Goal: Transaction & Acquisition: Purchase product/service

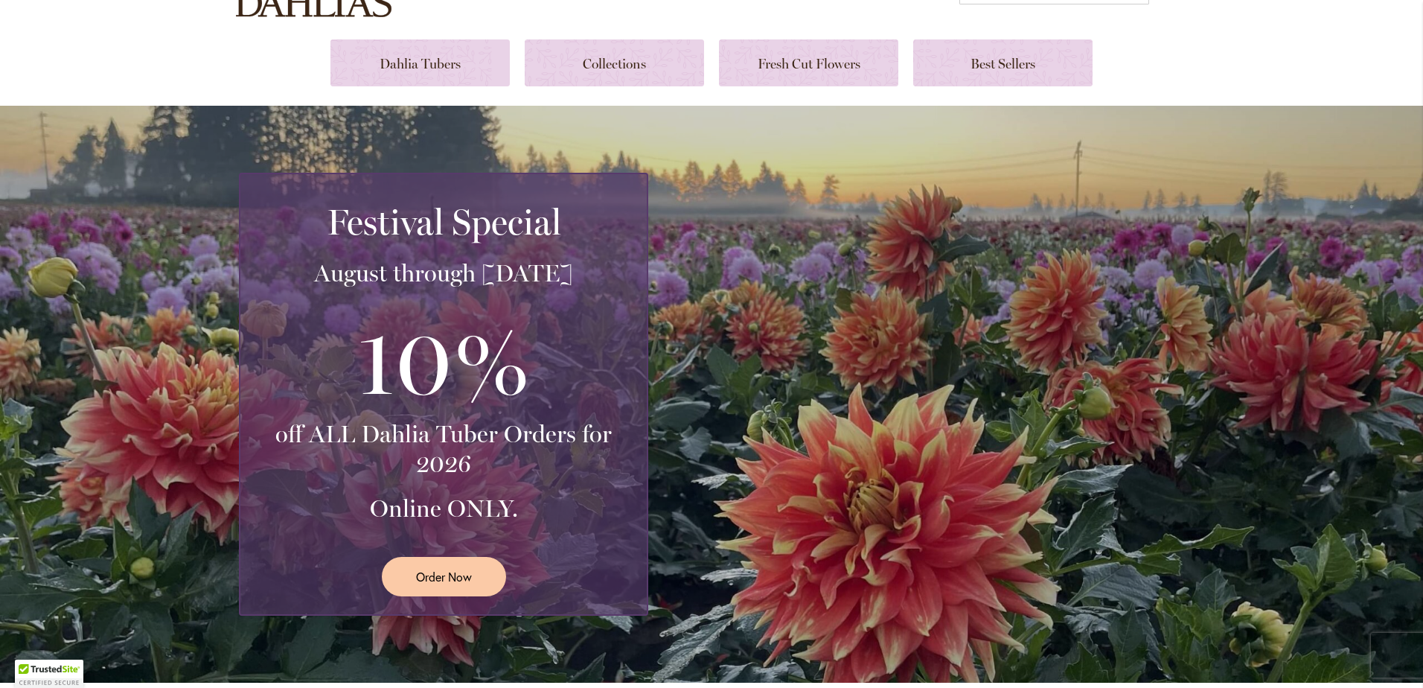
scroll to position [223, 0]
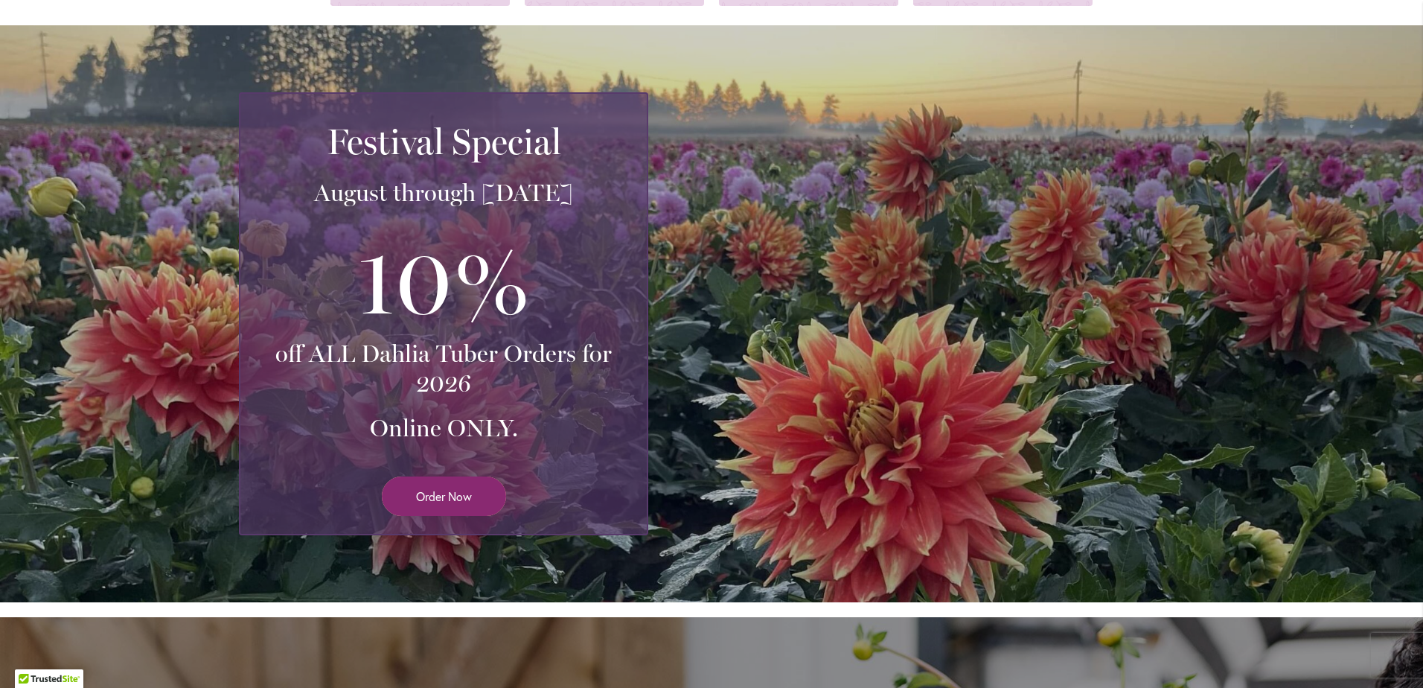
click at [459, 495] on span "Order Now" at bounding box center [444, 495] width 56 height 17
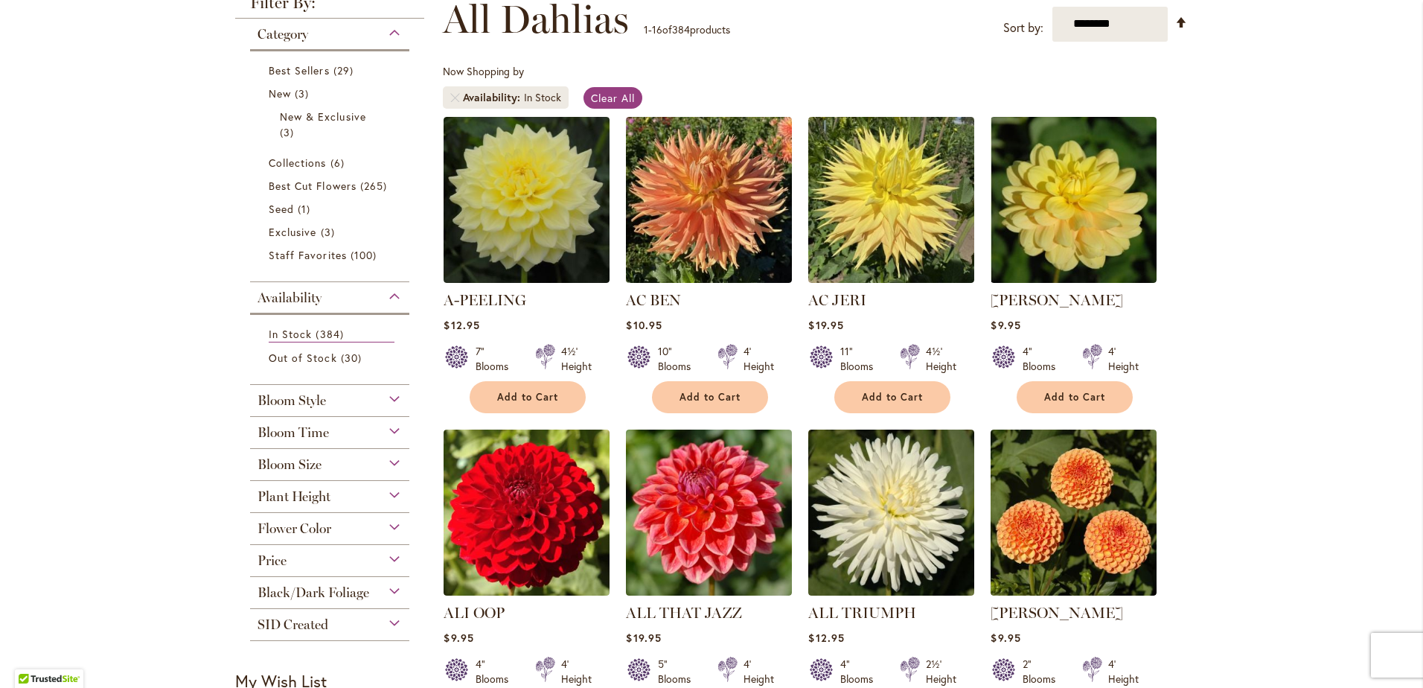
scroll to position [149, 0]
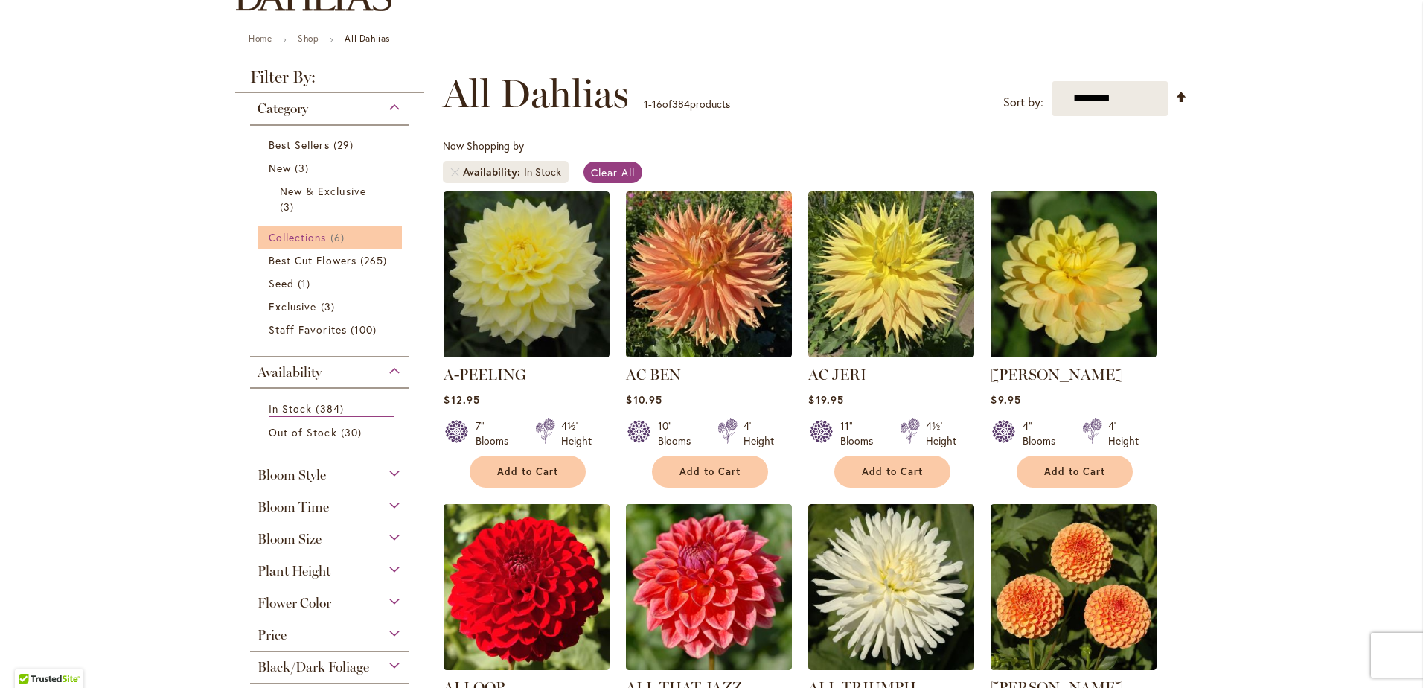
click at [321, 237] on span "Collections" at bounding box center [298, 237] width 58 height 14
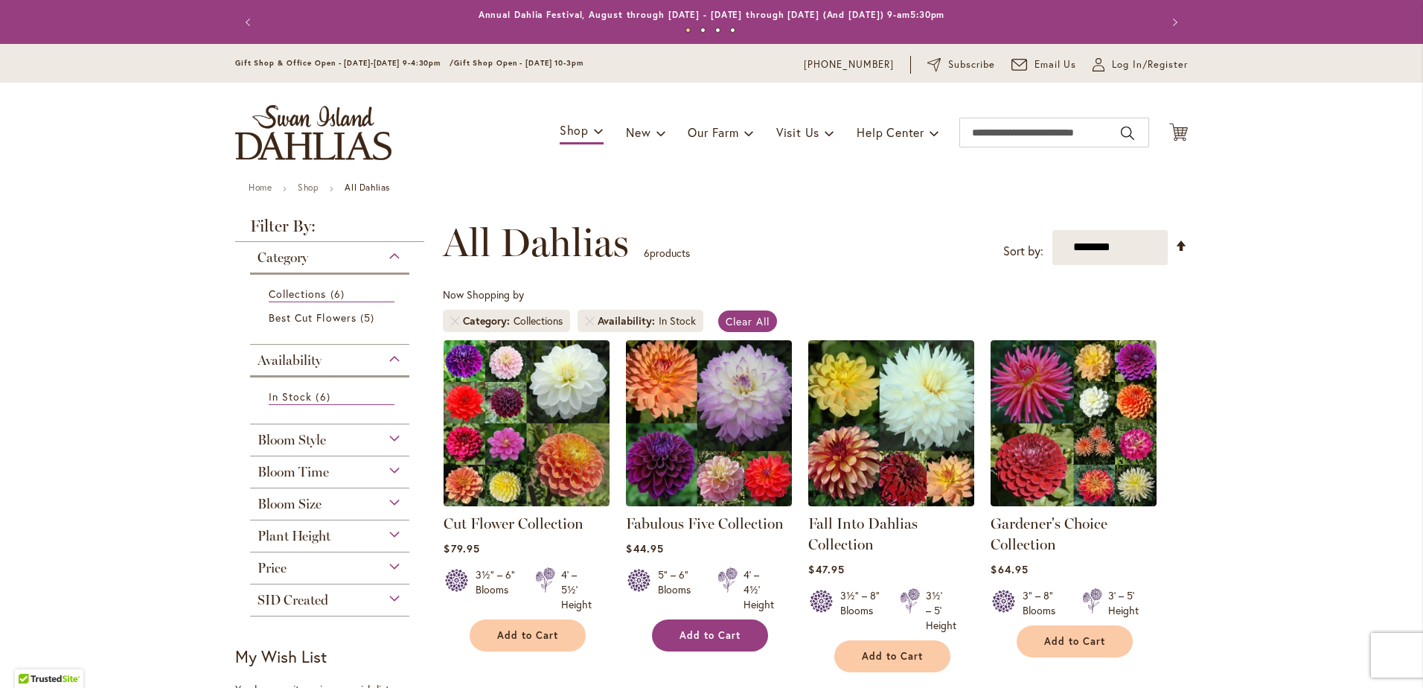
click at [704, 635] on span "Add to Cart" at bounding box center [709, 635] width 61 height 13
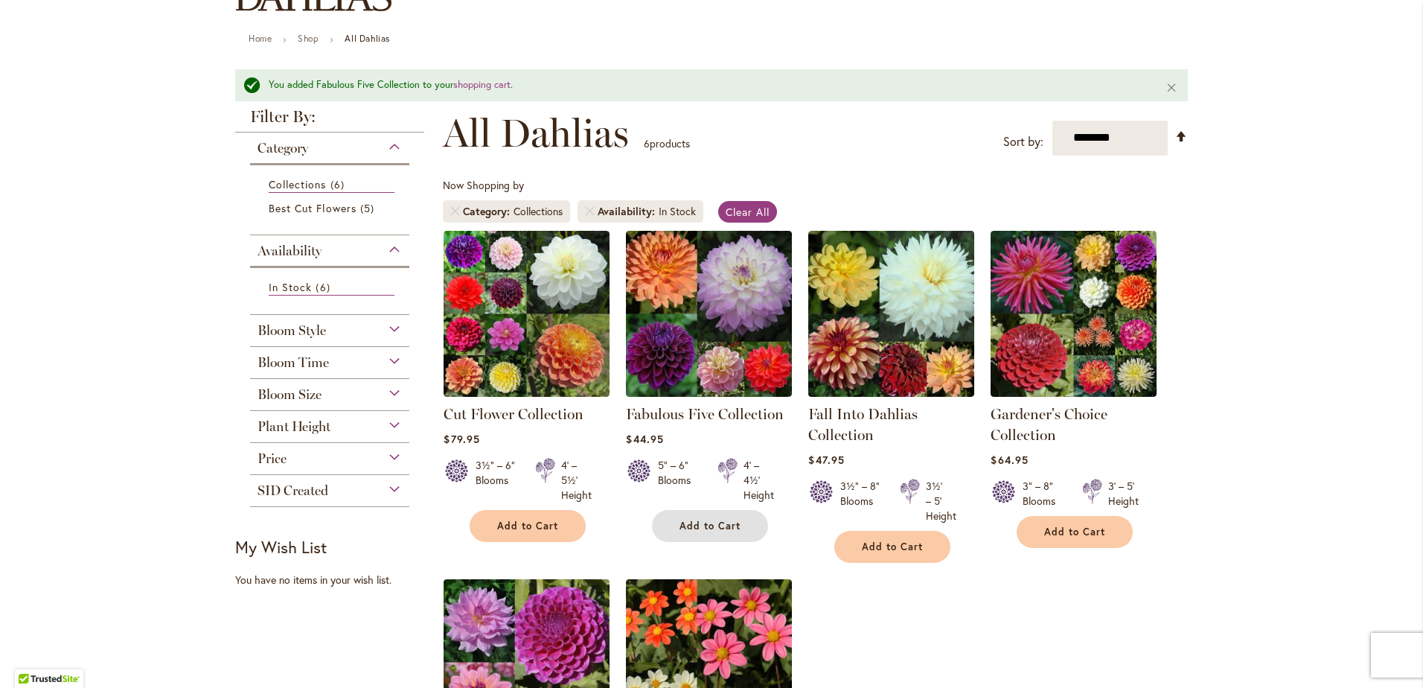
scroll to position [74, 0]
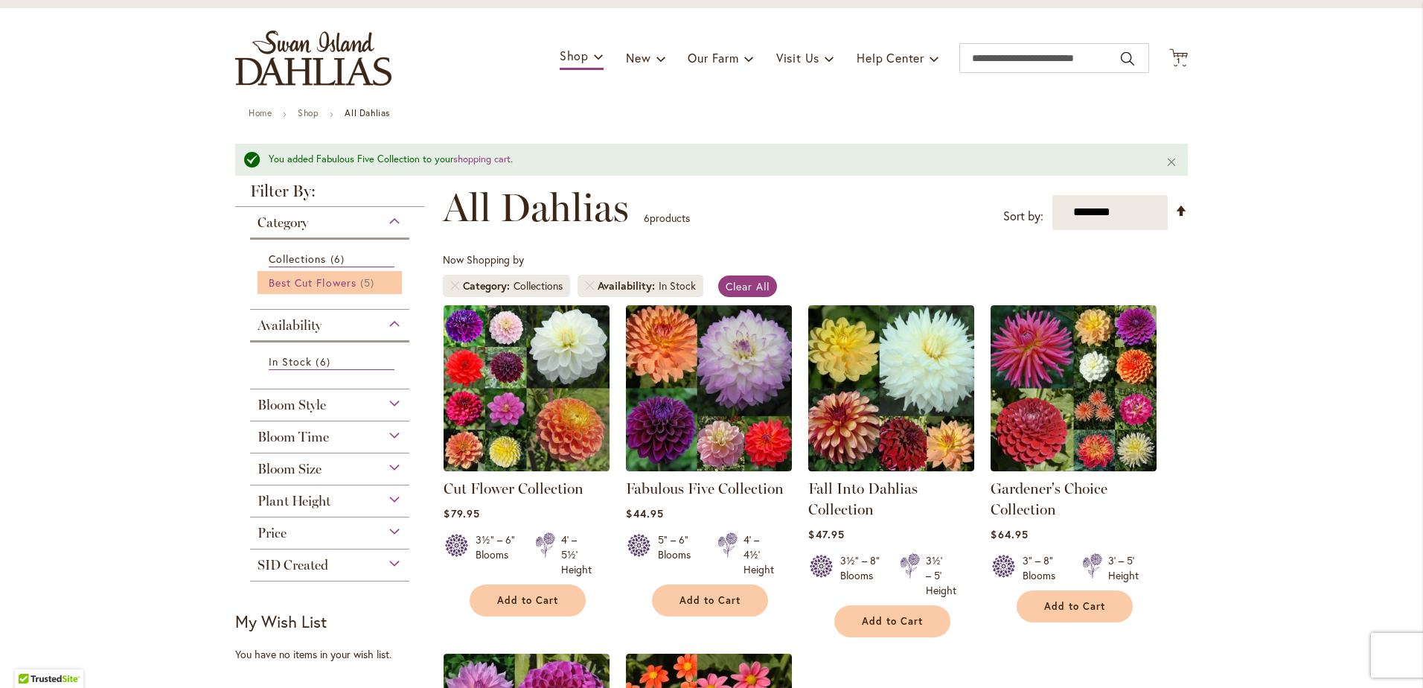
click at [310, 278] on span "Best Cut Flowers" at bounding box center [313, 282] width 88 height 14
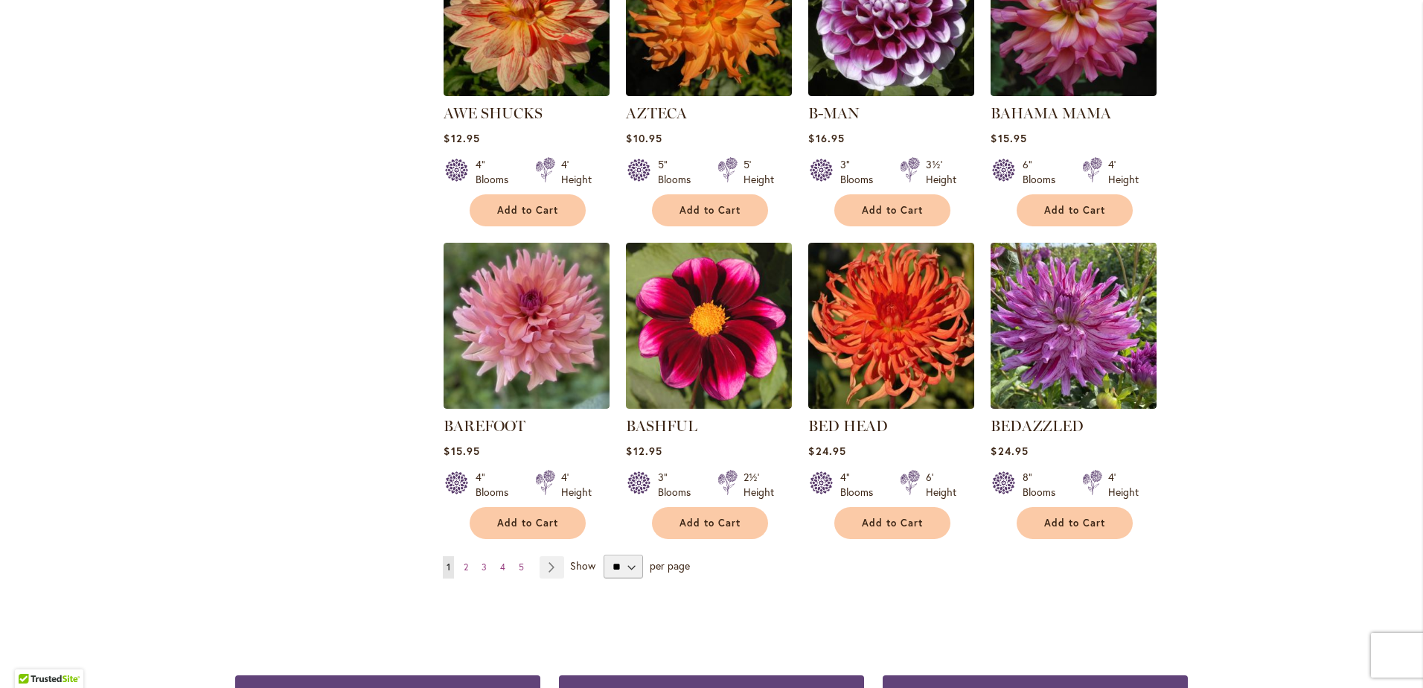
scroll to position [1042, 0]
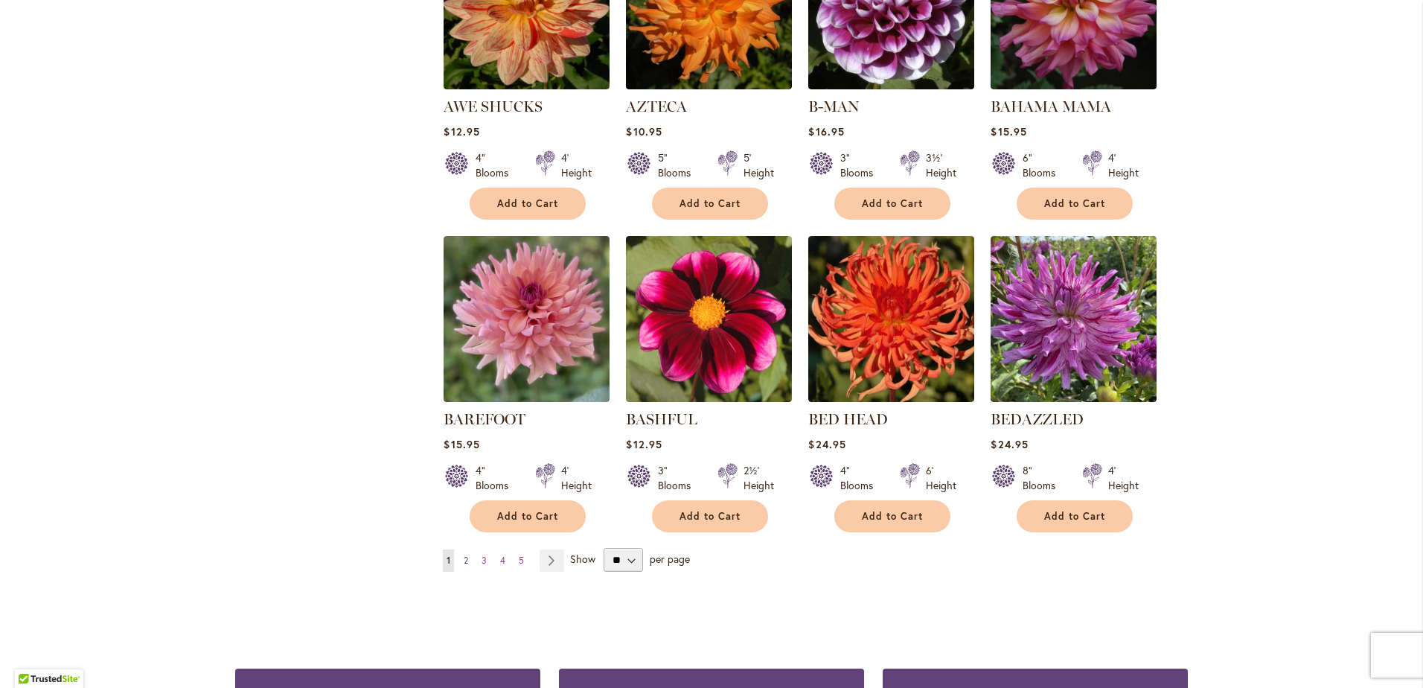
click at [464, 557] on span "2" at bounding box center [466, 559] width 4 height 11
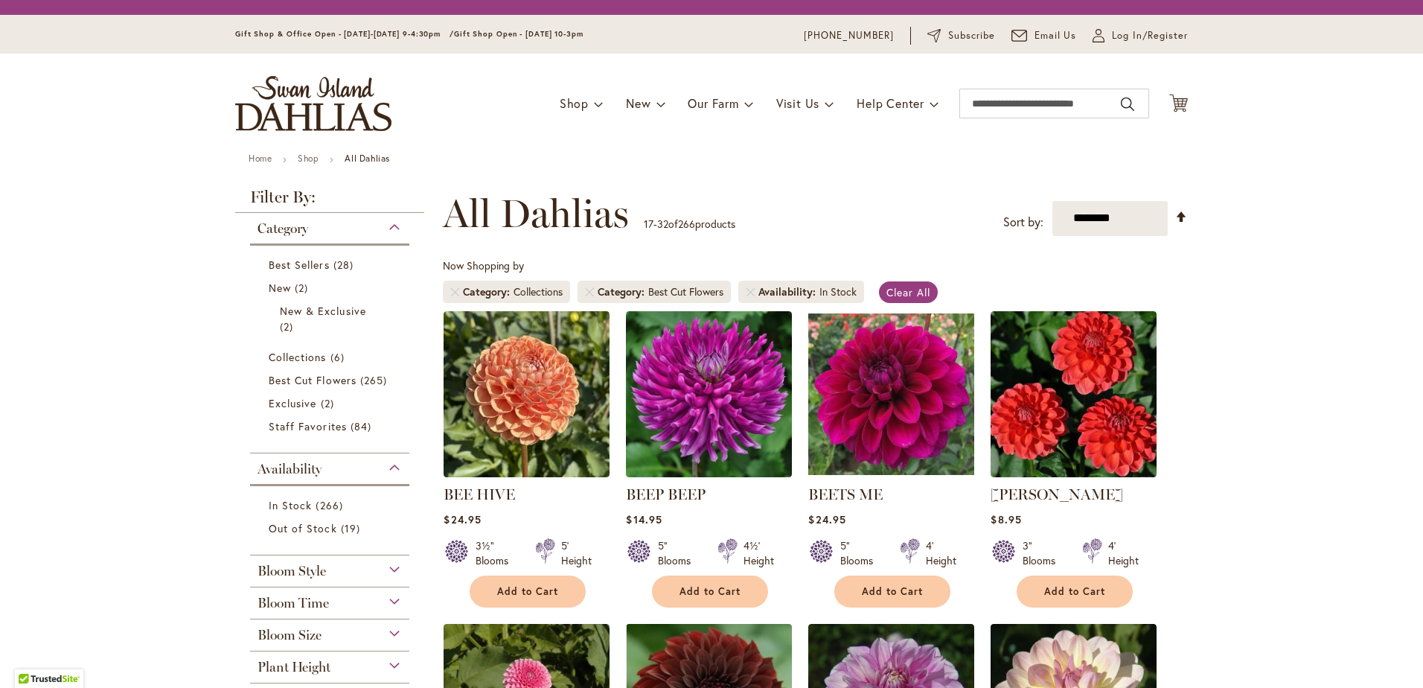
click at [548, 557] on div at bounding box center [545, 553] width 19 height 30
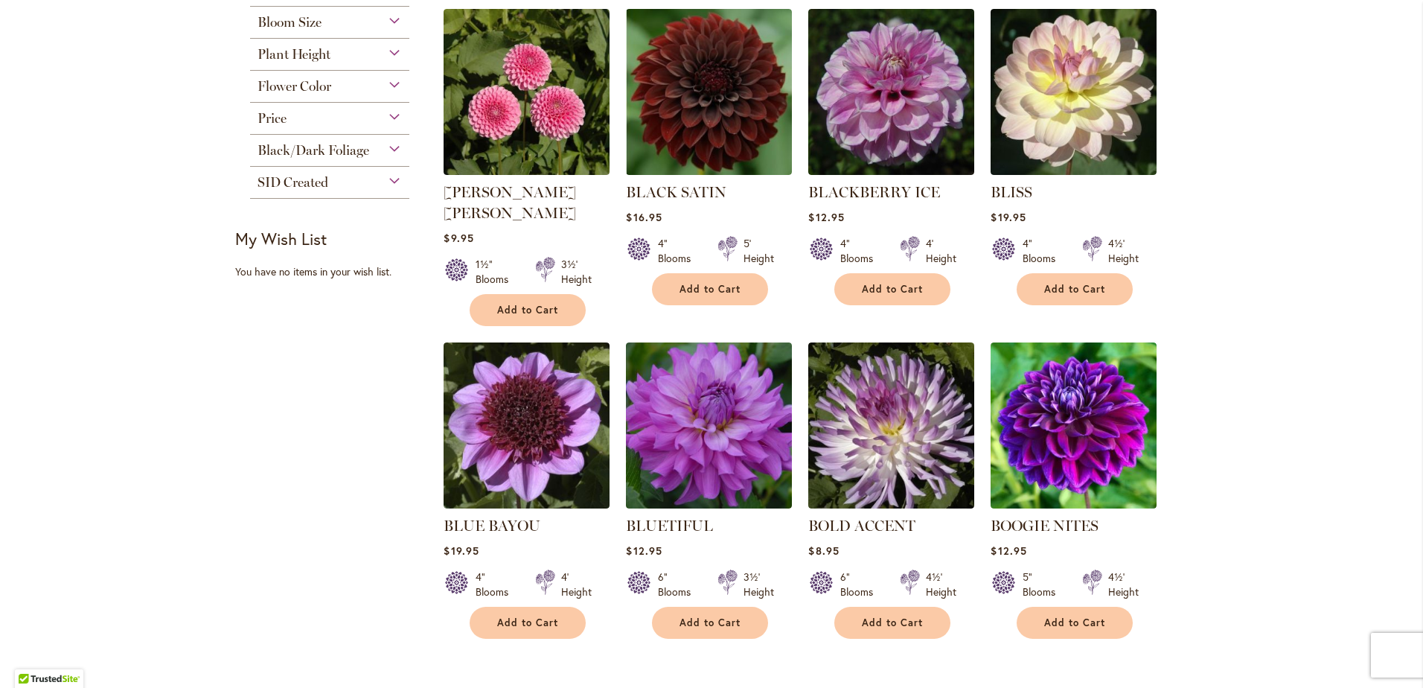
scroll to position [670, 0]
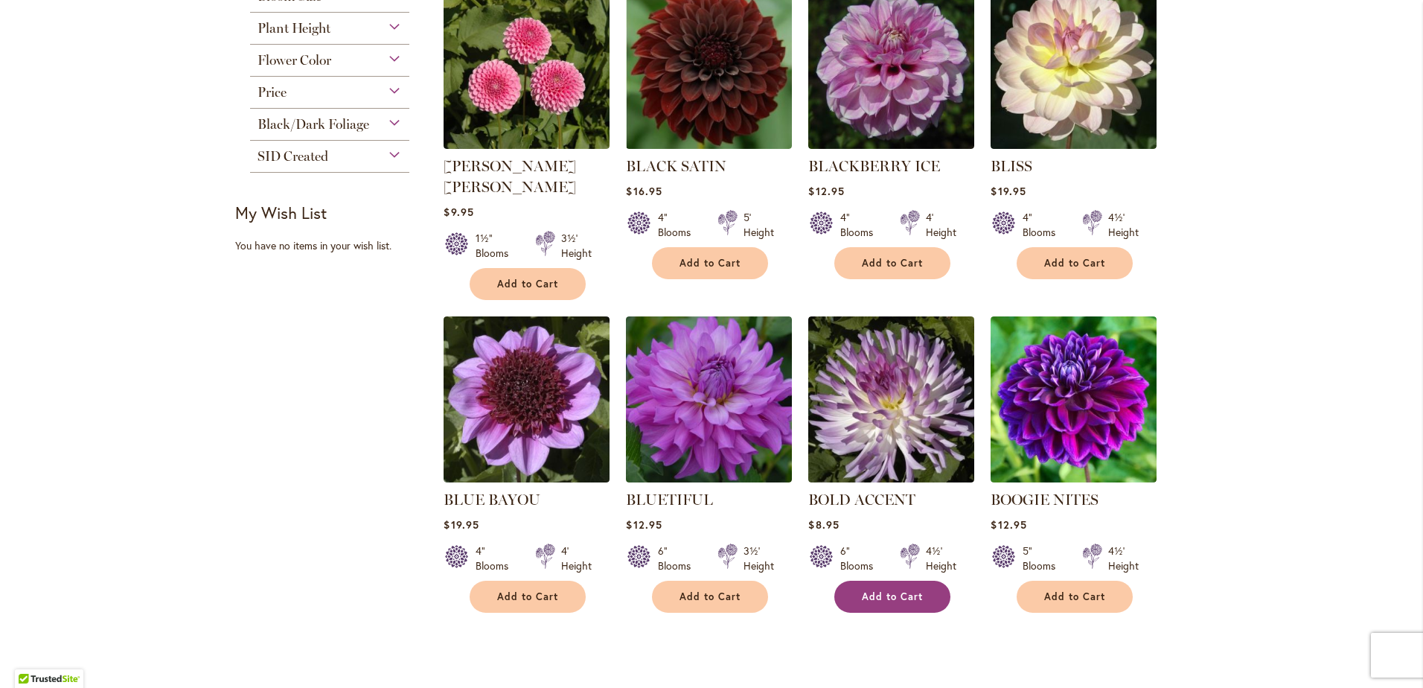
click at [875, 590] on span "Add to Cart" at bounding box center [892, 596] width 61 height 13
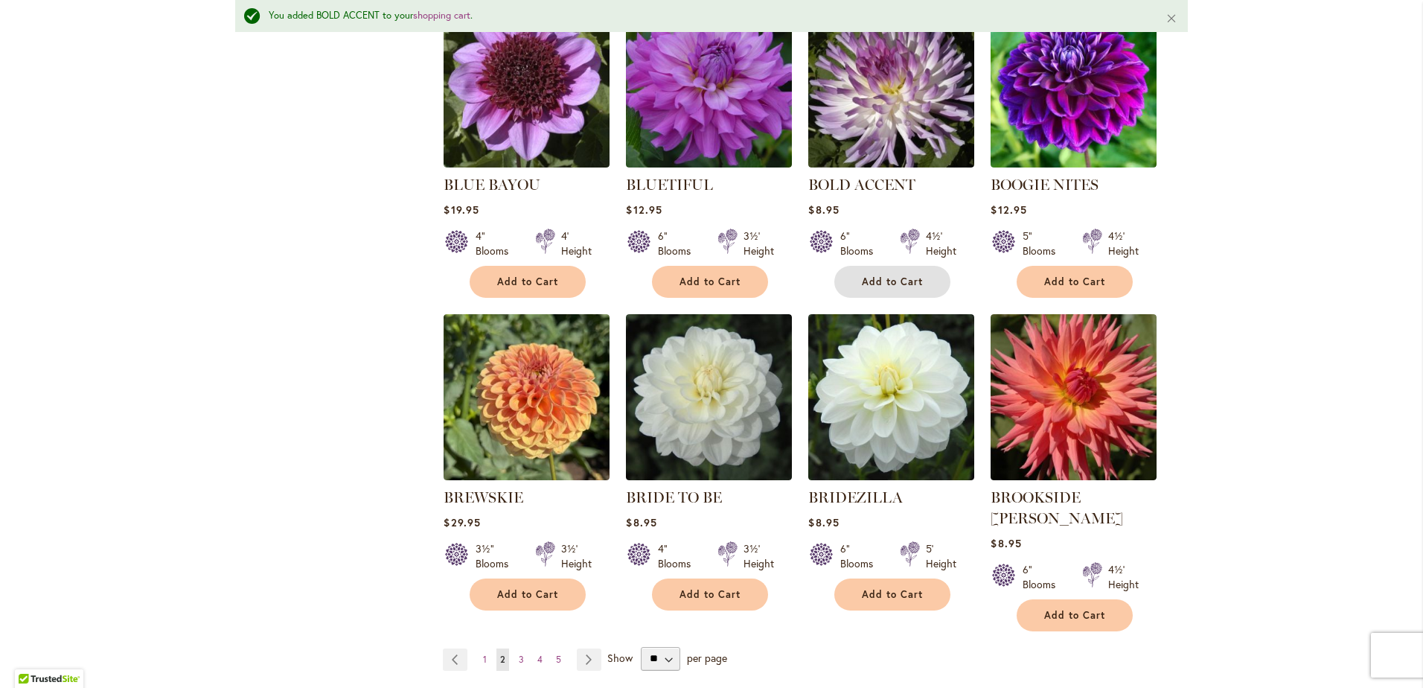
scroll to position [1081, 0]
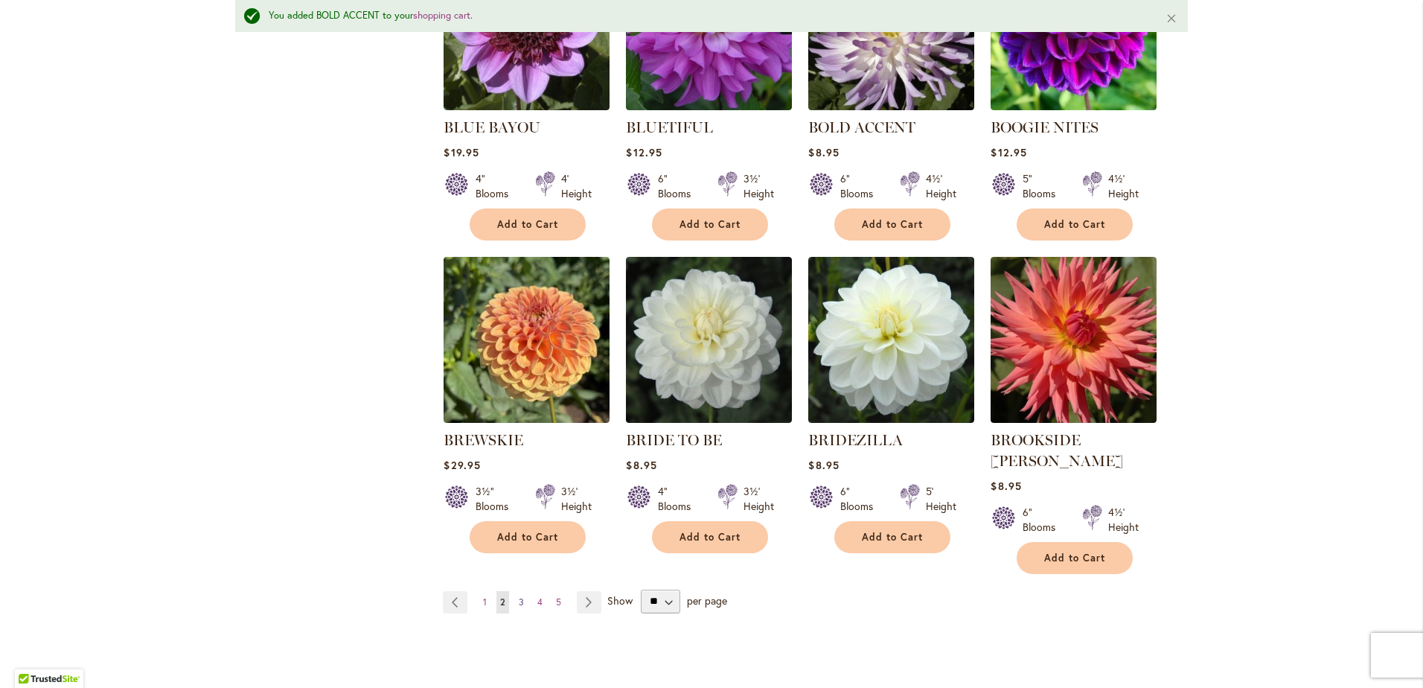
click at [519, 596] on span "3" at bounding box center [521, 601] width 5 height 11
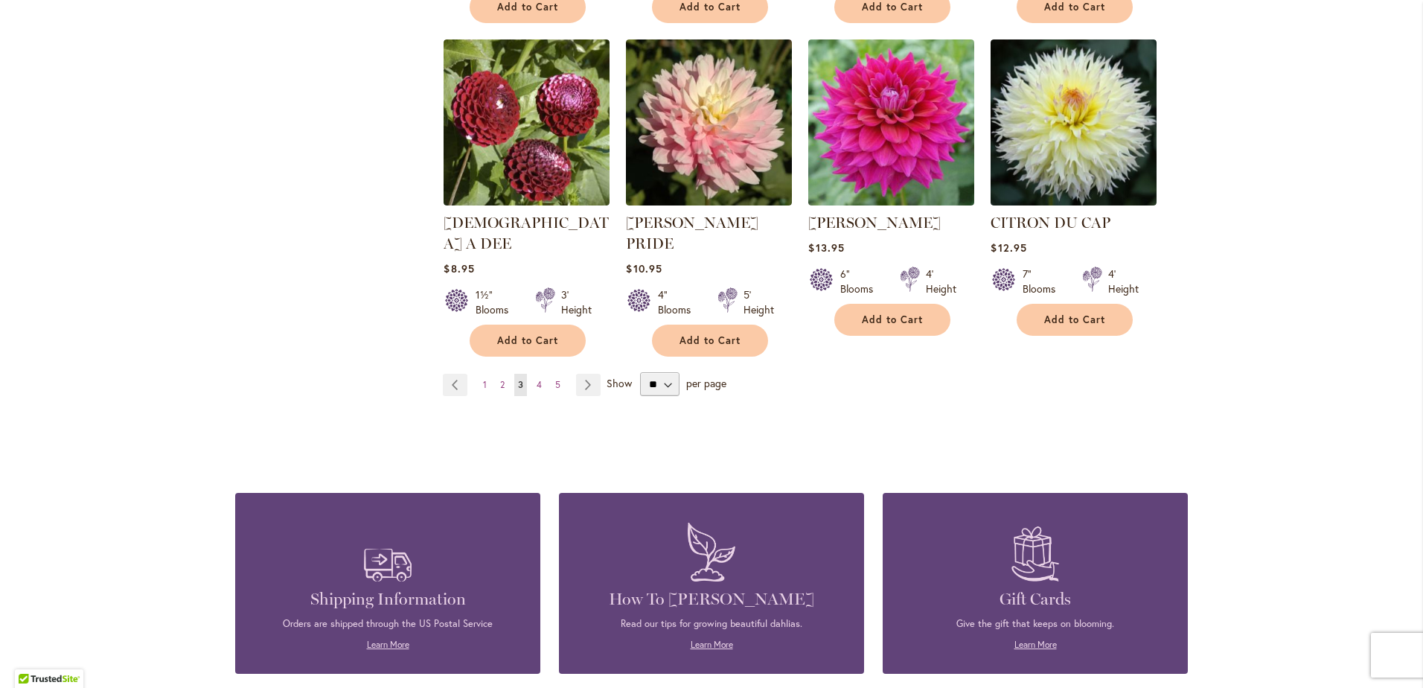
scroll to position [1265, 0]
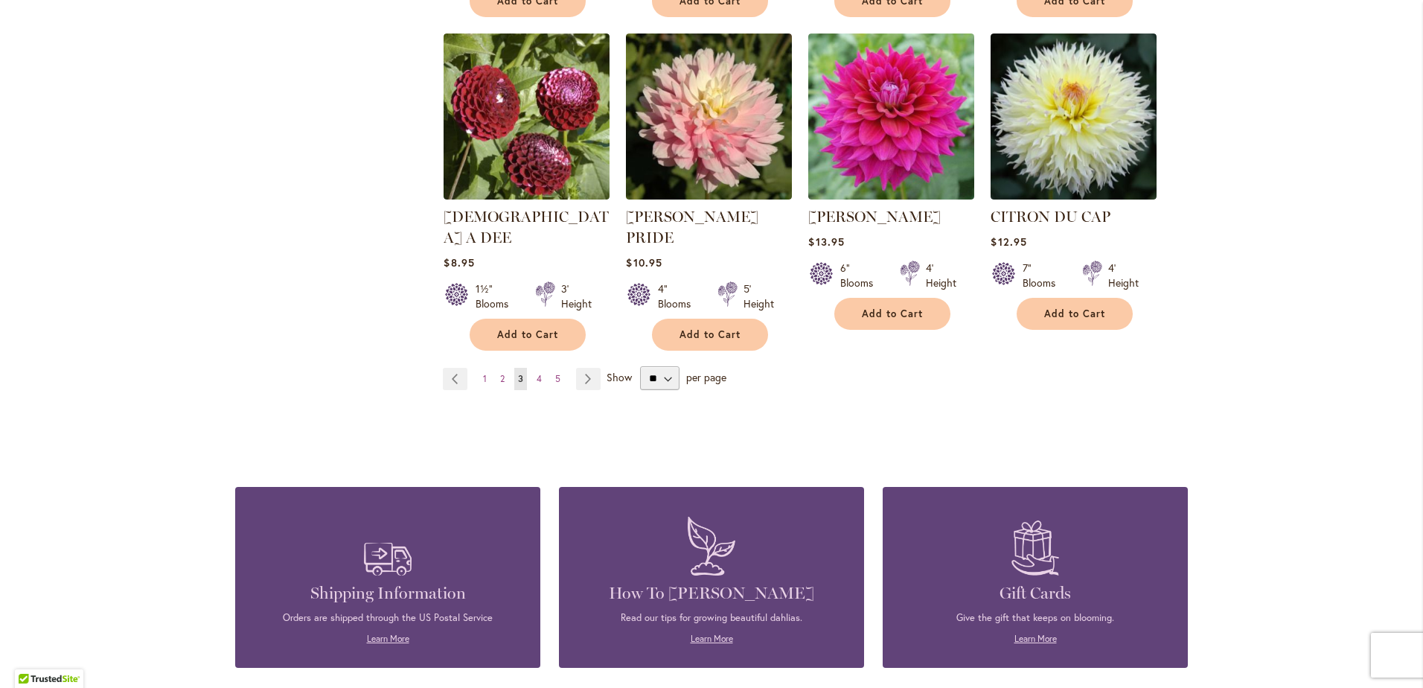
click at [544, 368] on ul "Page Previous Page 1 Page 2 You're currently reading page 3 Page 4 Page 5 Page …" at bounding box center [525, 379] width 164 height 22
click at [536, 373] on span "4" at bounding box center [538, 378] width 5 height 11
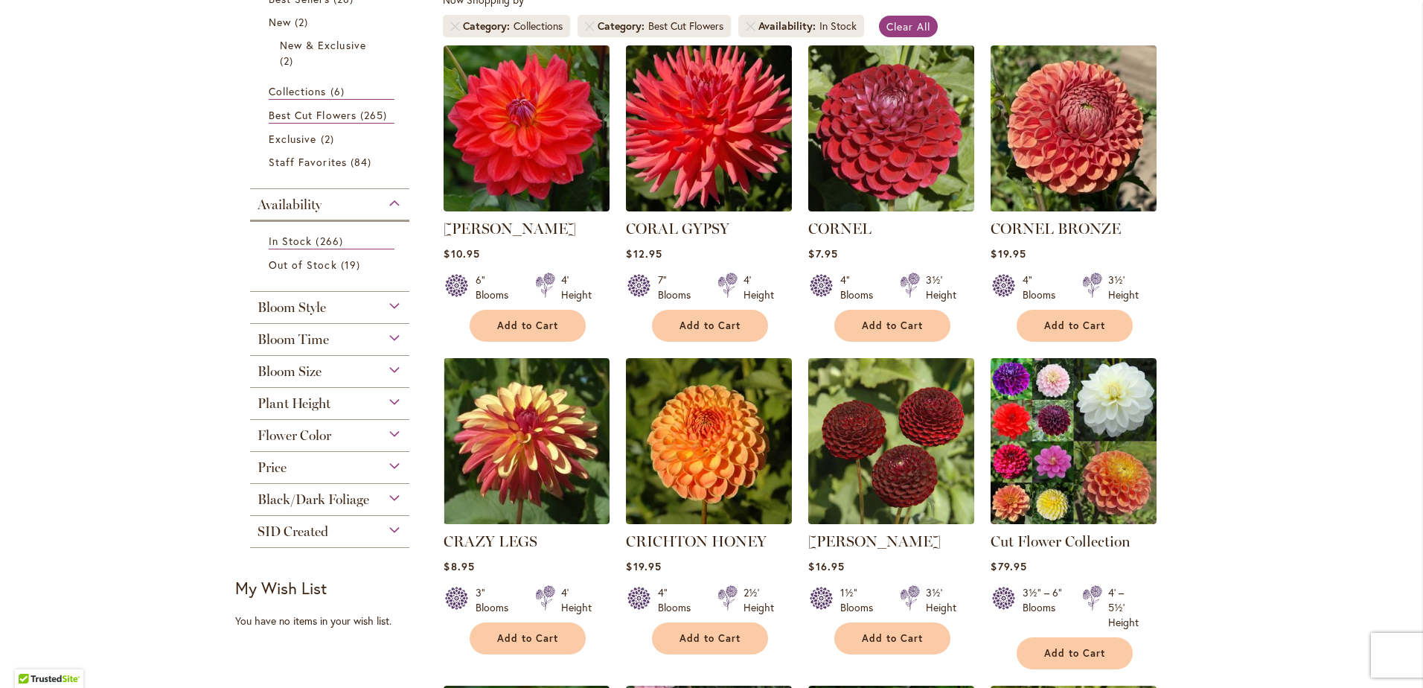
scroll to position [298, 0]
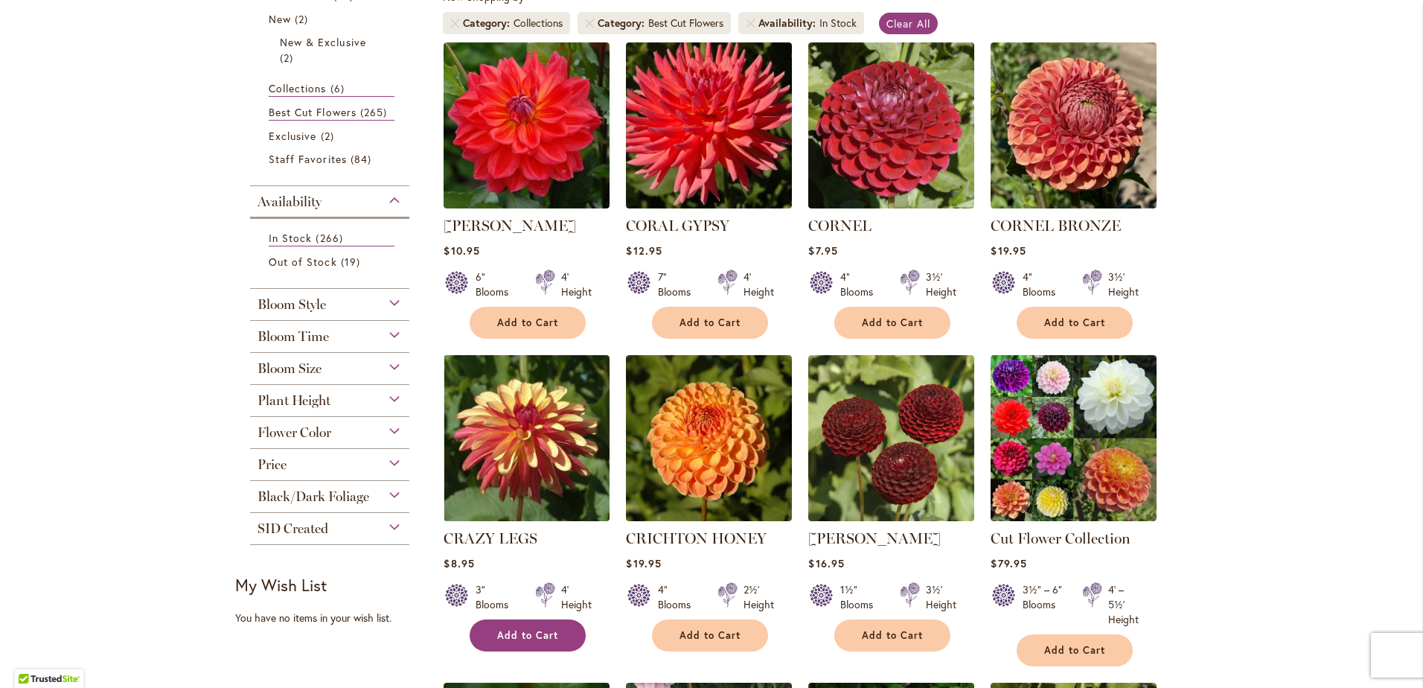
click at [531, 630] on span "Add to Cart" at bounding box center [527, 635] width 61 height 13
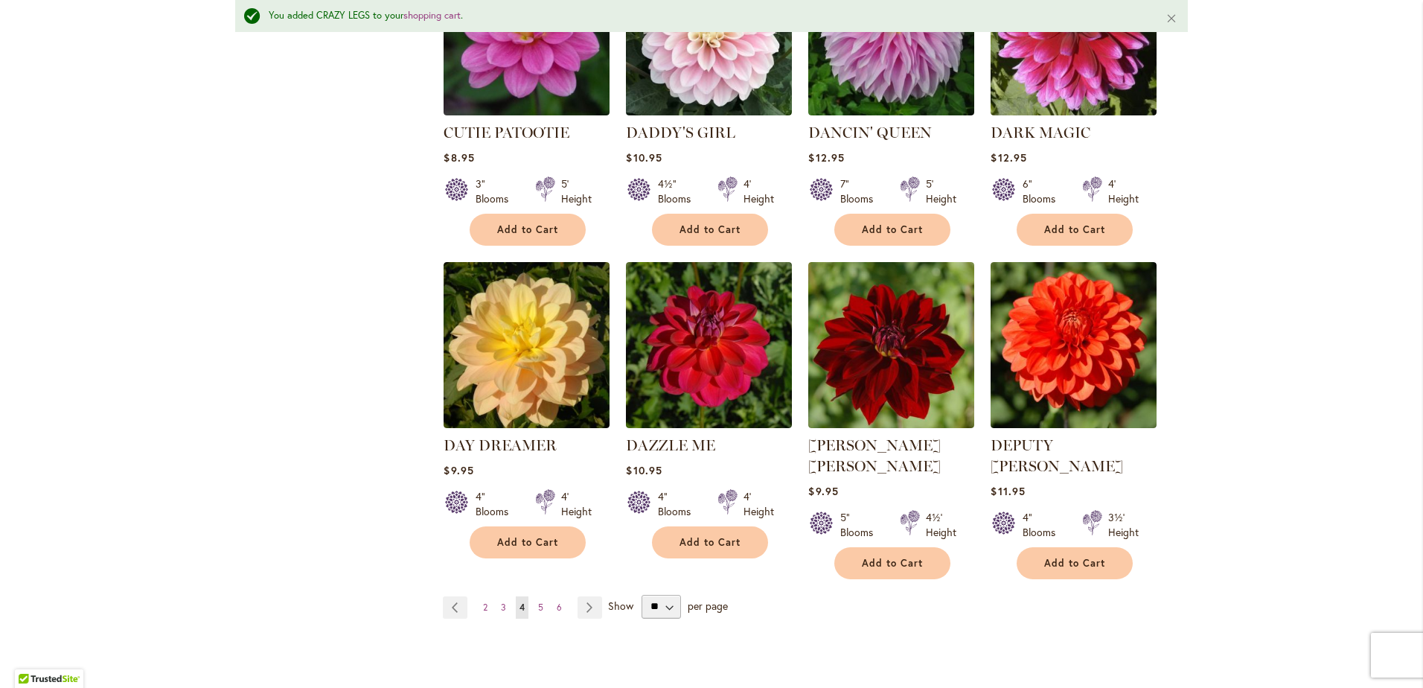
scroll to position [1081, 0]
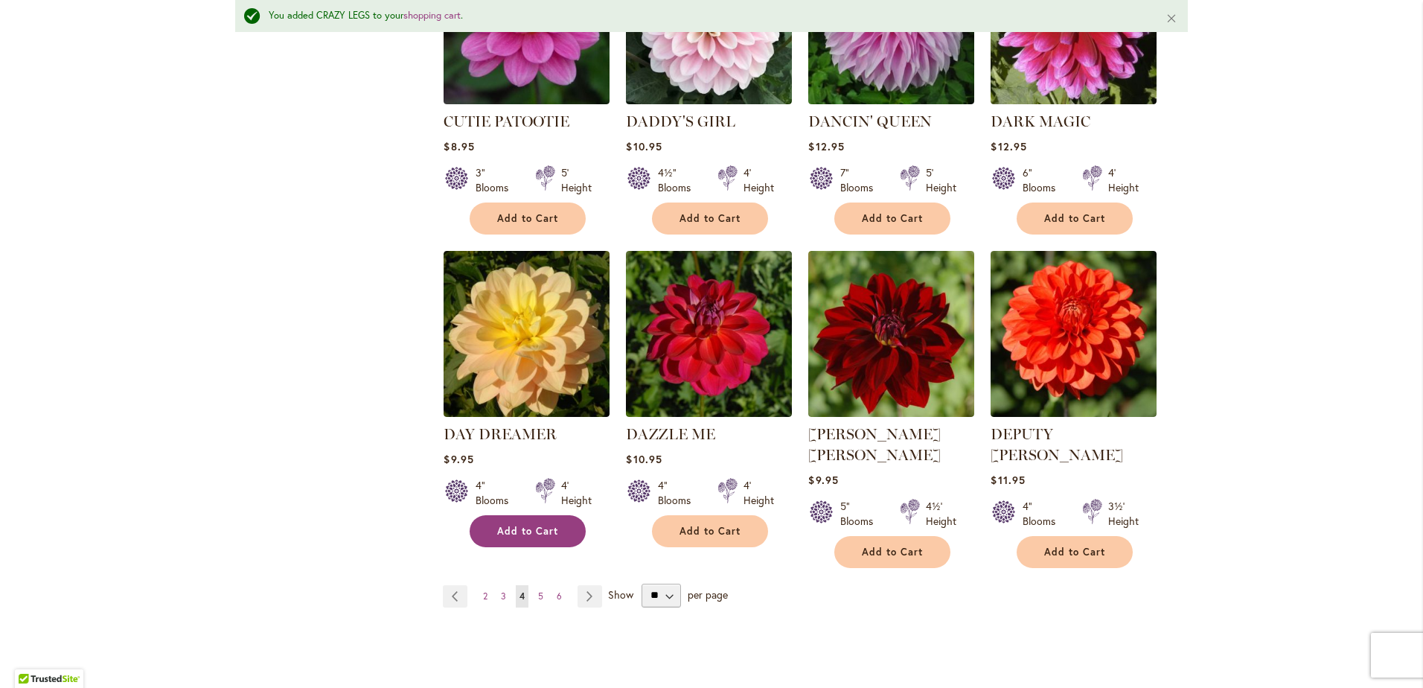
click at [542, 528] on span "Add to Cart" at bounding box center [527, 531] width 61 height 13
click at [538, 590] on span "5" at bounding box center [540, 595] width 5 height 11
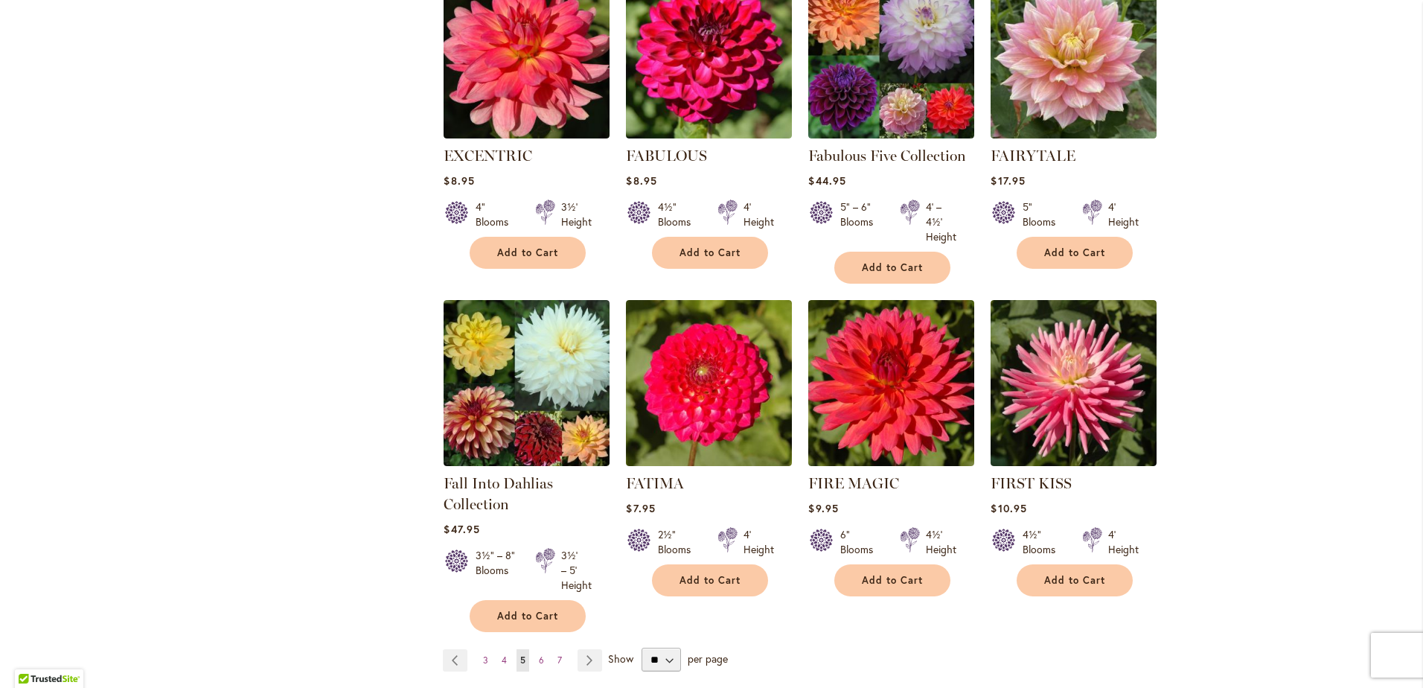
scroll to position [1116, 0]
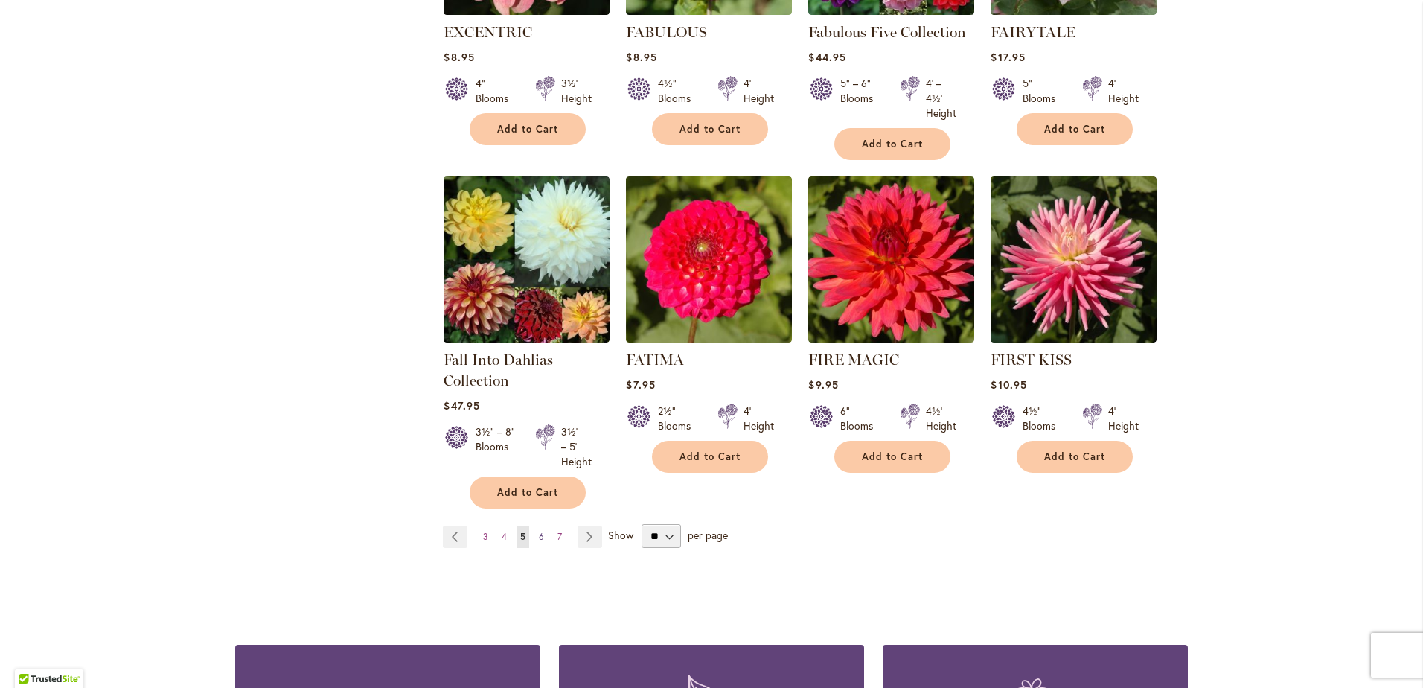
click at [541, 538] on link "Page 6" at bounding box center [541, 536] width 13 height 22
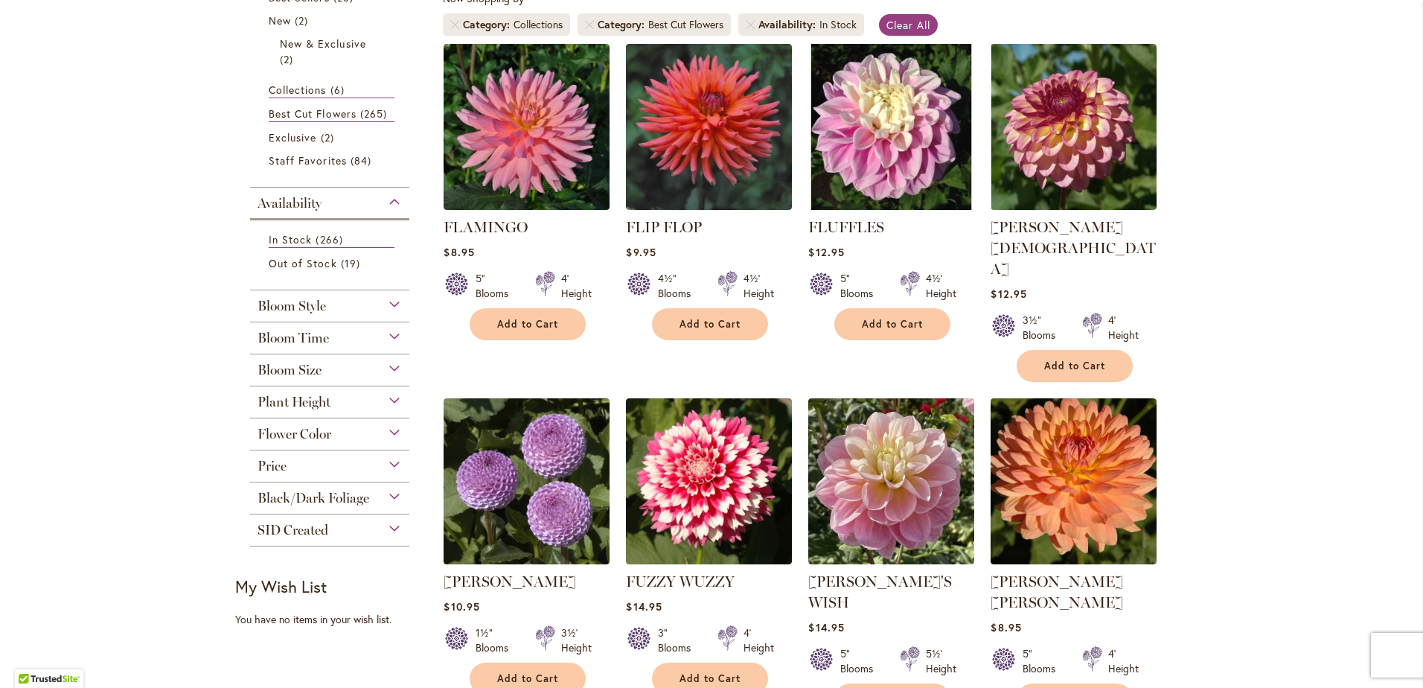
scroll to position [298, 0]
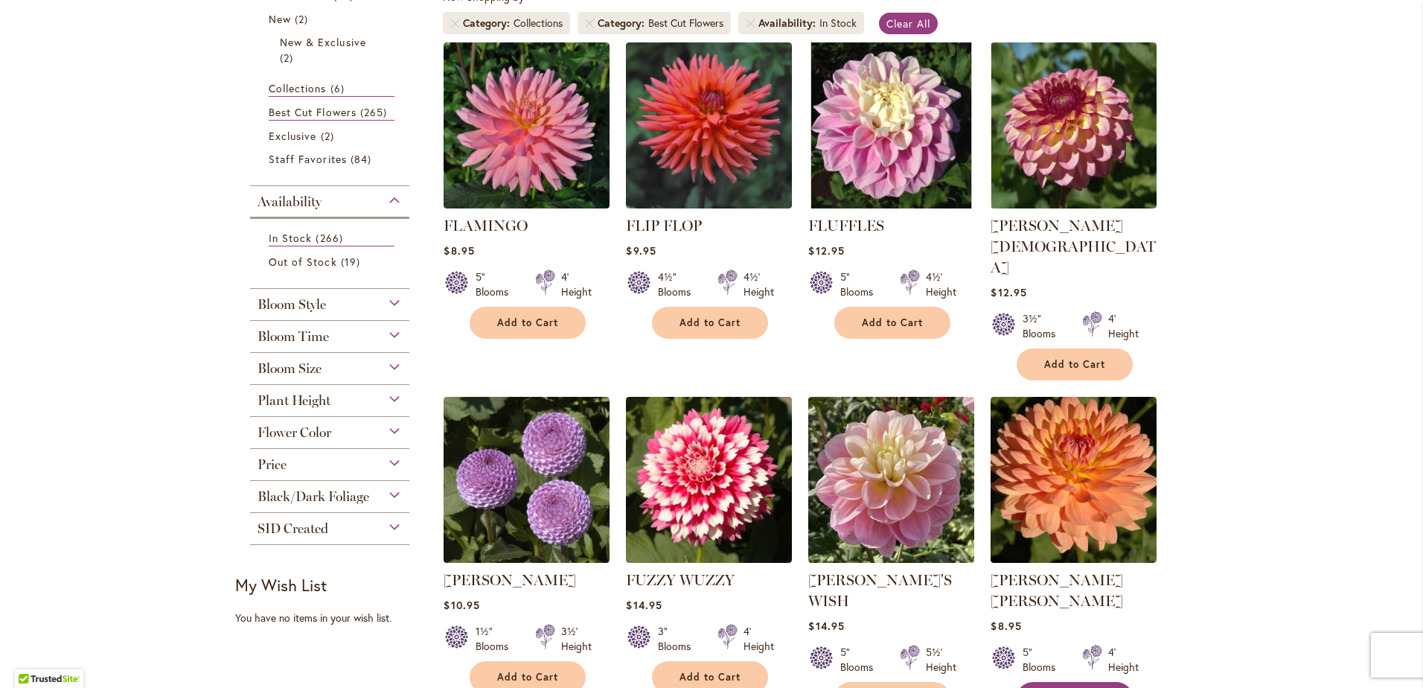
click at [1076, 687] on span "Add to Cart" at bounding box center [1074, 697] width 61 height 13
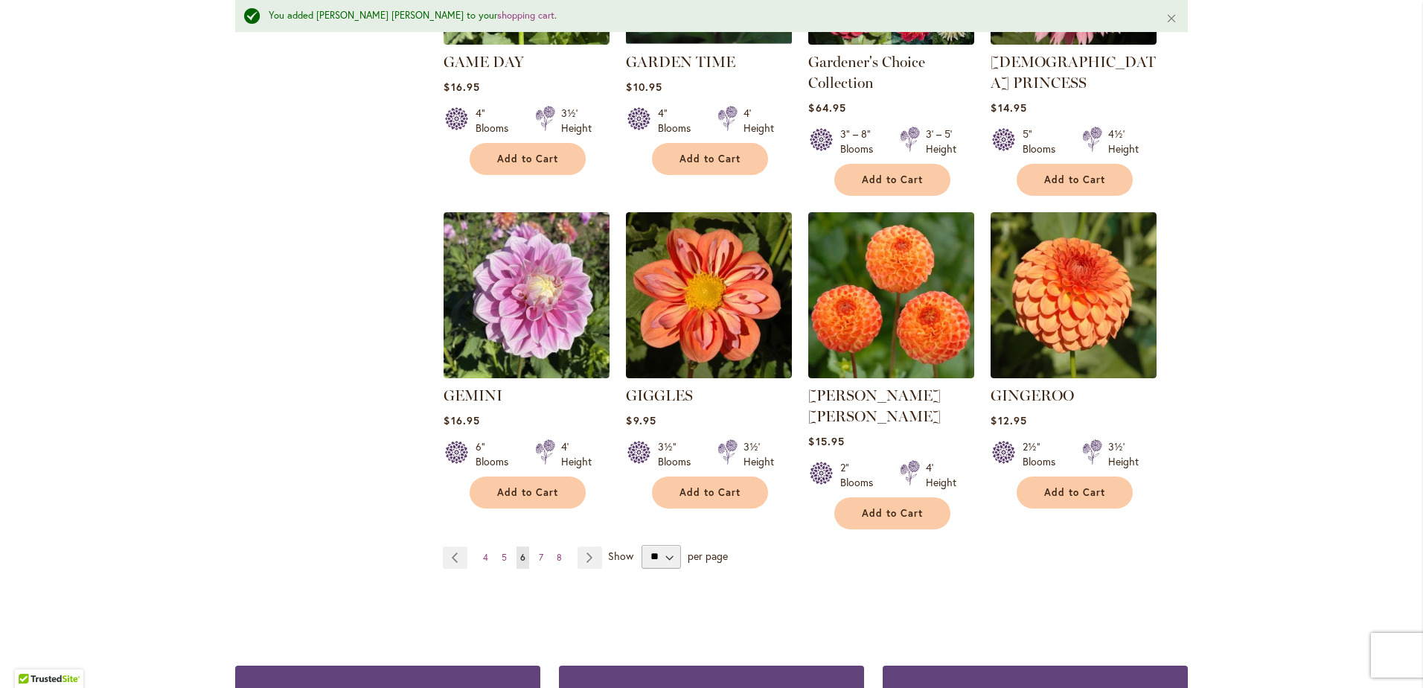
scroll to position [1230, 0]
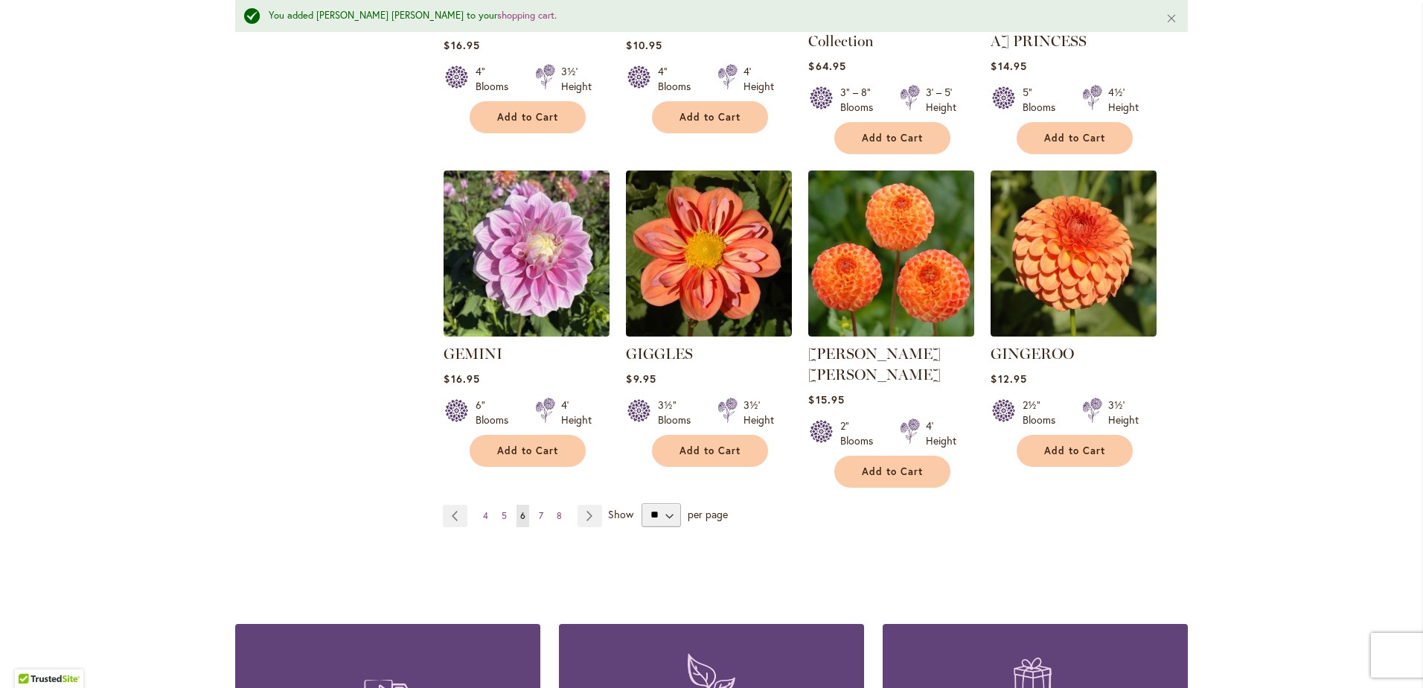
click at [539, 510] on span "7" at bounding box center [541, 515] width 4 height 11
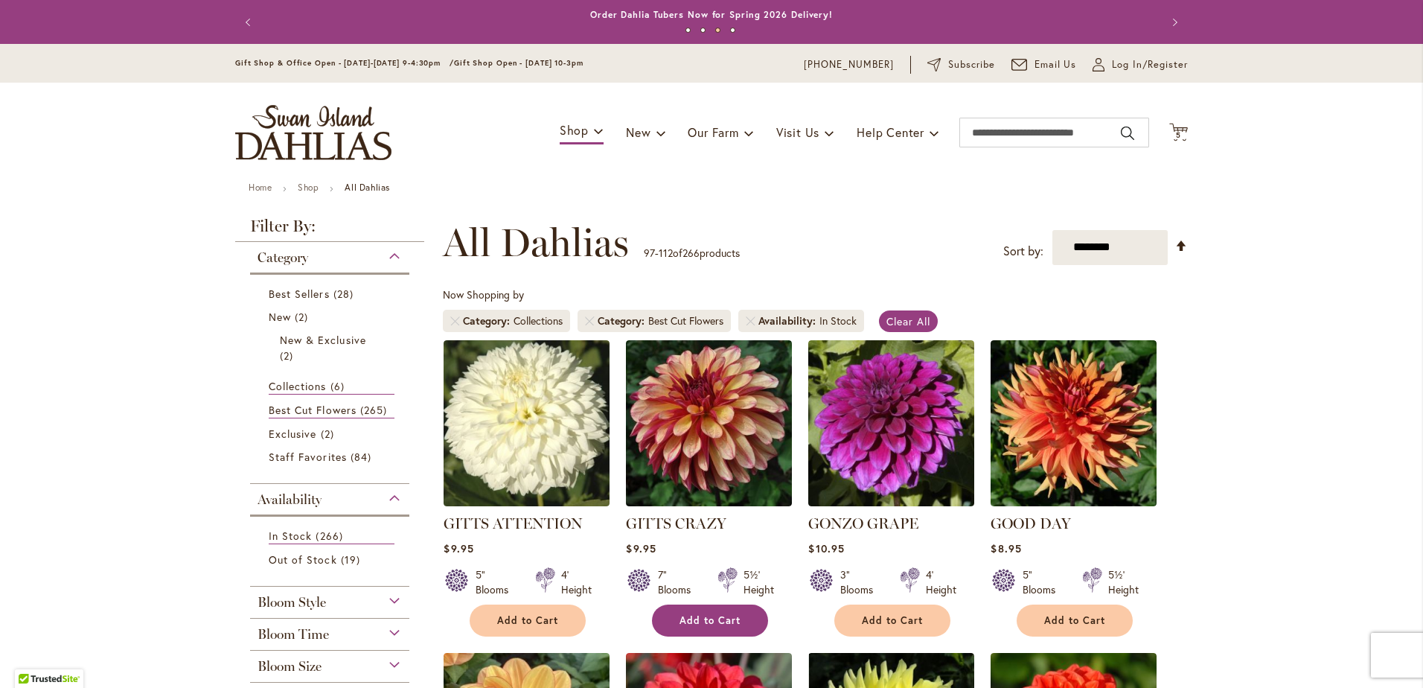
click at [691, 621] on span "Add to Cart" at bounding box center [709, 620] width 61 height 13
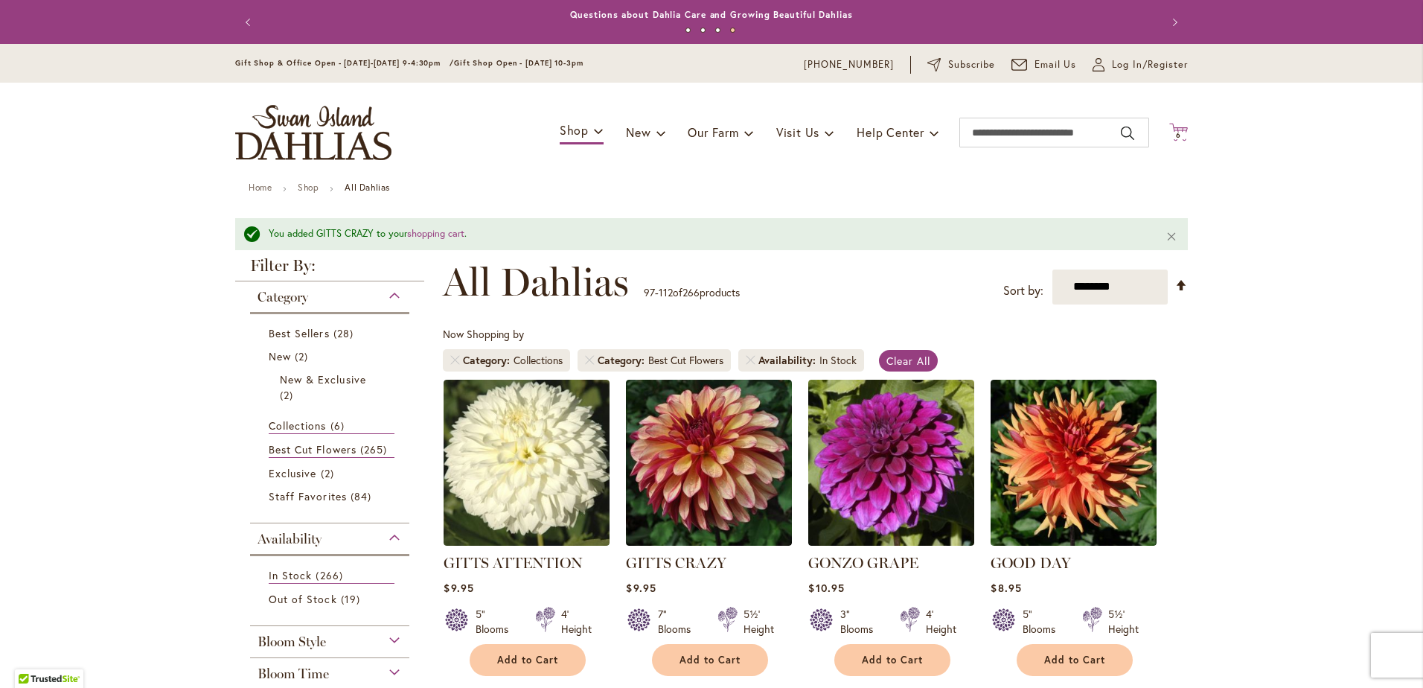
click at [1172, 125] on icon "Cart .cls-1 { fill: #231f20; }" at bounding box center [1178, 132] width 19 height 19
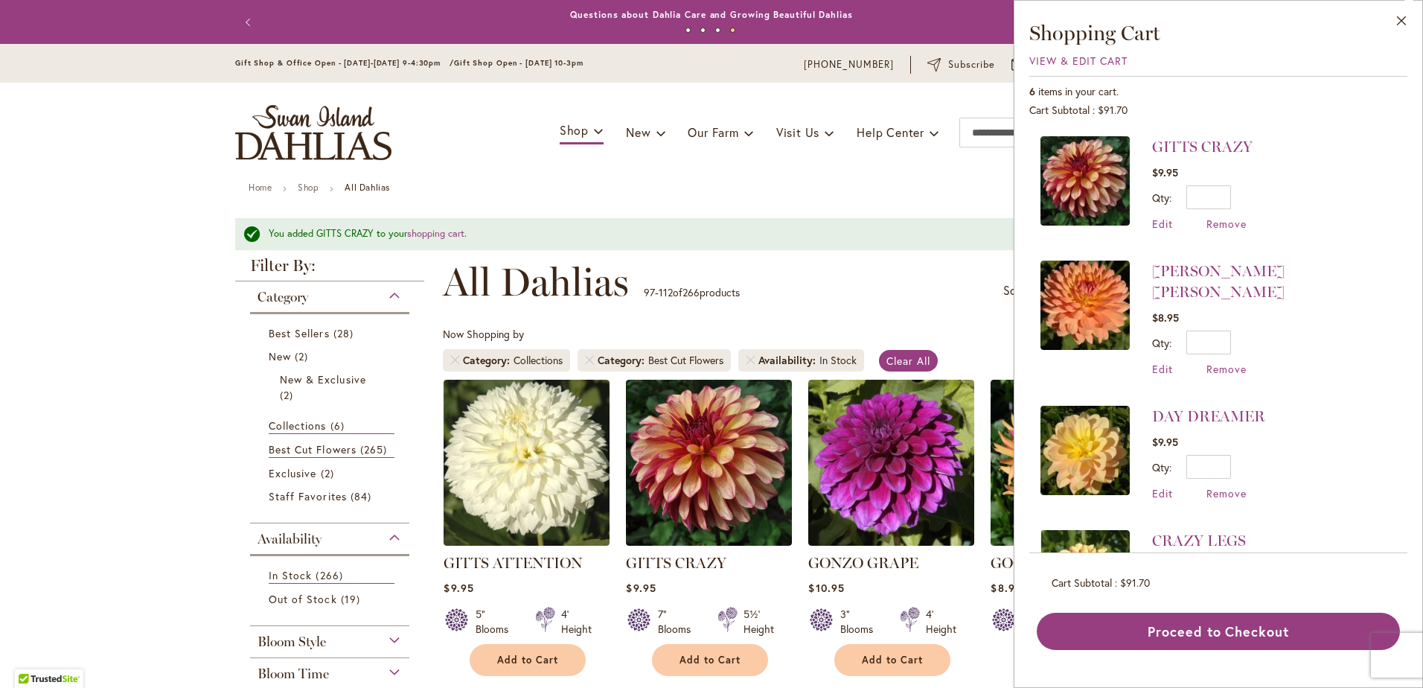
click at [966, 172] on div "Toggle Nav Shop Dahlia Tubers Collections Fresh Cut Dahlias Gardening Supplies …" at bounding box center [711, 133] width 982 height 100
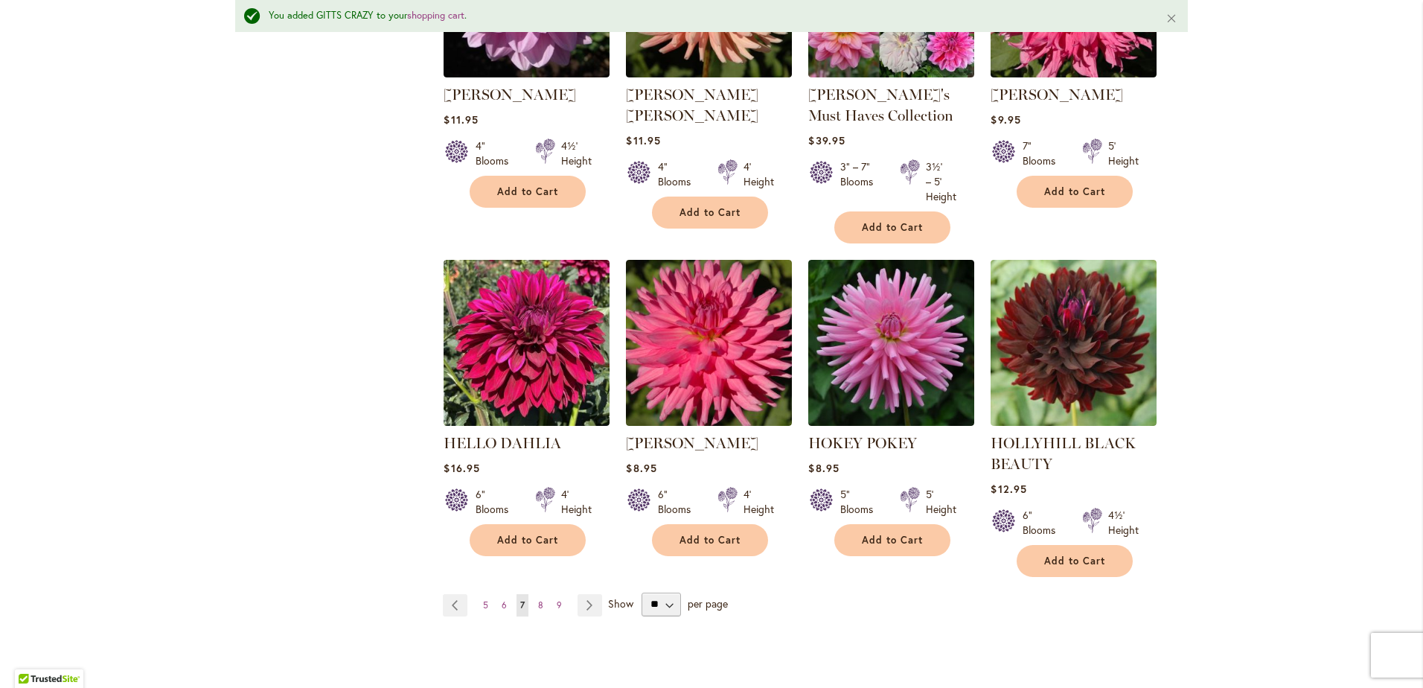
scroll to position [1116, 0]
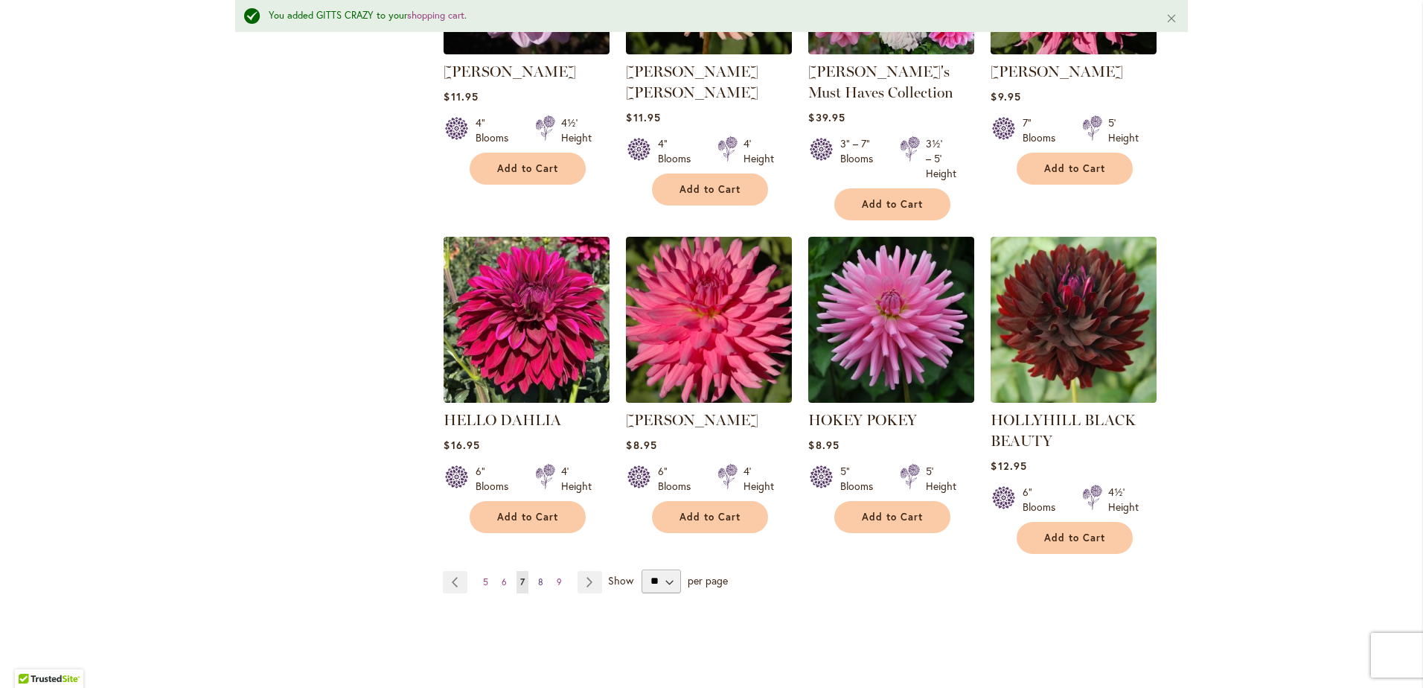
click at [538, 579] on span "8" at bounding box center [540, 581] width 5 height 11
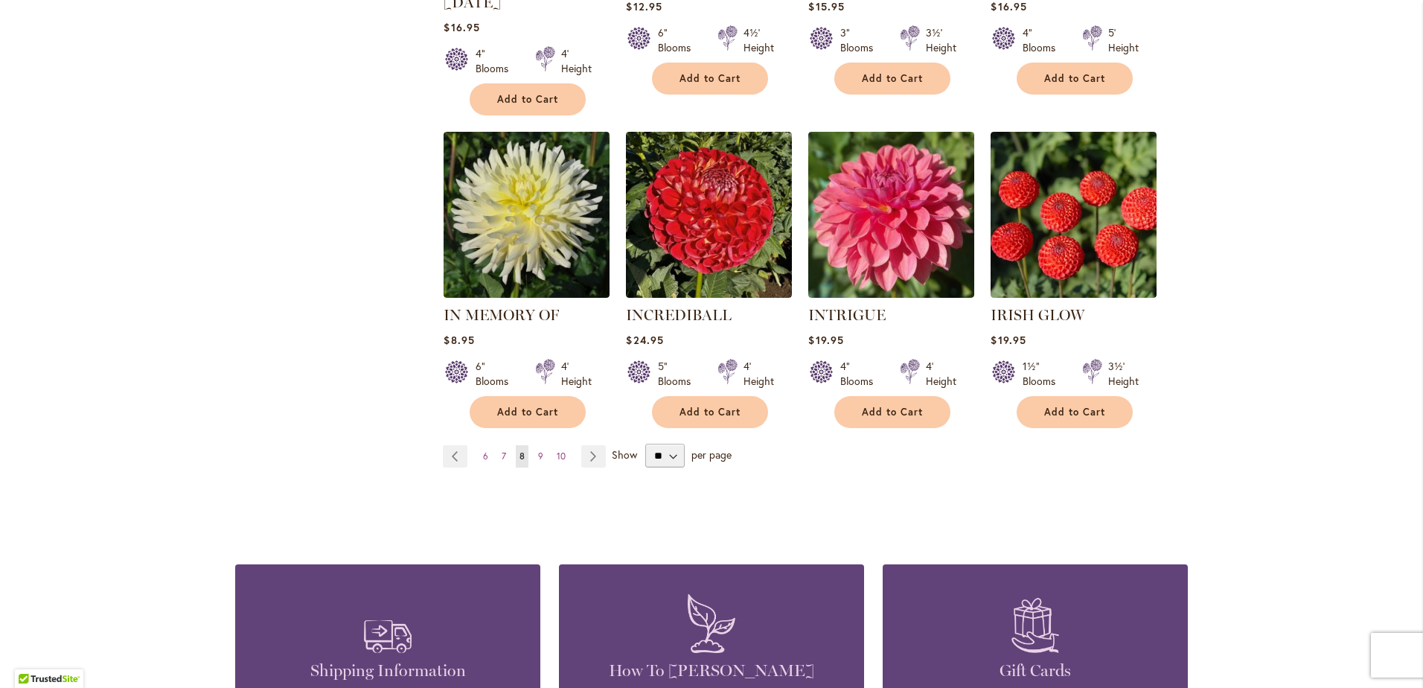
scroll to position [1191, 0]
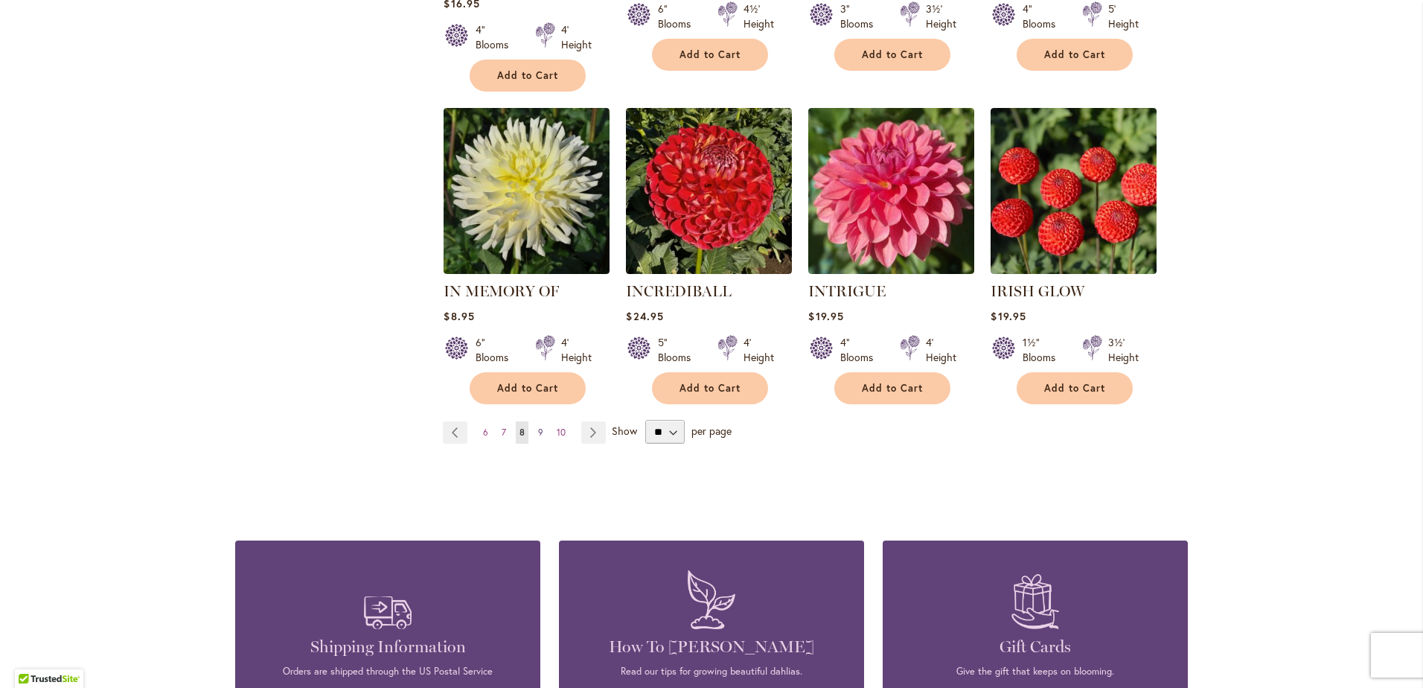
click at [538, 426] on span "9" at bounding box center [540, 431] width 5 height 11
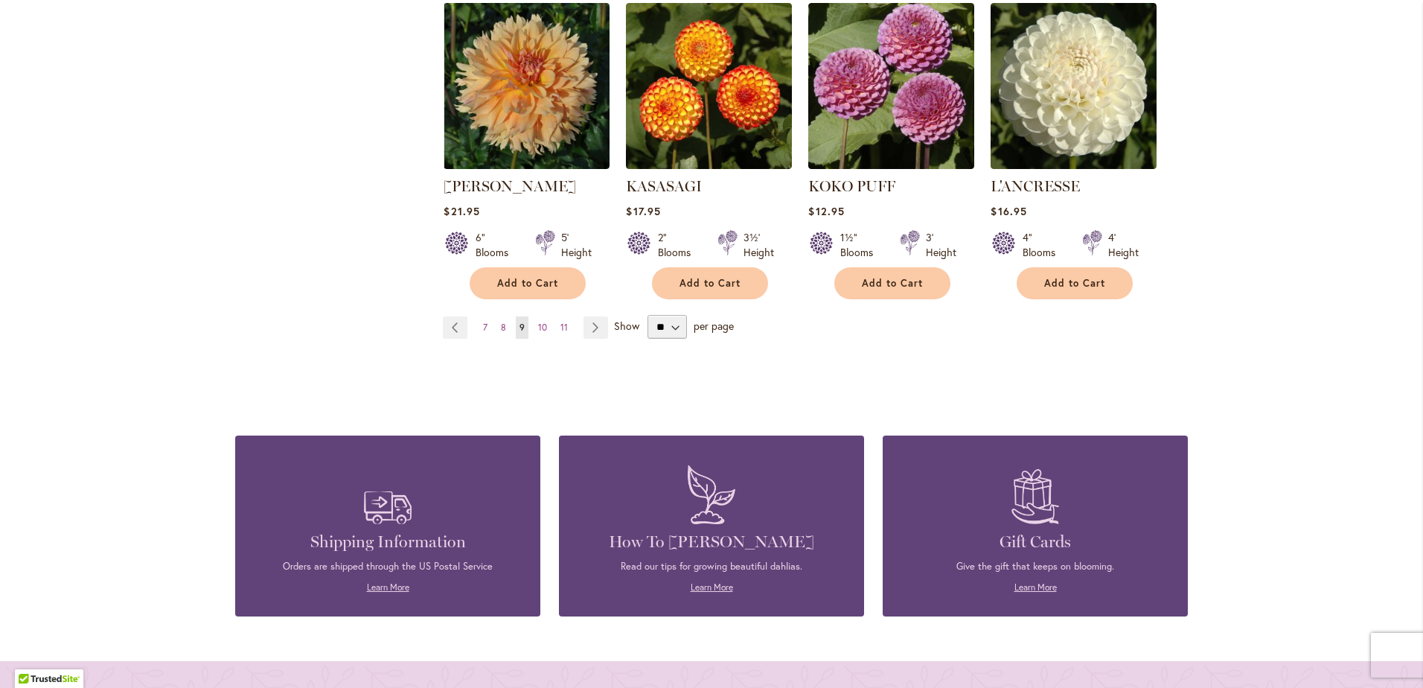
scroll to position [1339, 0]
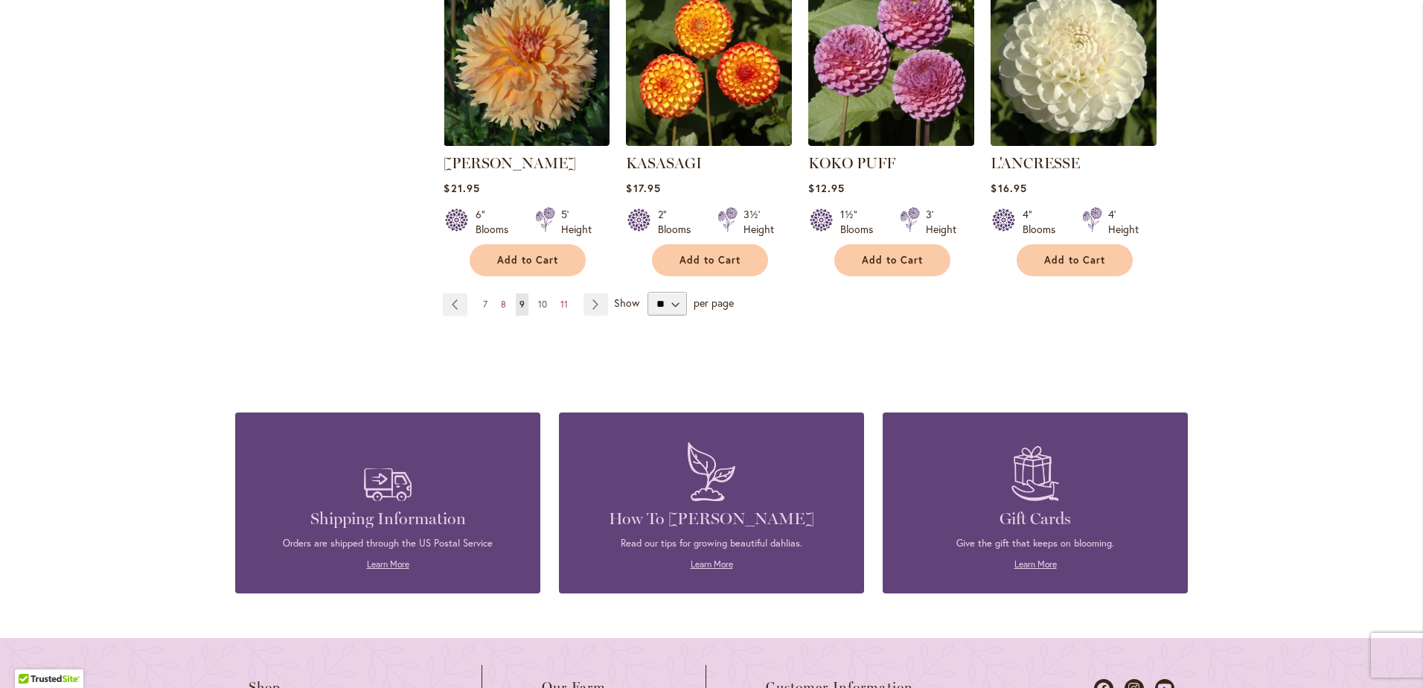
click at [538, 298] on span "10" at bounding box center [542, 303] width 9 height 11
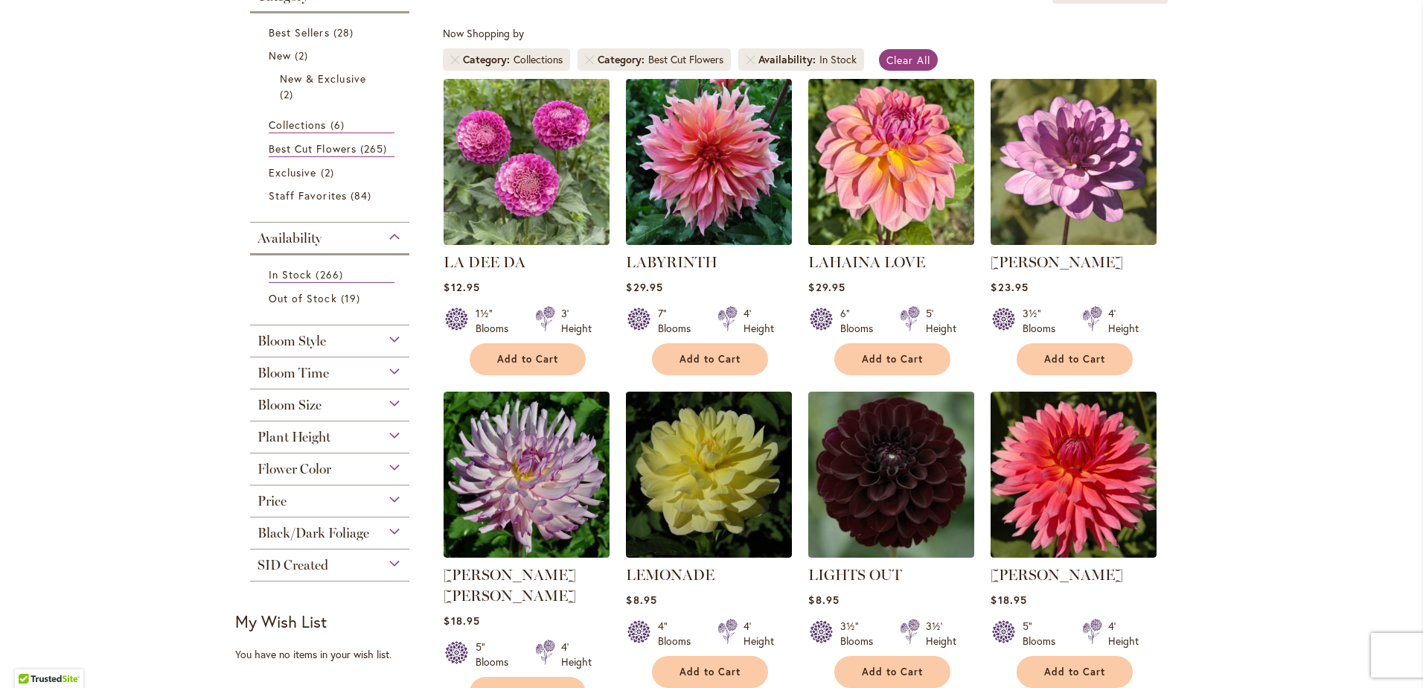
scroll to position [298, 0]
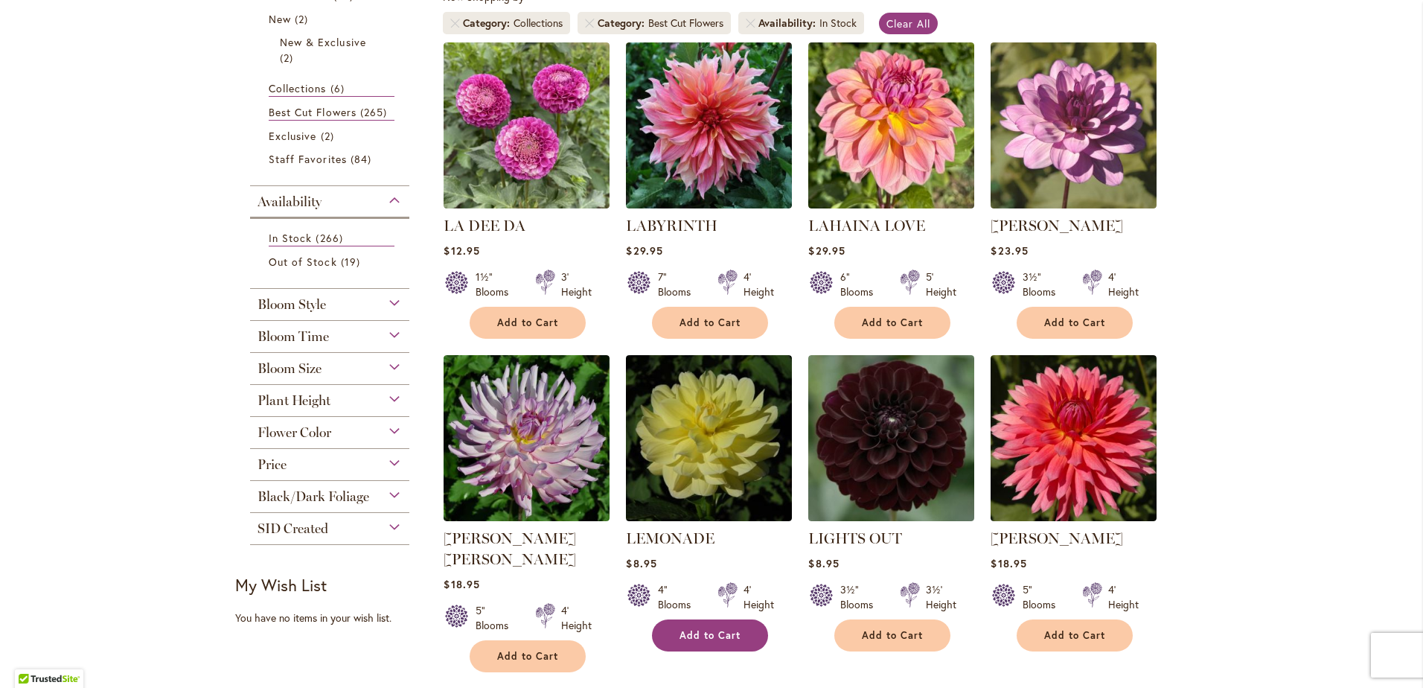
click at [693, 631] on span "Add to Cart" at bounding box center [709, 635] width 61 height 13
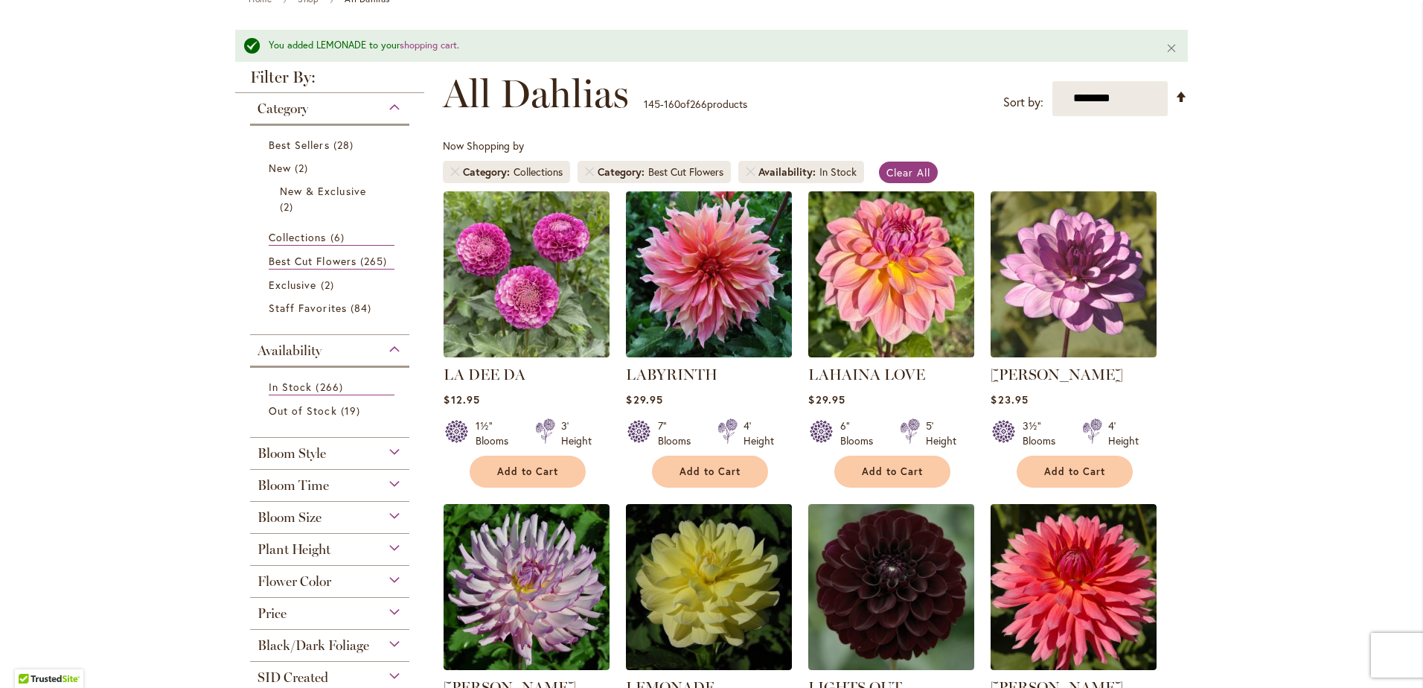
scroll to position [39, 0]
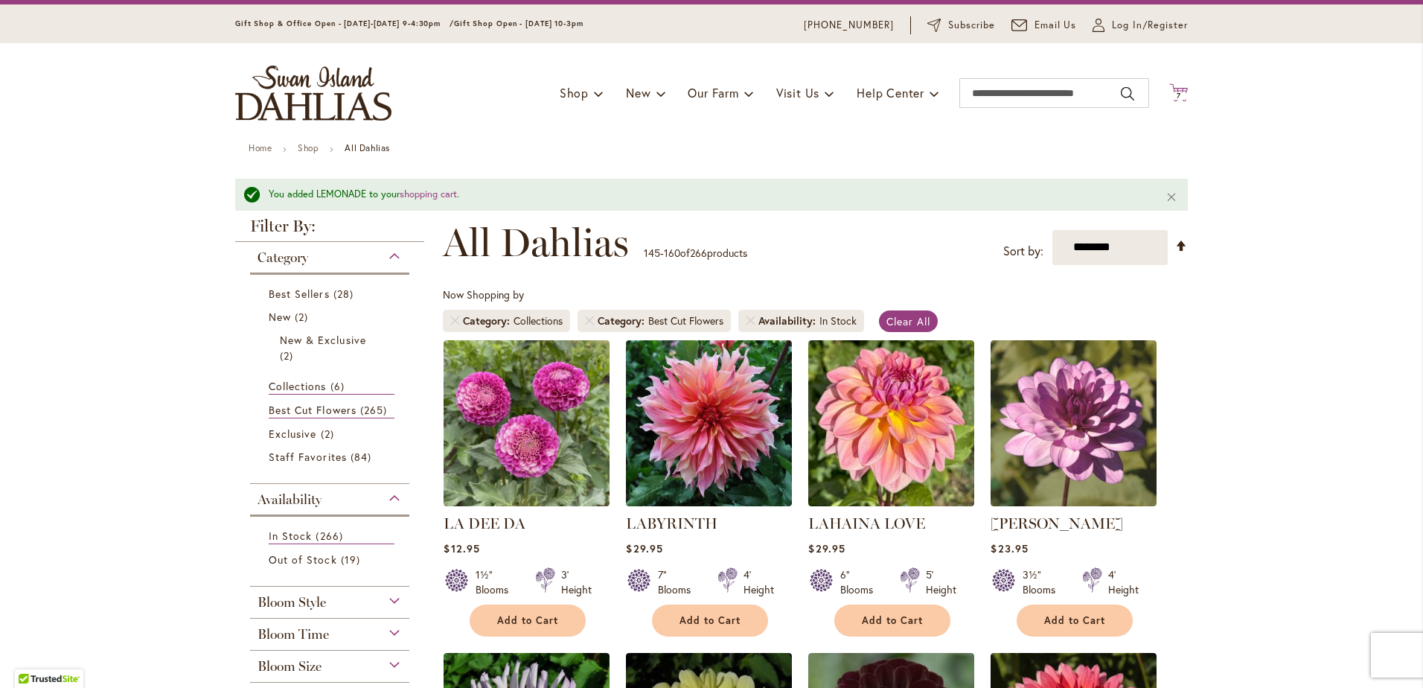
click at [1176, 95] on span "7" at bounding box center [1178, 96] width 4 height 10
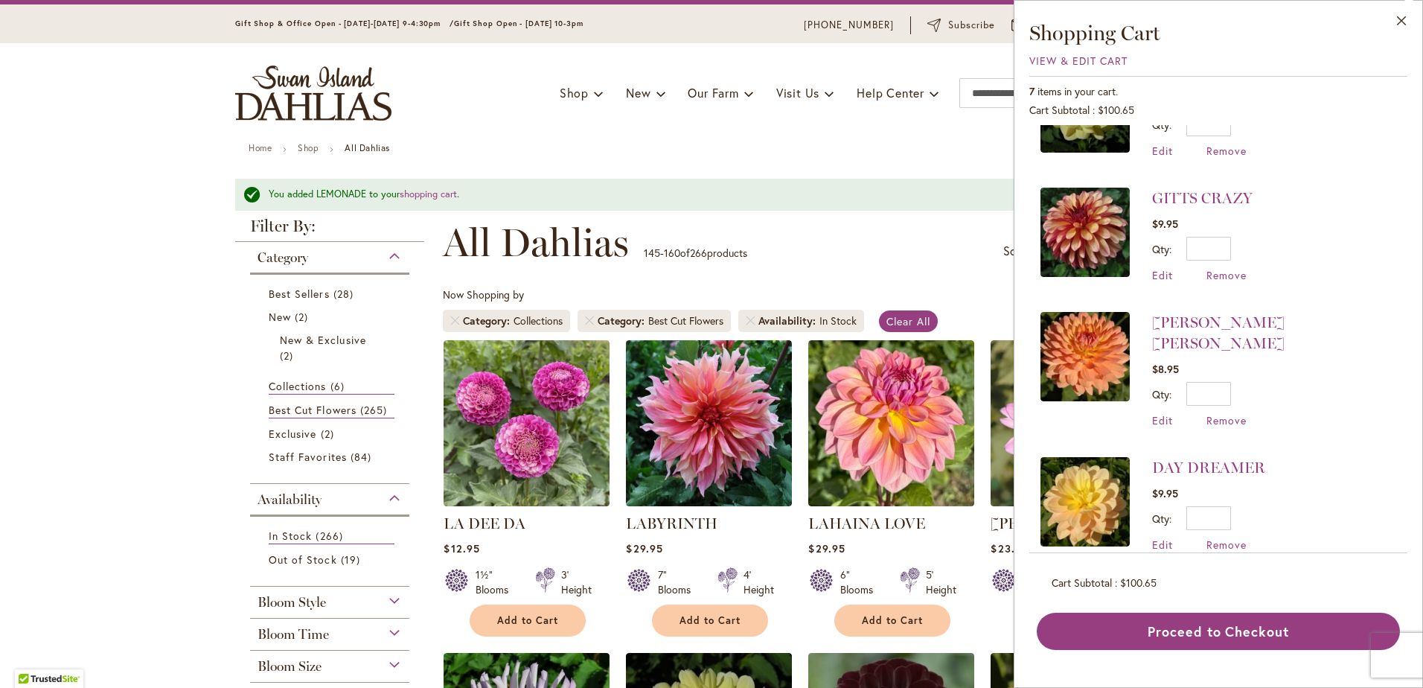
scroll to position [0, 0]
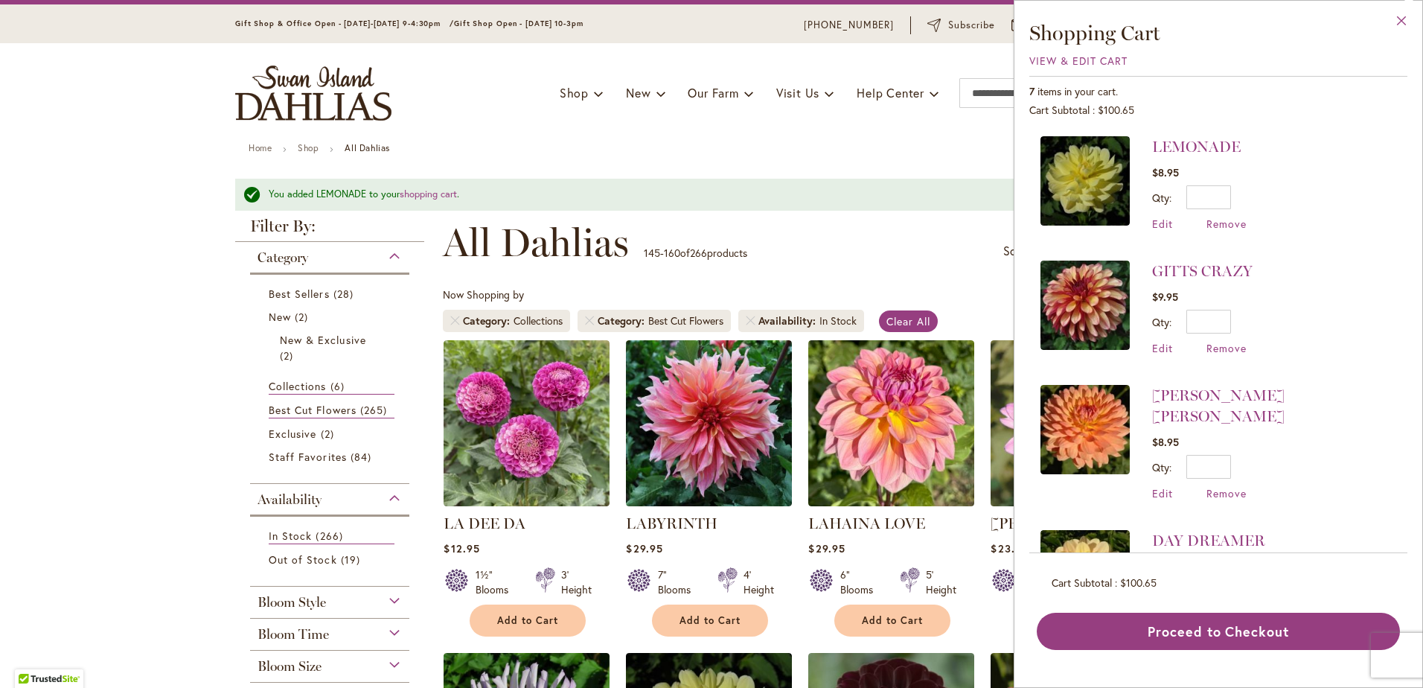
click at [1403, 16] on button "Close" at bounding box center [1401, 24] width 41 height 47
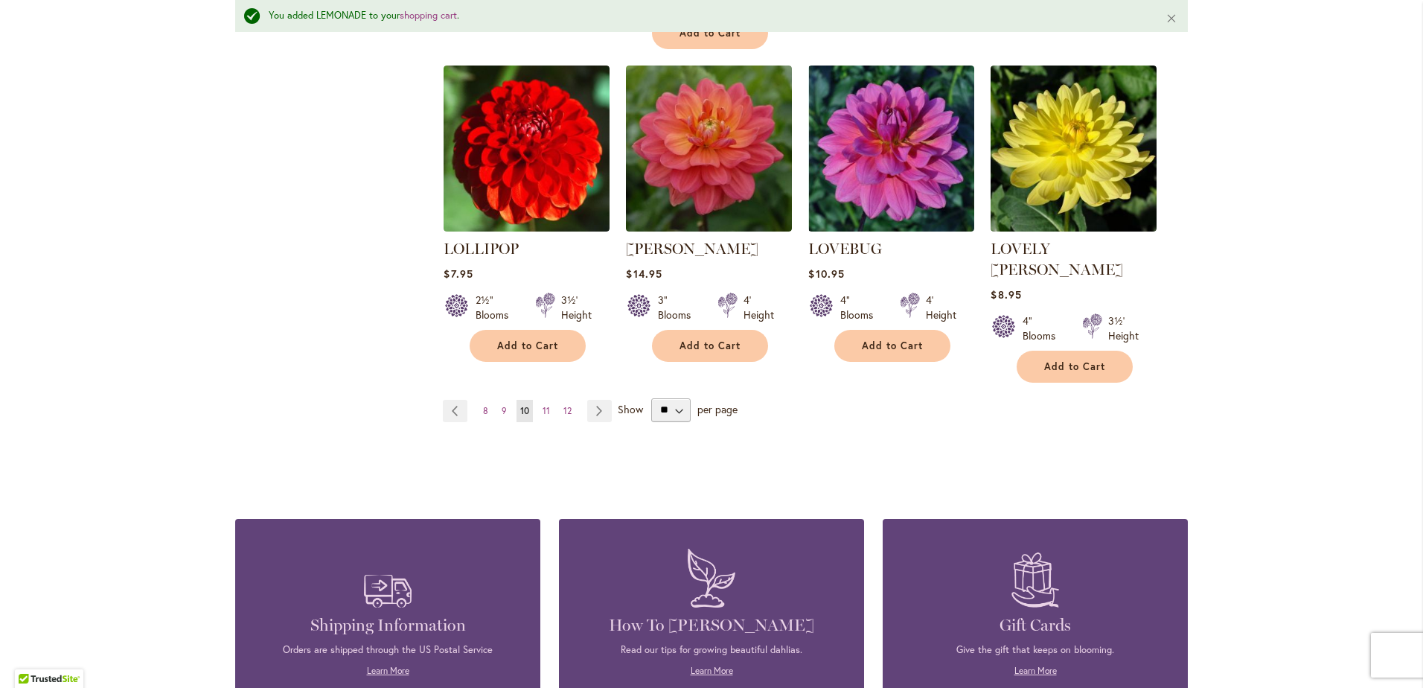
scroll to position [1265, 0]
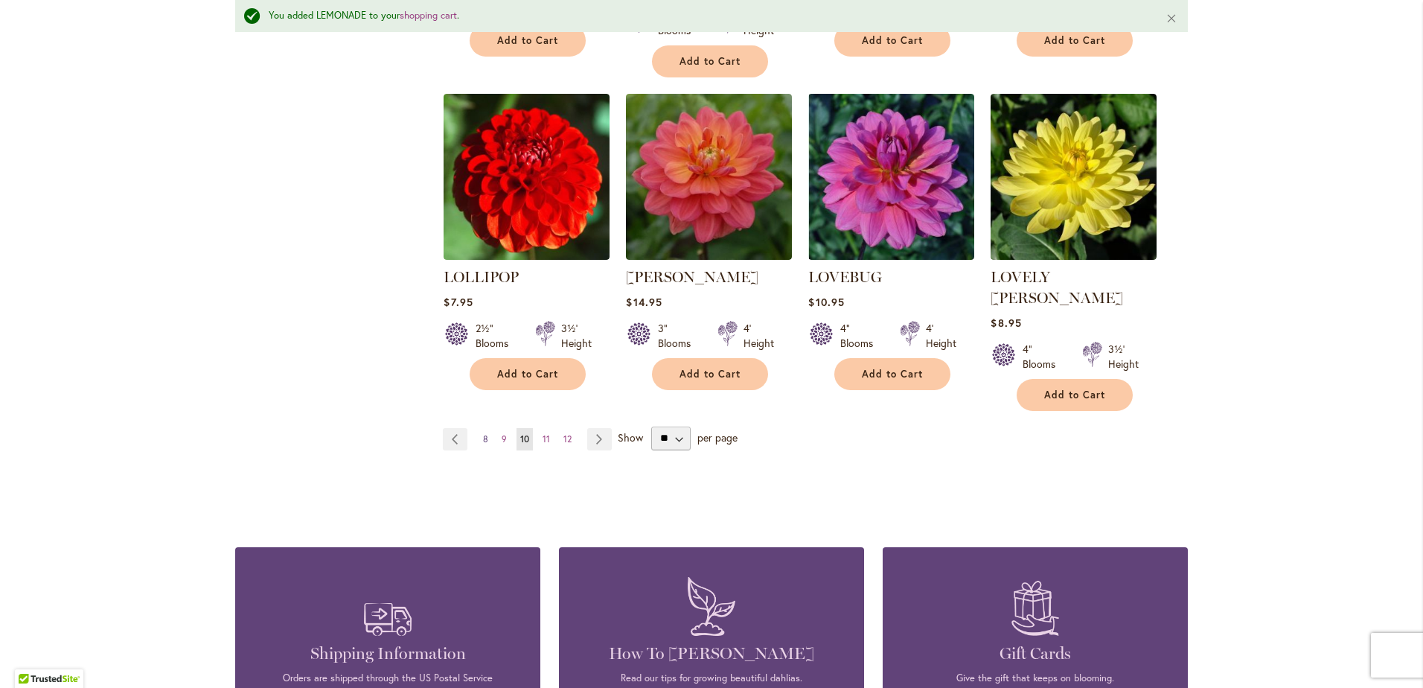
click at [483, 433] on span "8" at bounding box center [485, 438] width 5 height 11
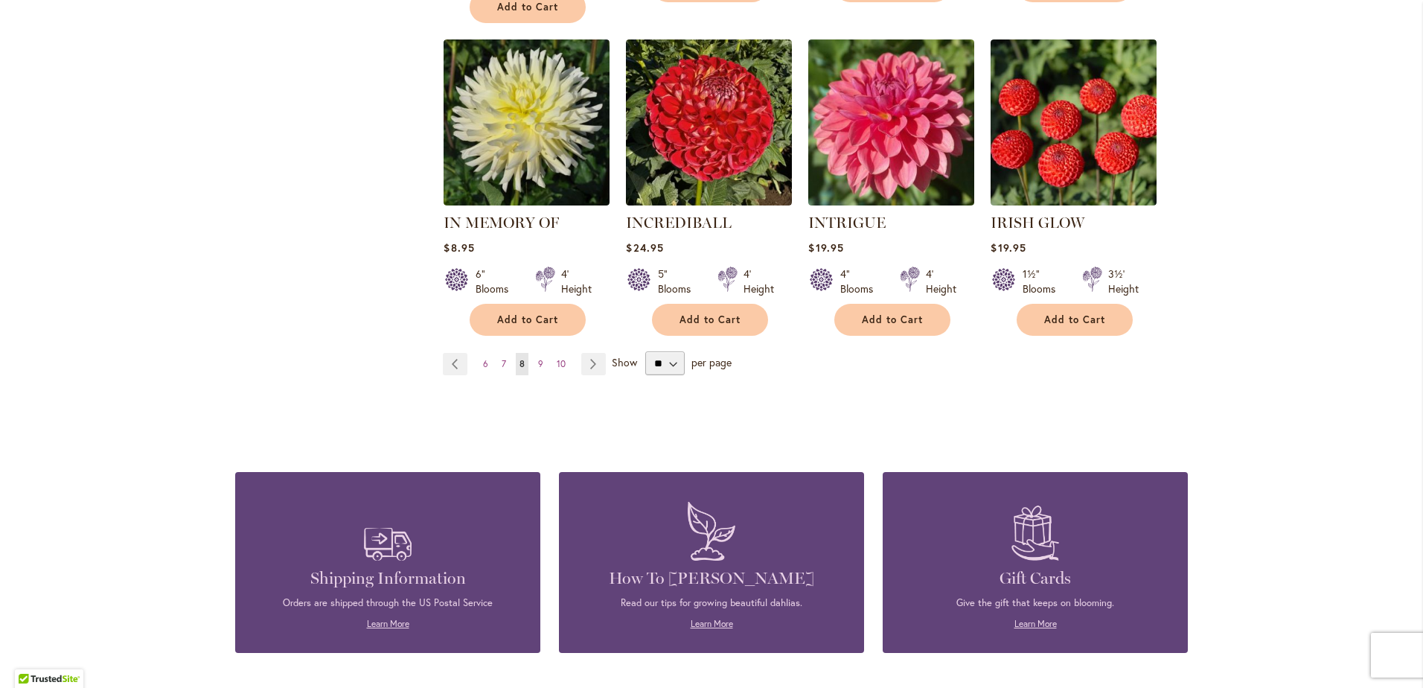
scroll to position [1265, 0]
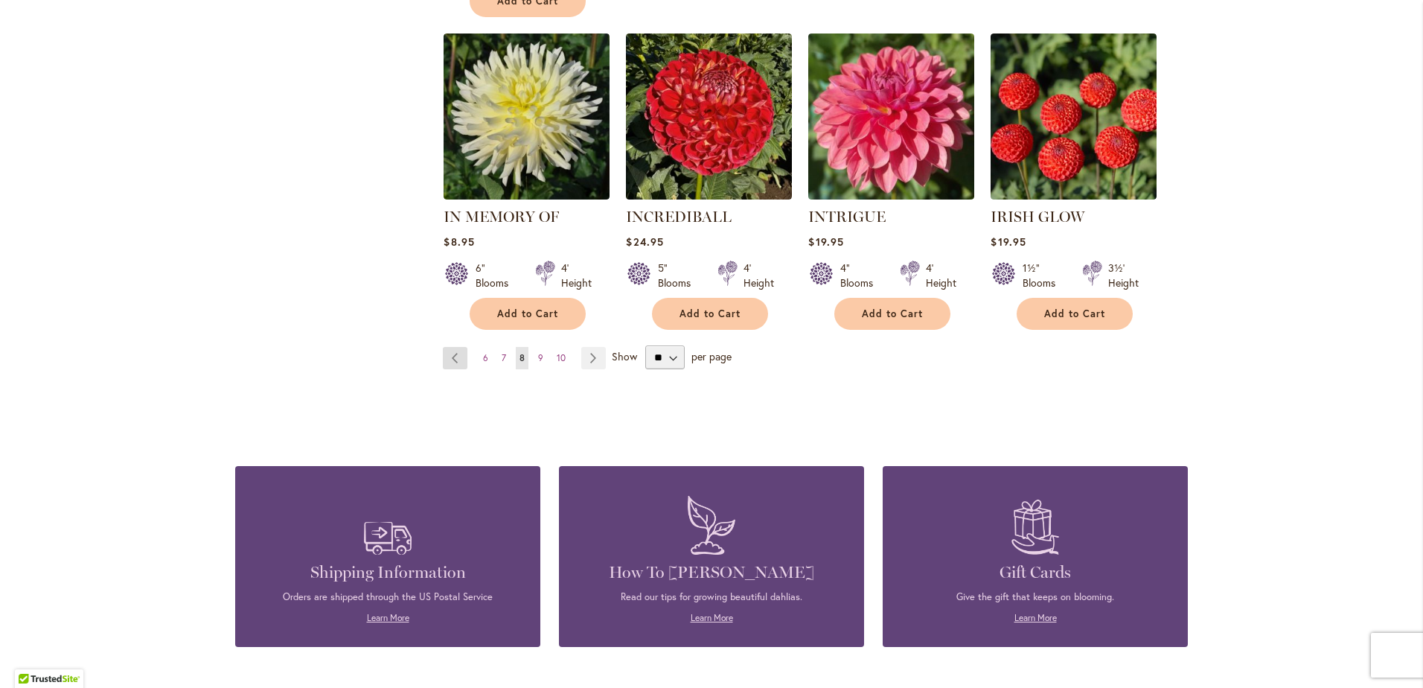
click at [446, 347] on link "Page Previous" at bounding box center [455, 358] width 25 height 22
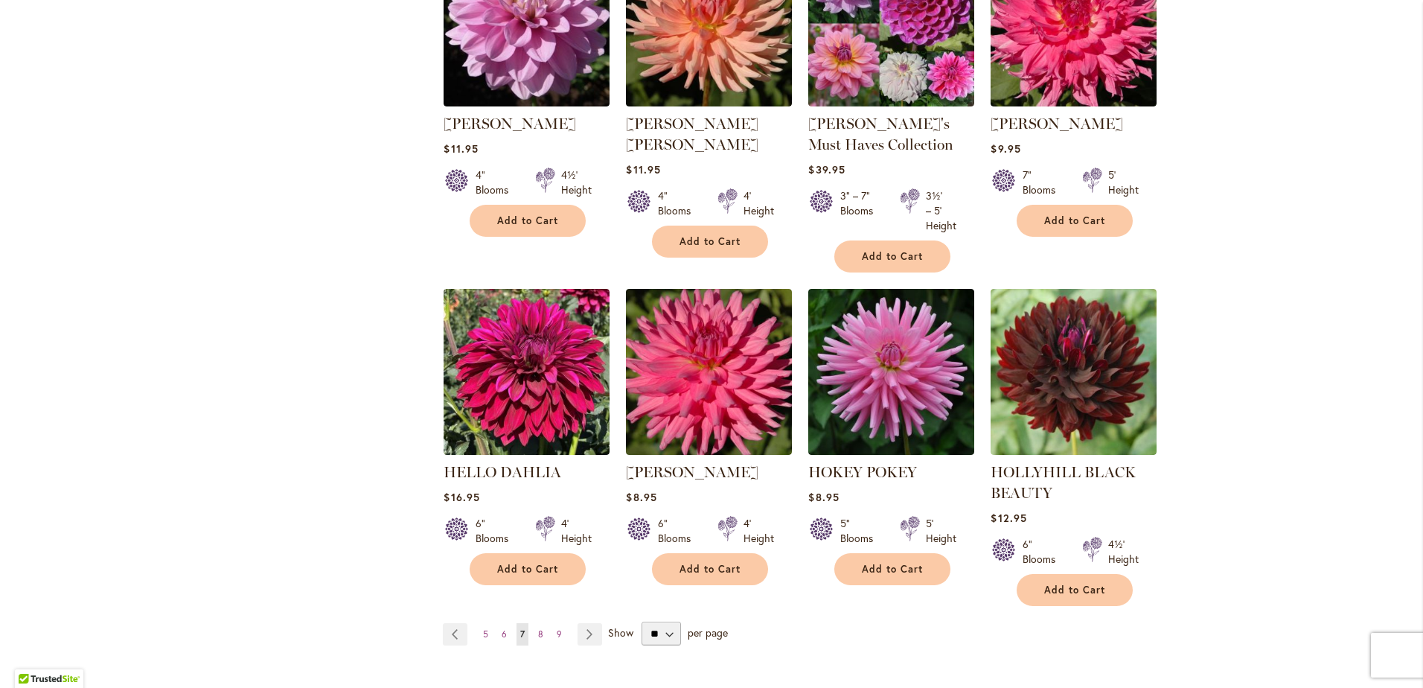
scroll to position [1191, 0]
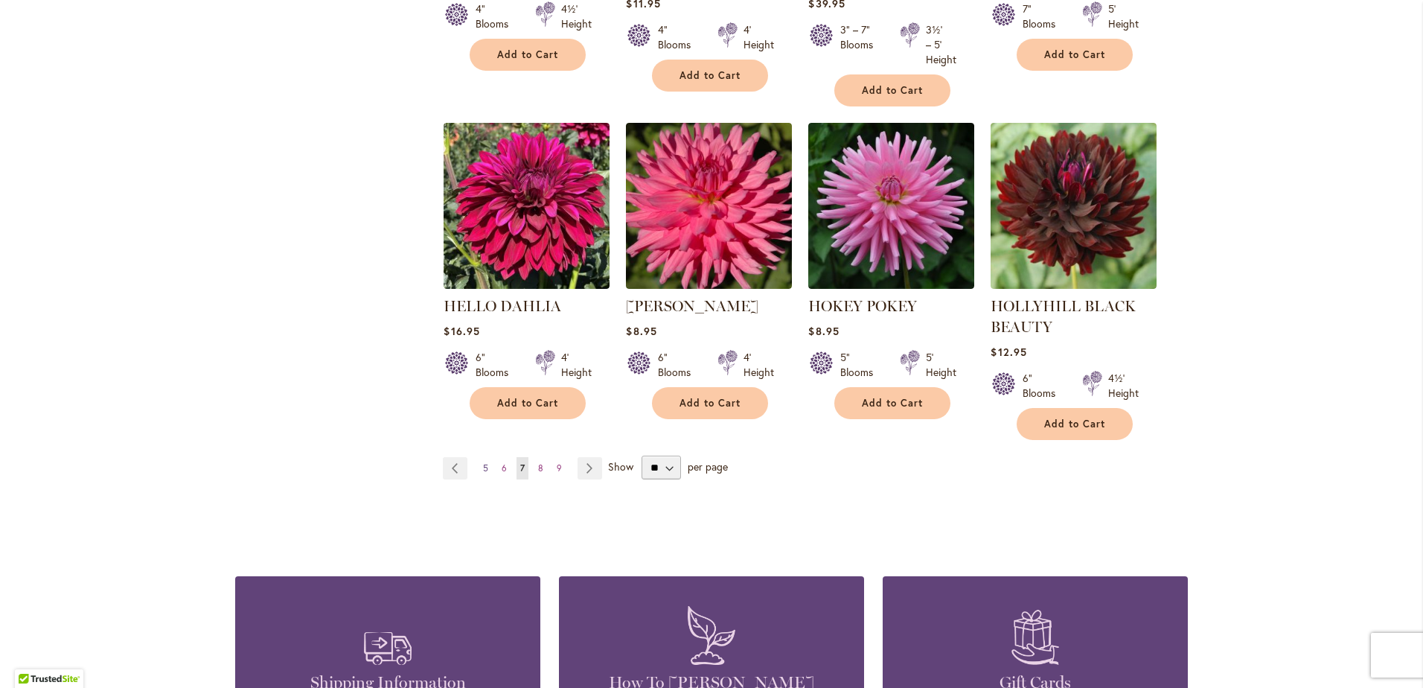
click at [483, 462] on span "5" at bounding box center [485, 467] width 5 height 11
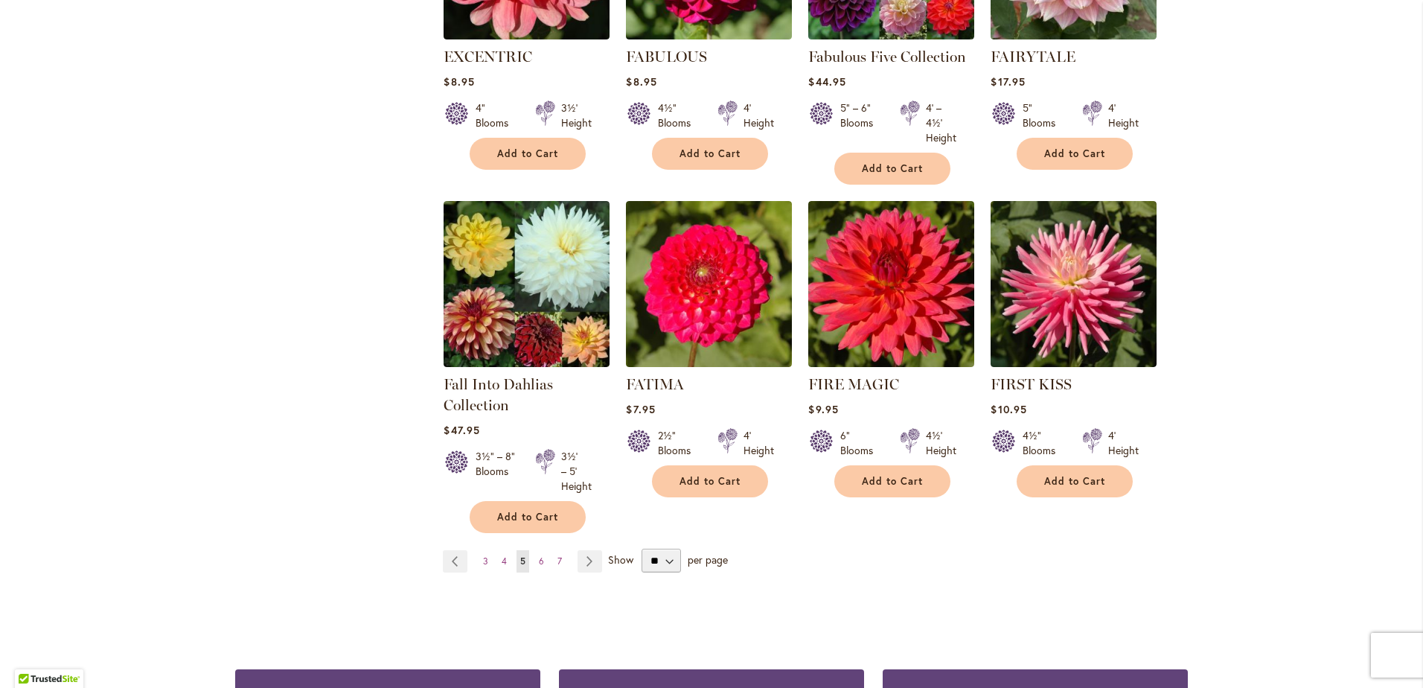
scroll to position [1116, 0]
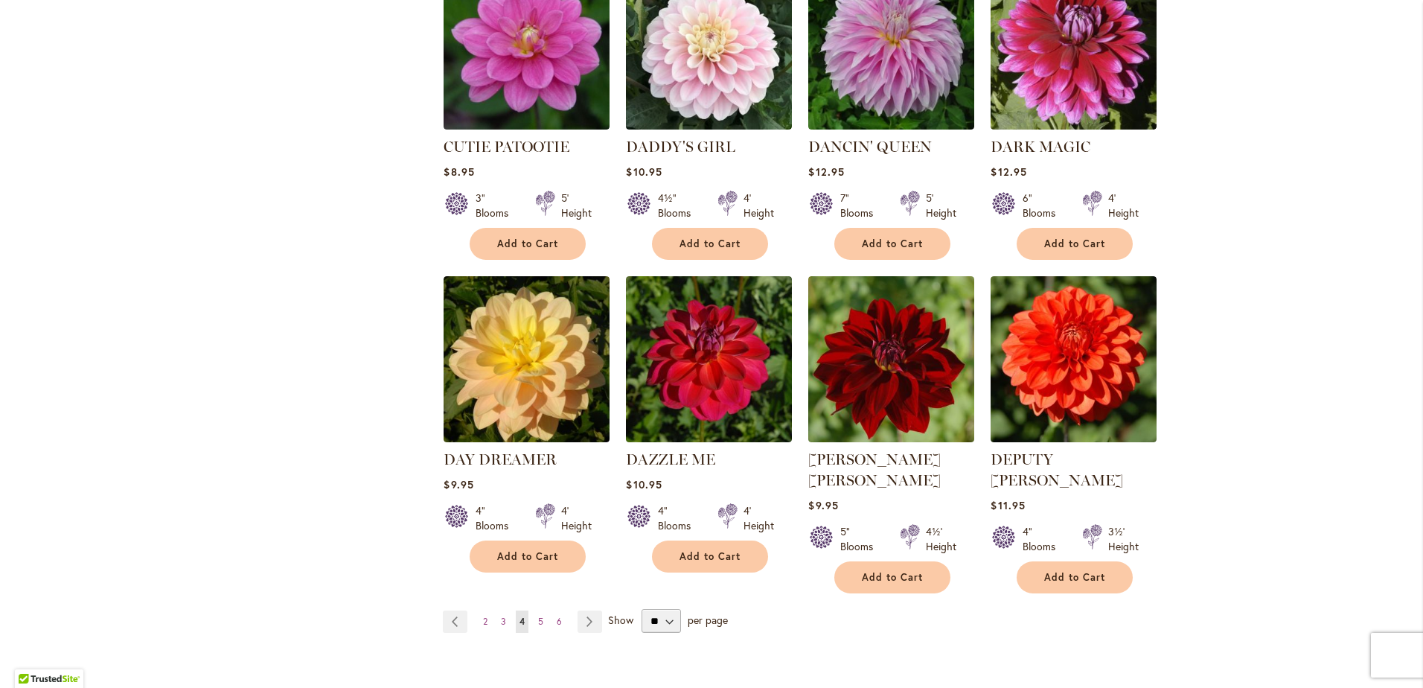
scroll to position [1042, 0]
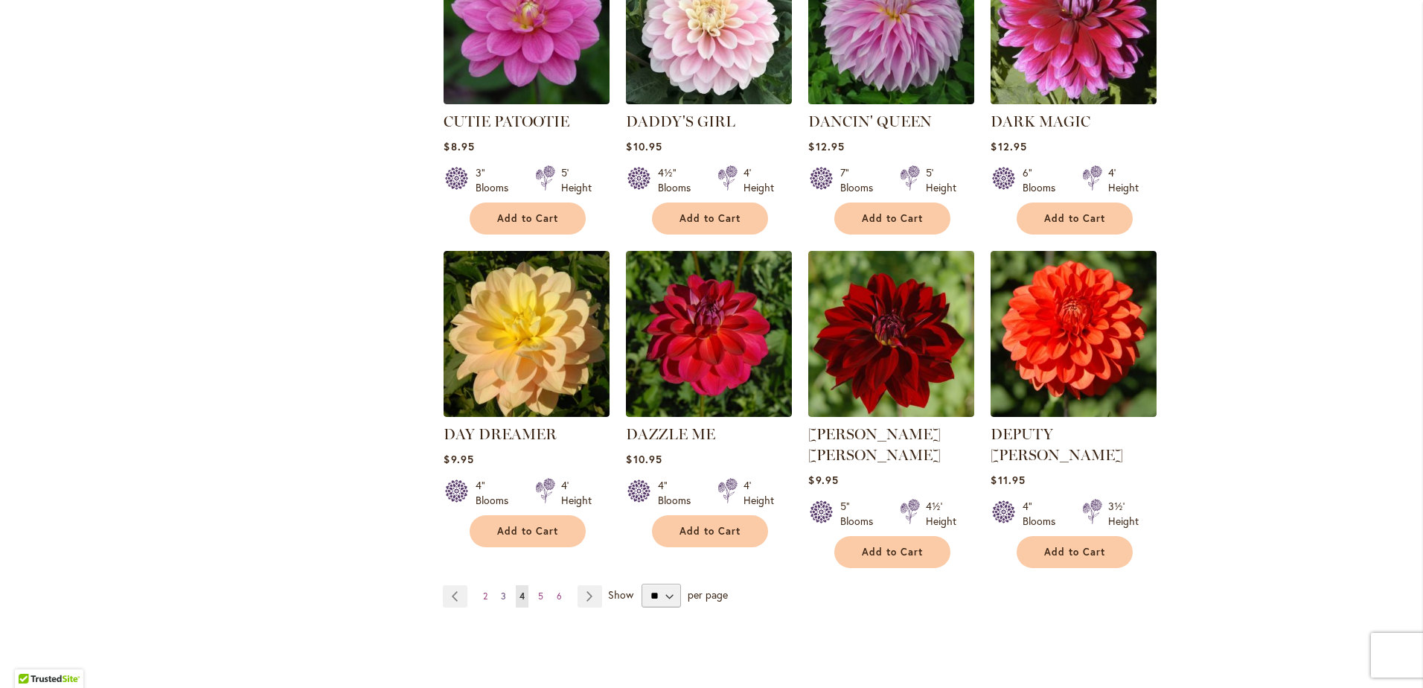
click at [501, 590] on span "3" at bounding box center [503, 595] width 5 height 11
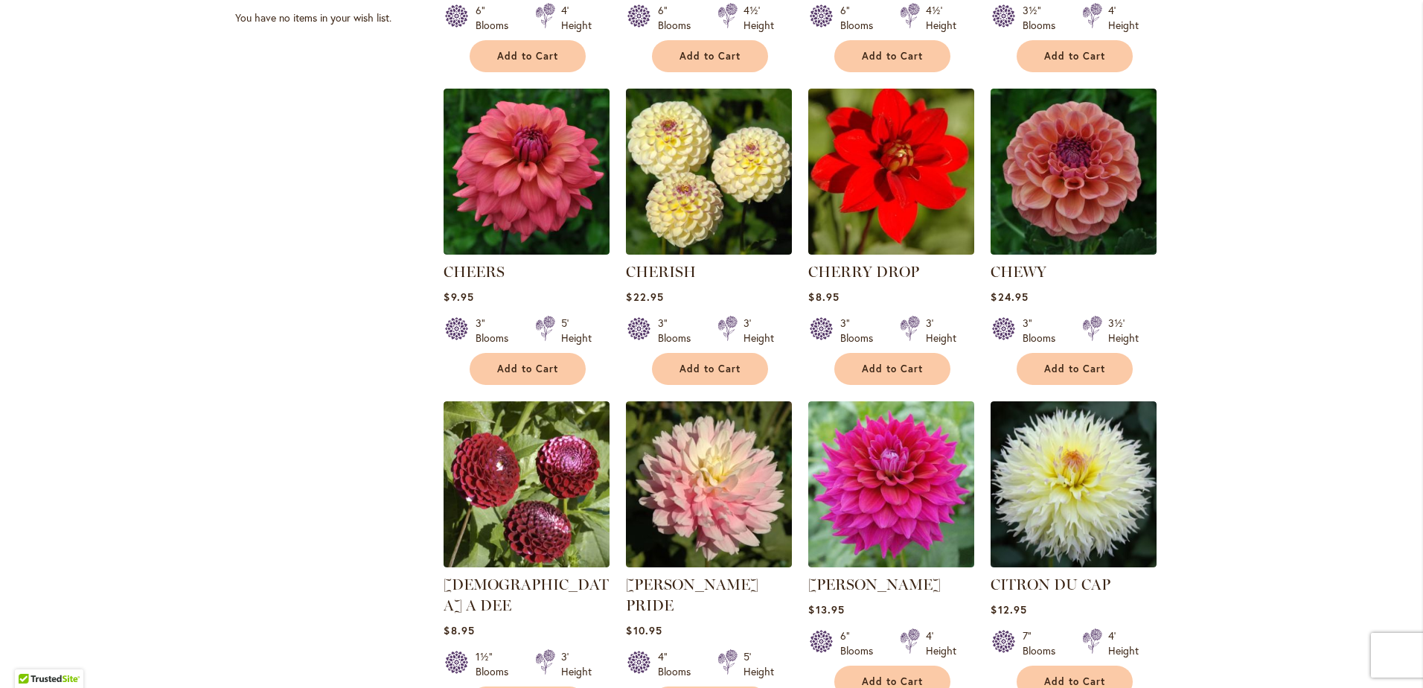
scroll to position [967, 0]
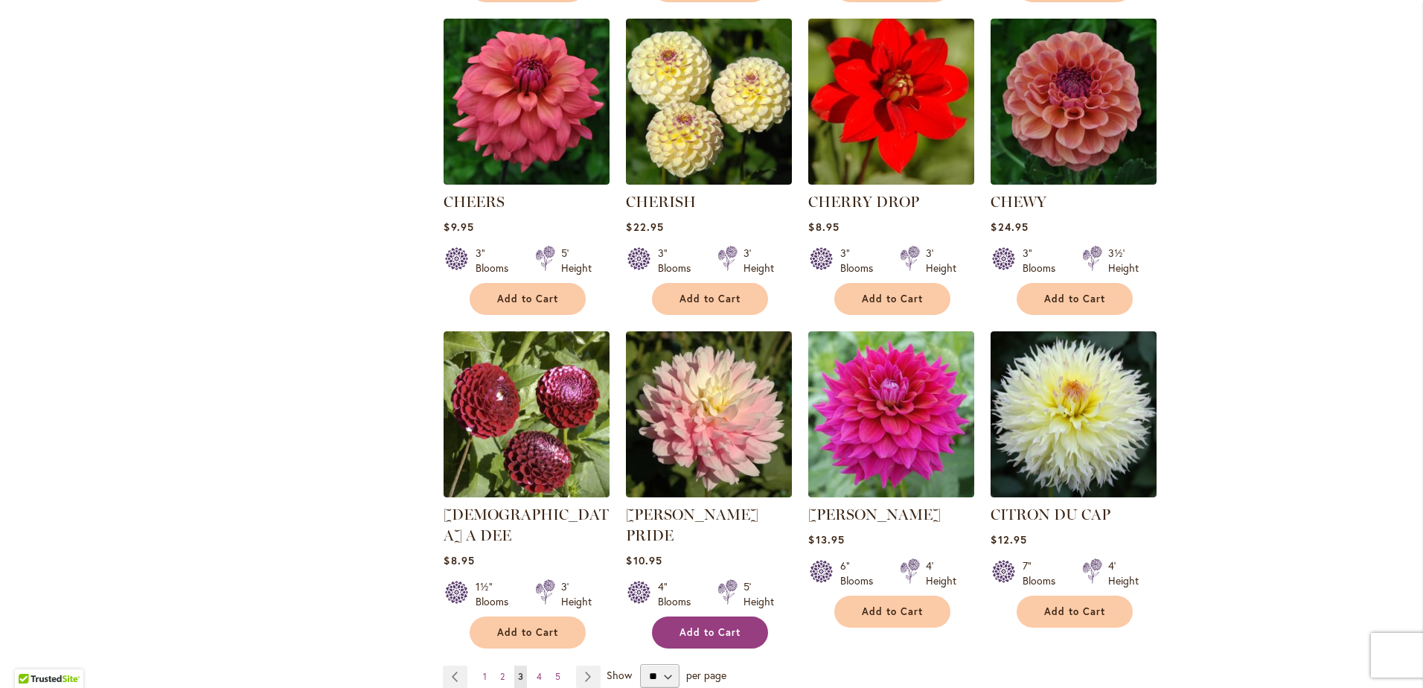
click at [709, 626] on span "Add to Cart" at bounding box center [709, 632] width 61 height 13
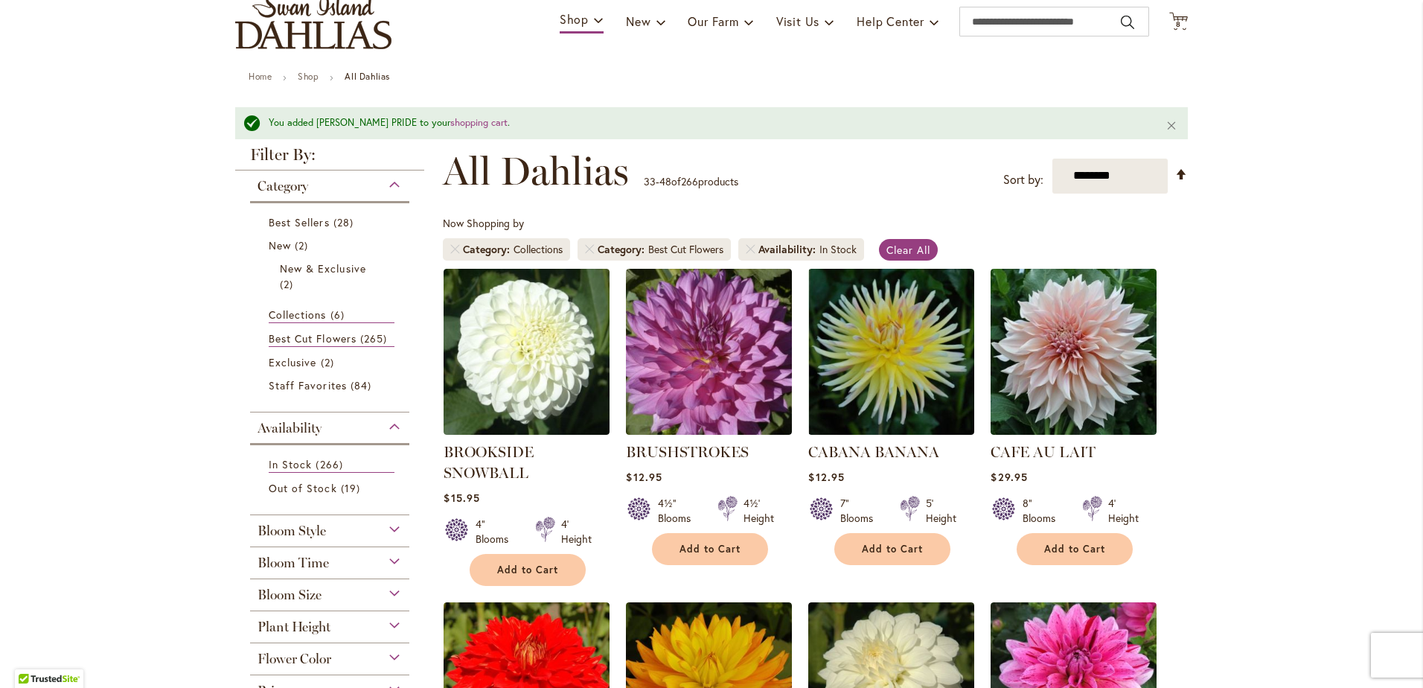
scroll to position [0, 0]
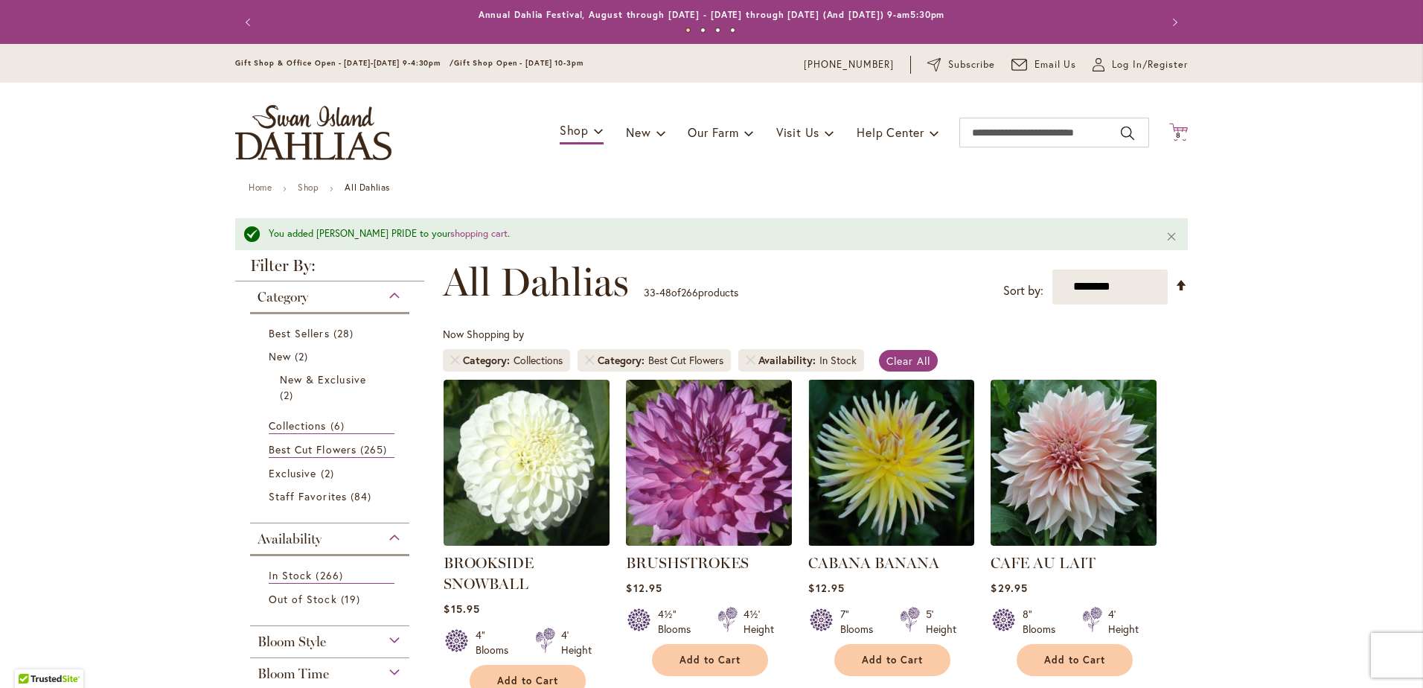
click at [1173, 129] on icon "Cart .cls-1 { fill: #231f20; }" at bounding box center [1178, 132] width 19 height 19
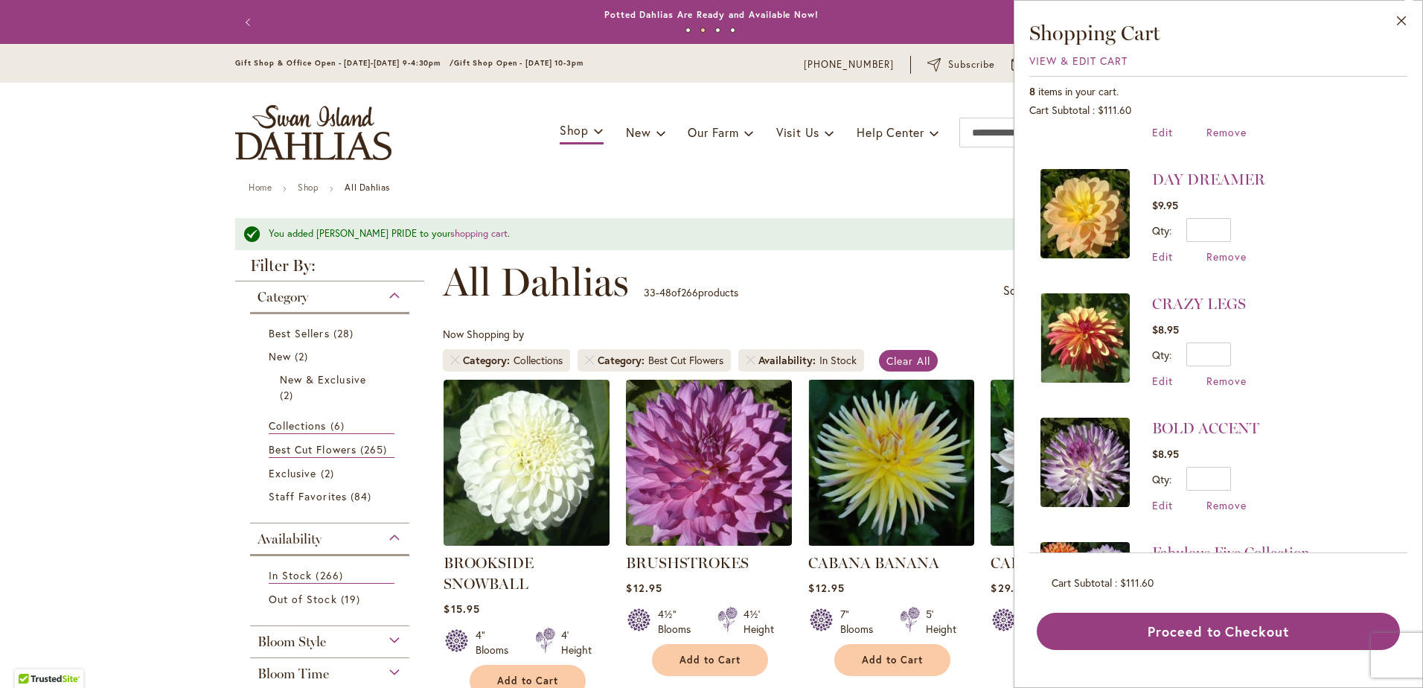
scroll to position [521, 0]
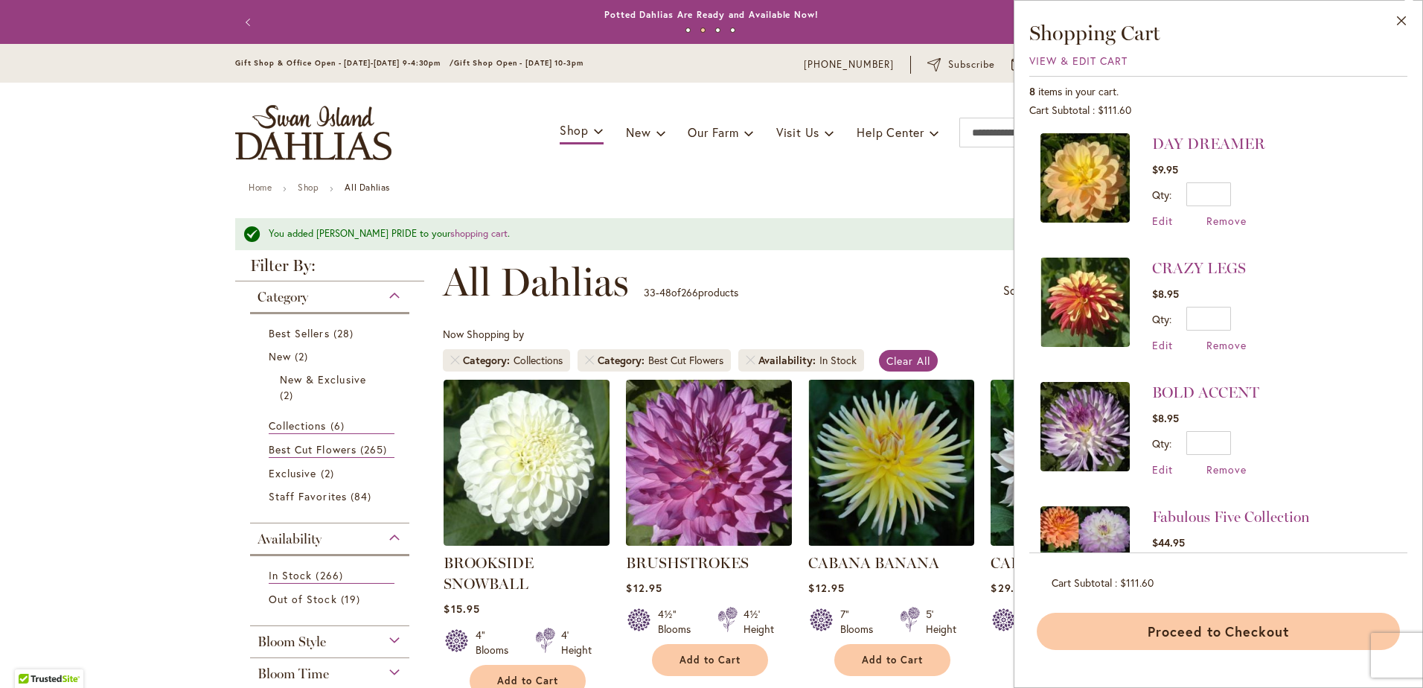
click at [1209, 630] on button "Proceed to Checkout" at bounding box center [1218, 630] width 363 height 37
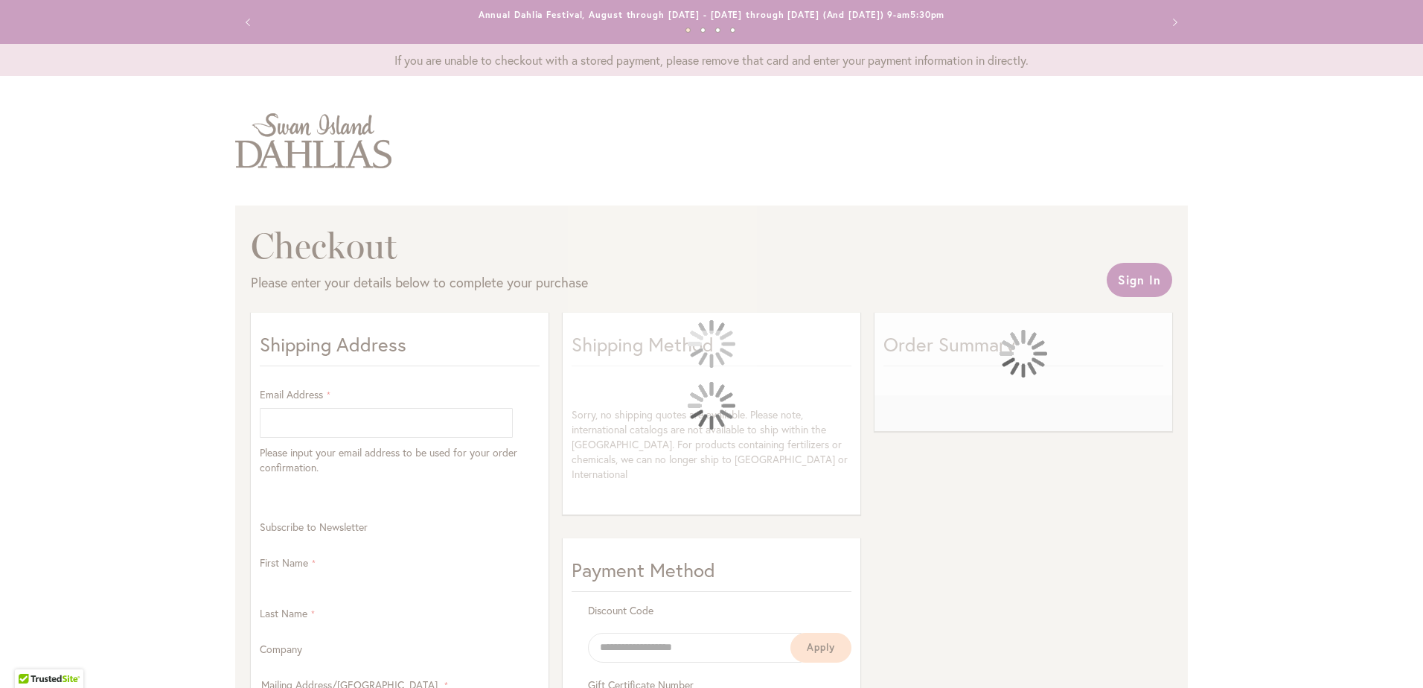
select select "**"
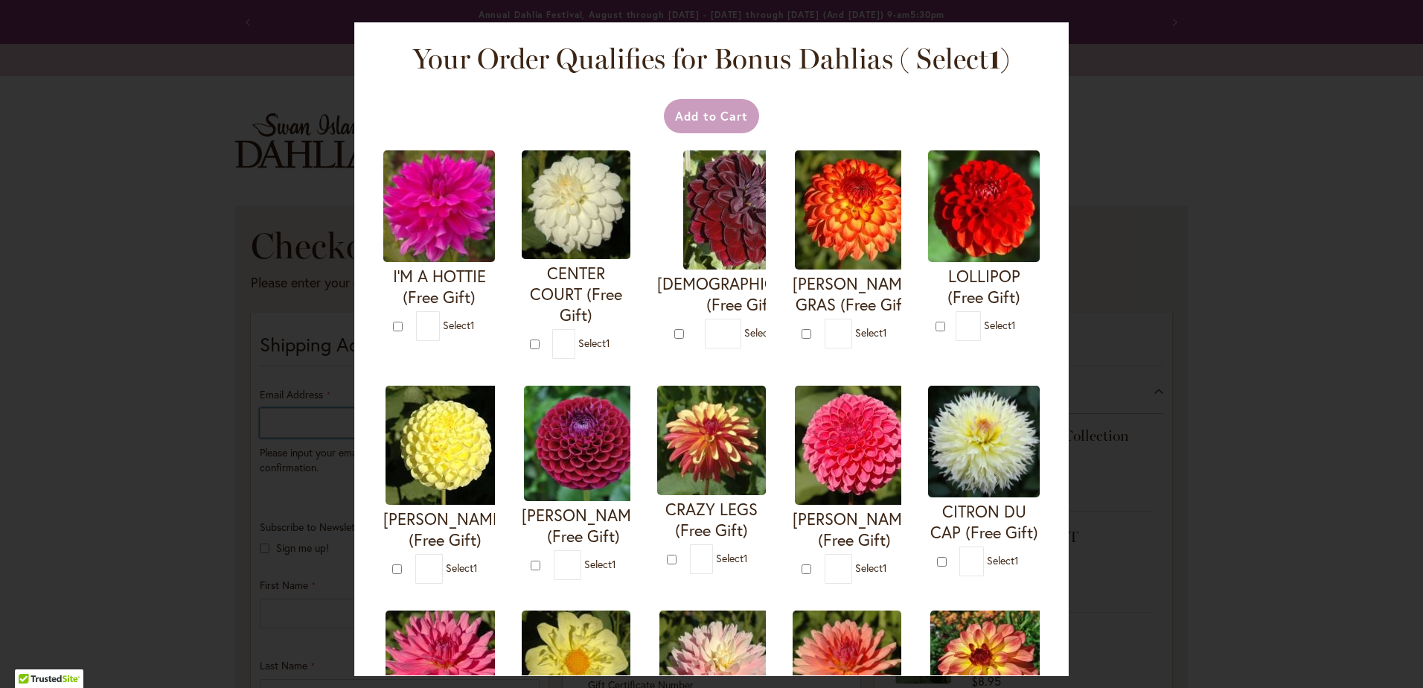
type input "**********"
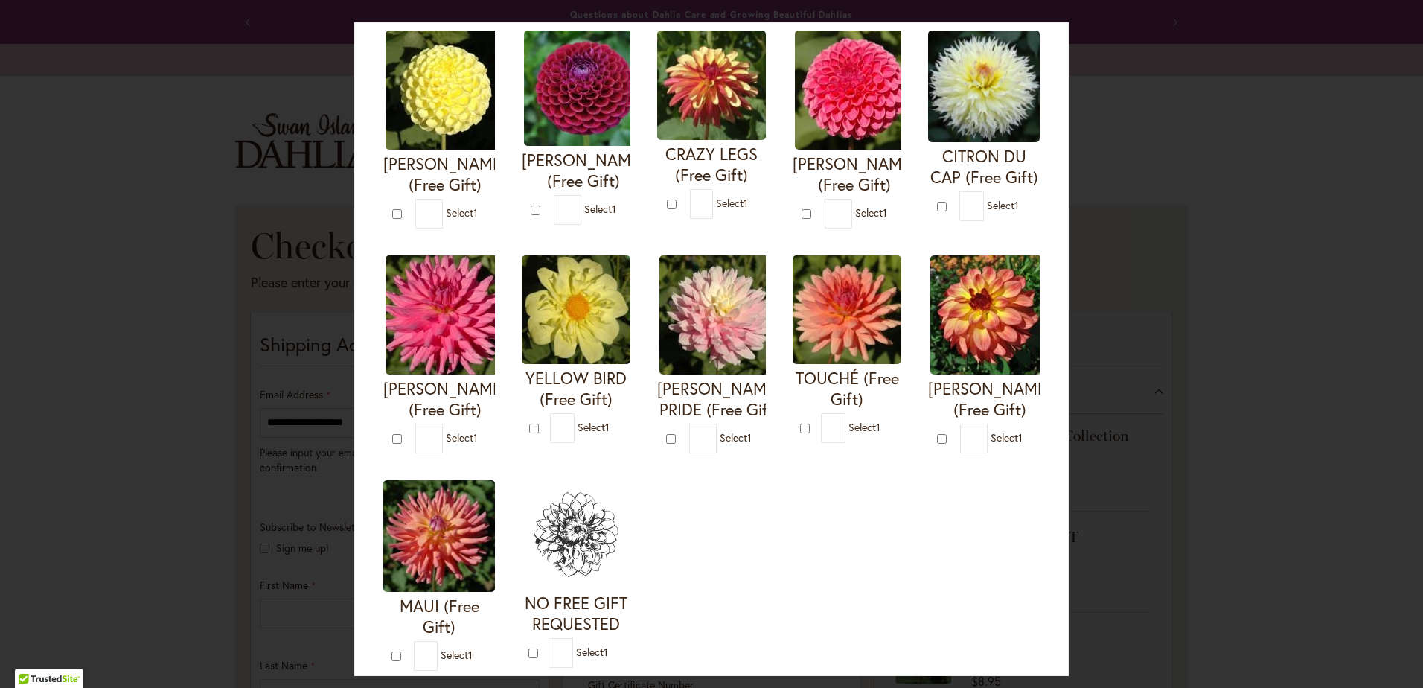
scroll to position [383, 0]
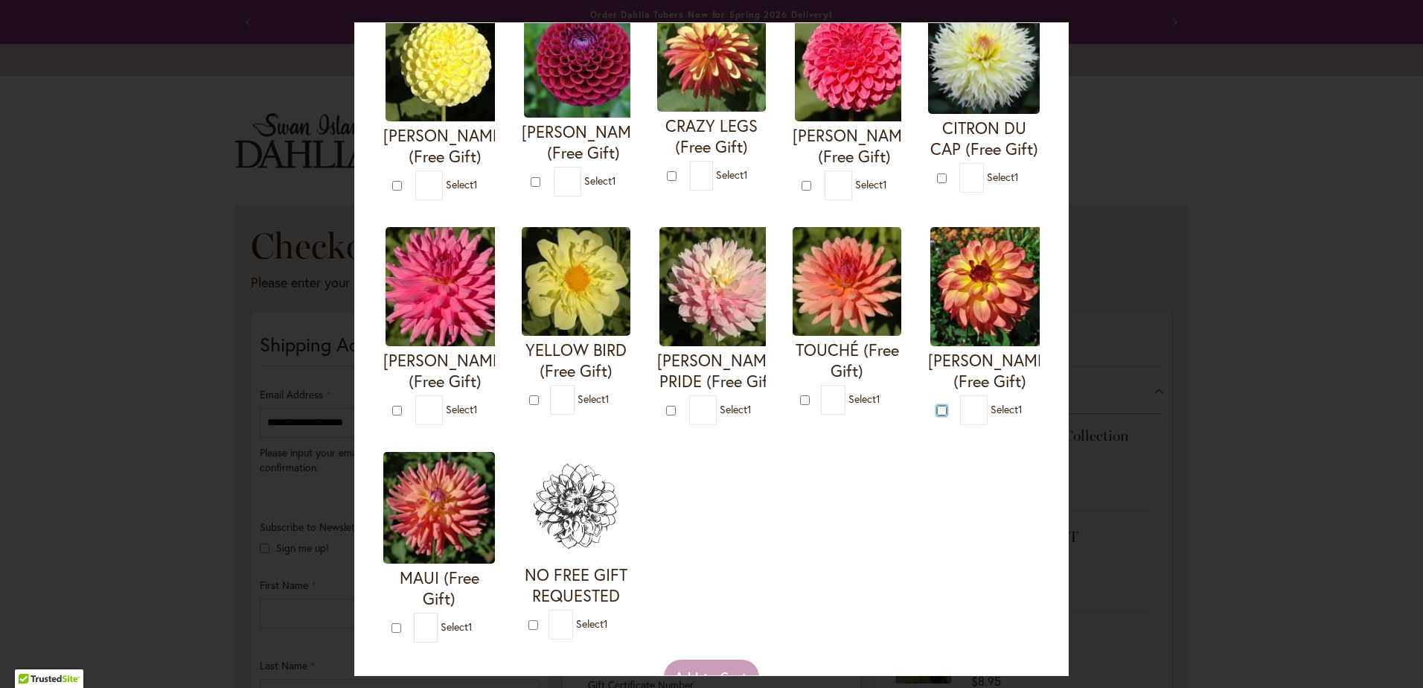
type input "*"
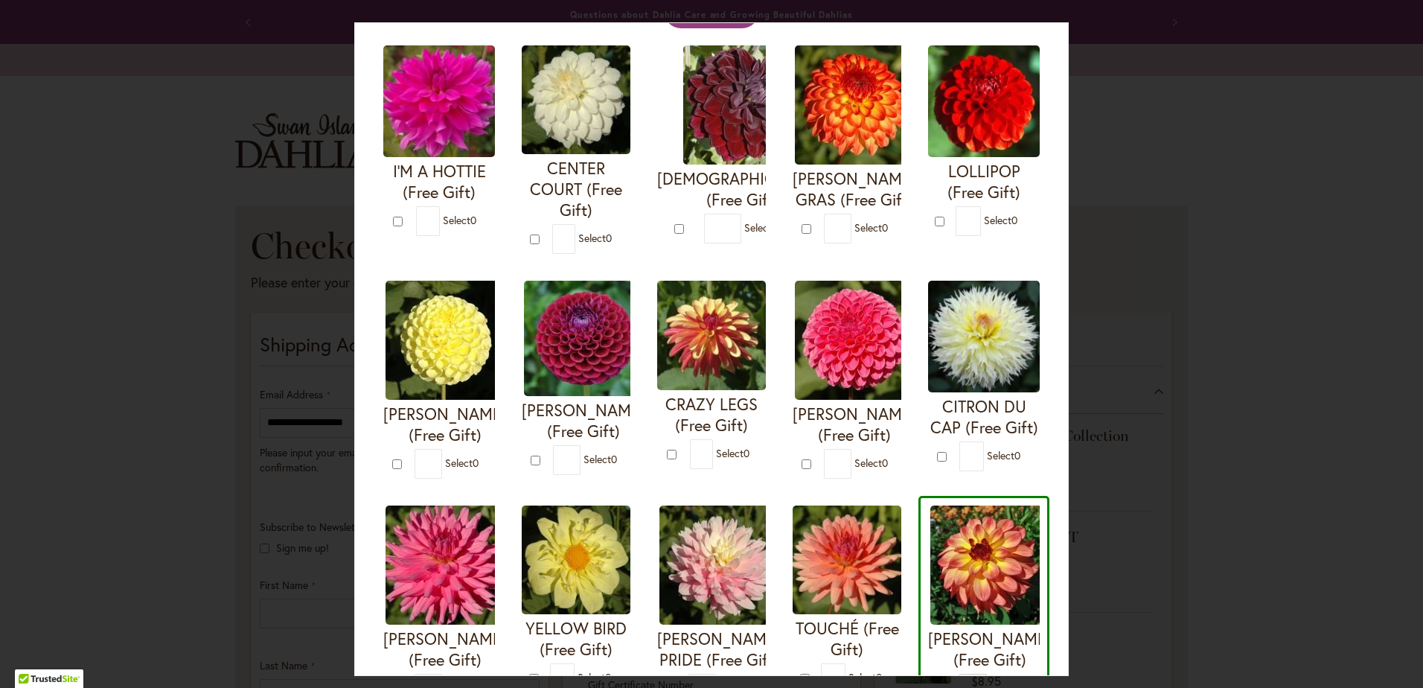
scroll to position [0, 0]
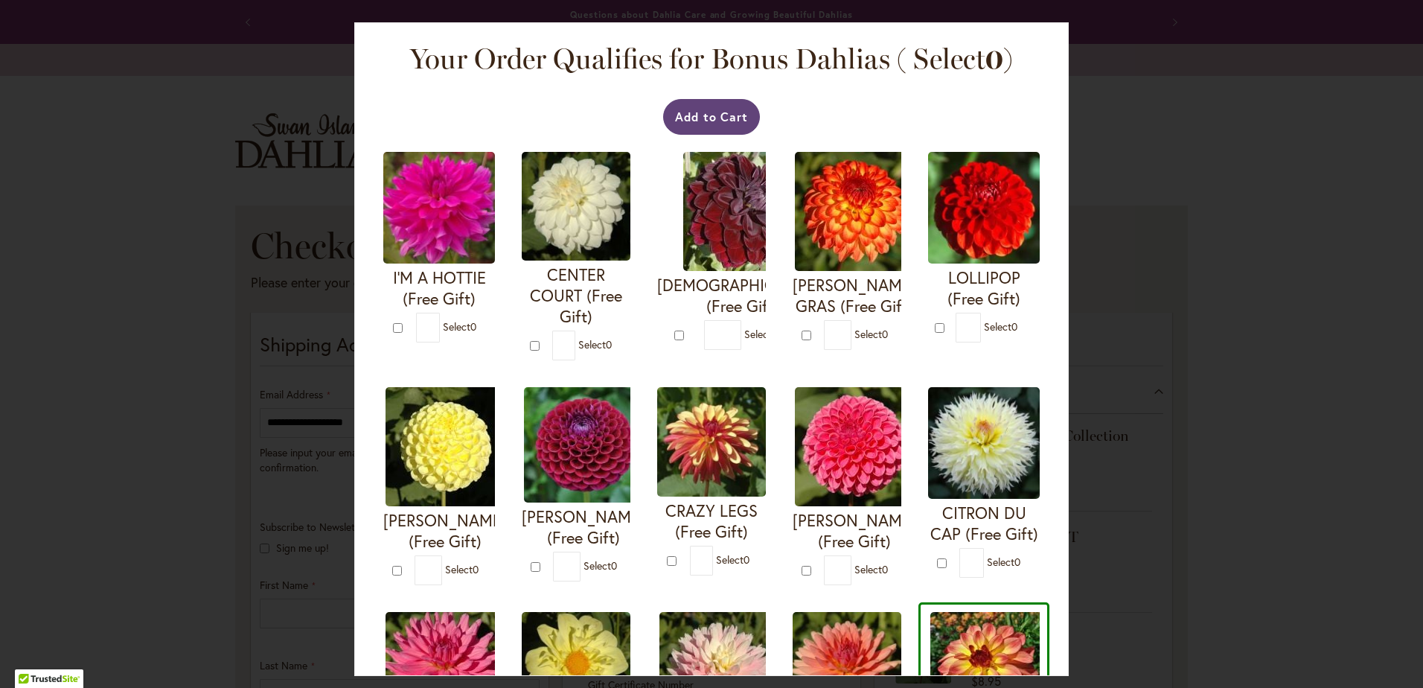
click at [714, 118] on button "Add to Cart" at bounding box center [711, 117] width 97 height 36
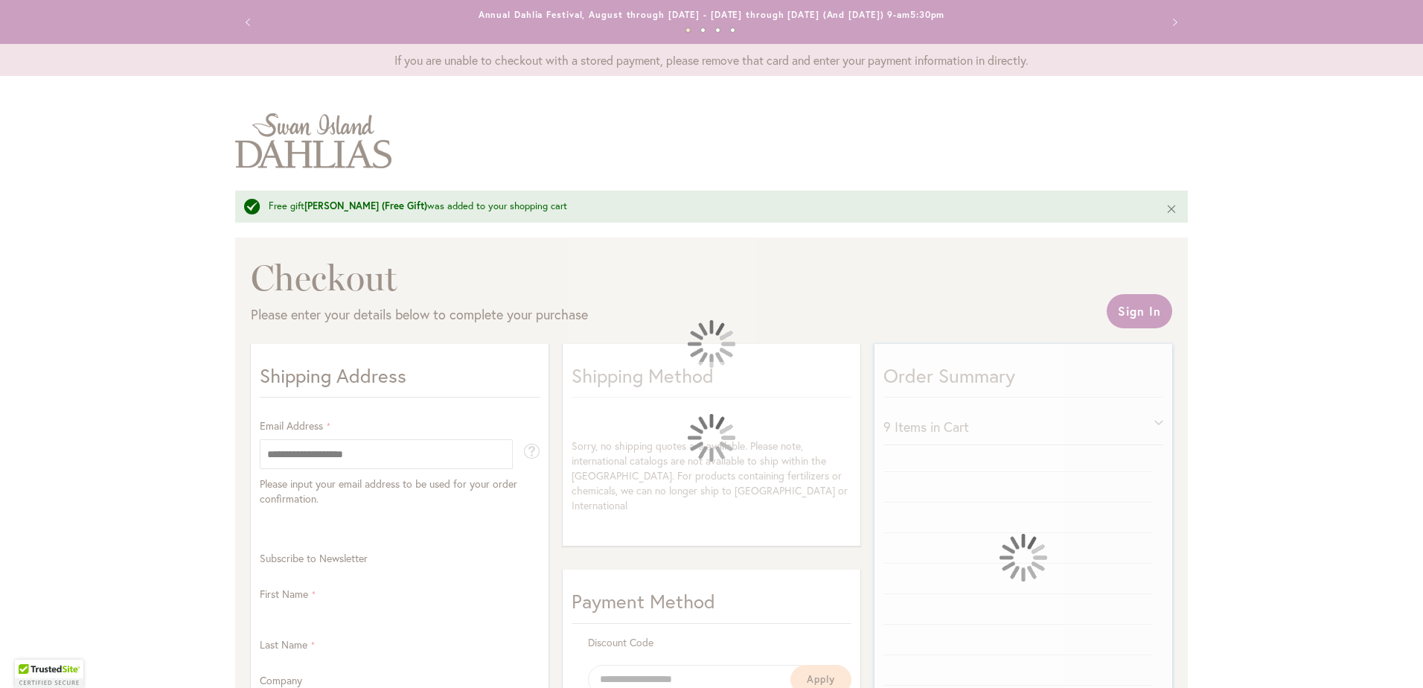
select select "**"
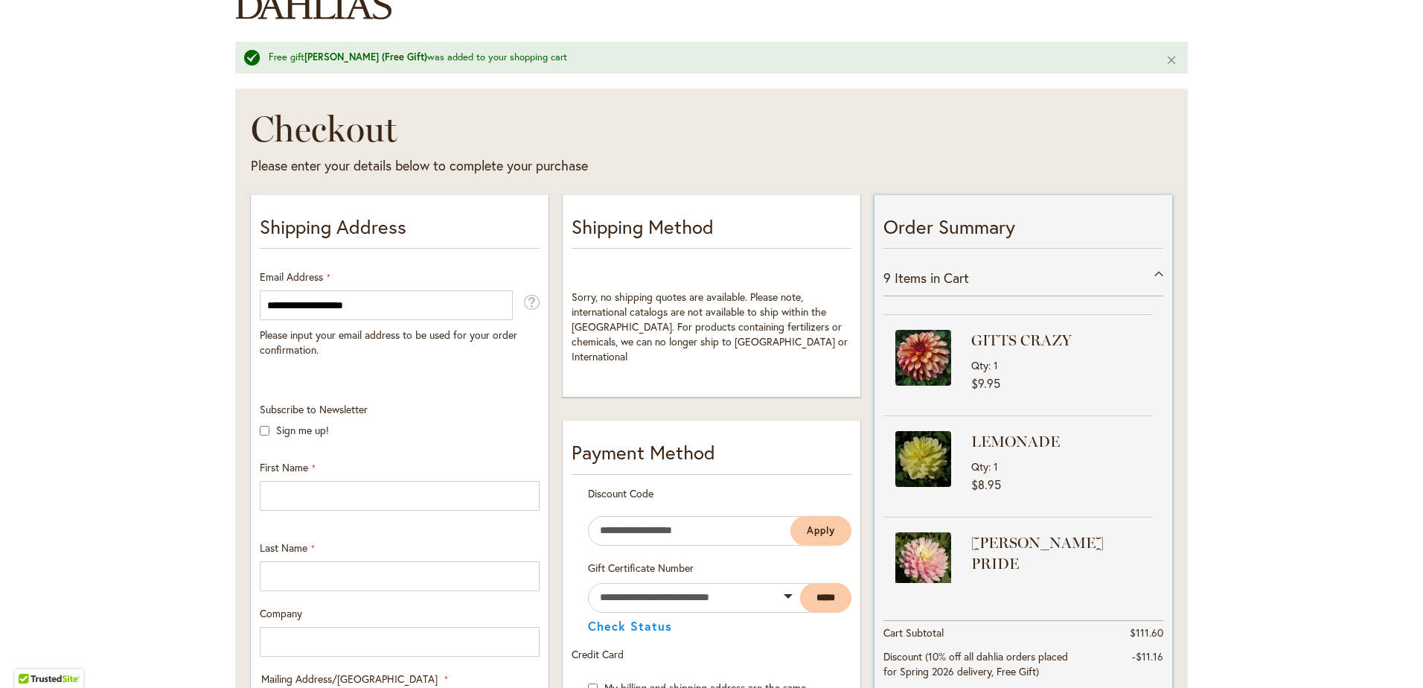
scroll to position [499, 0]
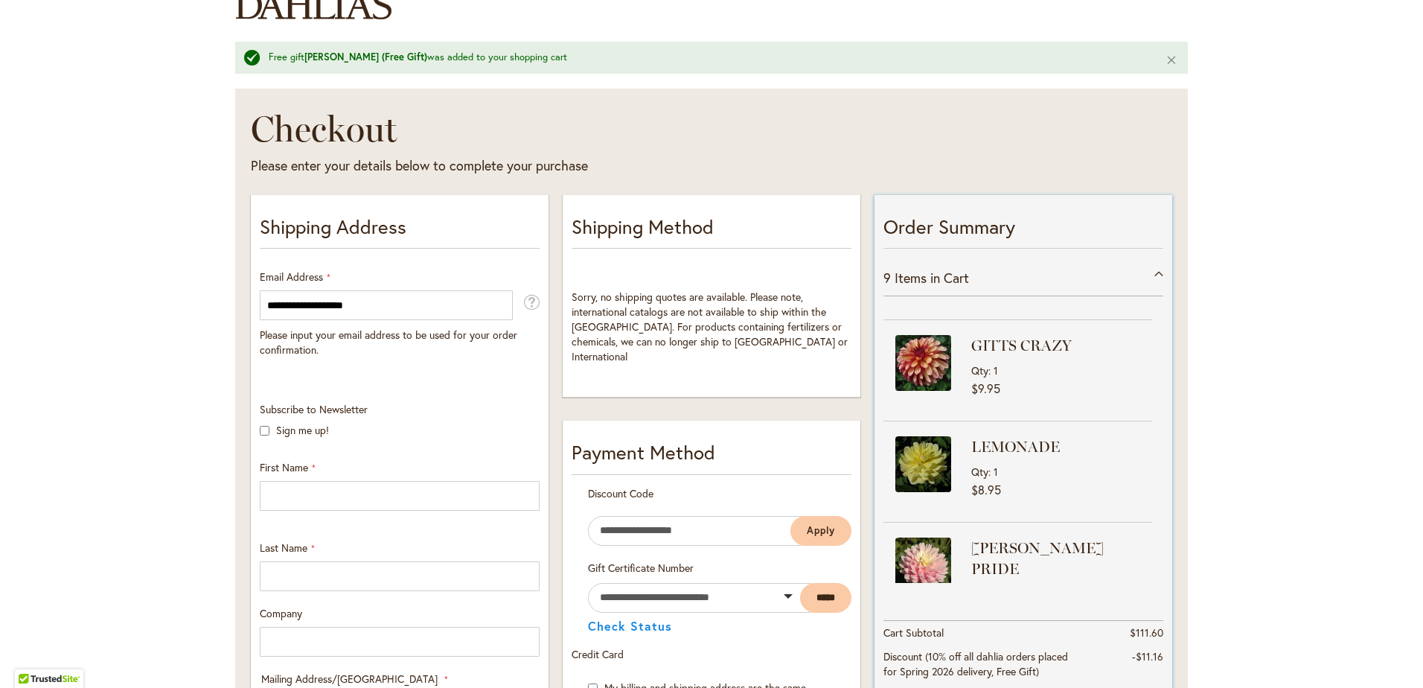
click at [991, 335] on strong "GITTS CRAZY" at bounding box center [1059, 345] width 177 height 21
click at [983, 363] on span "Qty" at bounding box center [982, 370] width 22 height 14
click at [984, 335] on strong "GITTS CRAZY" at bounding box center [1059, 345] width 177 height 21
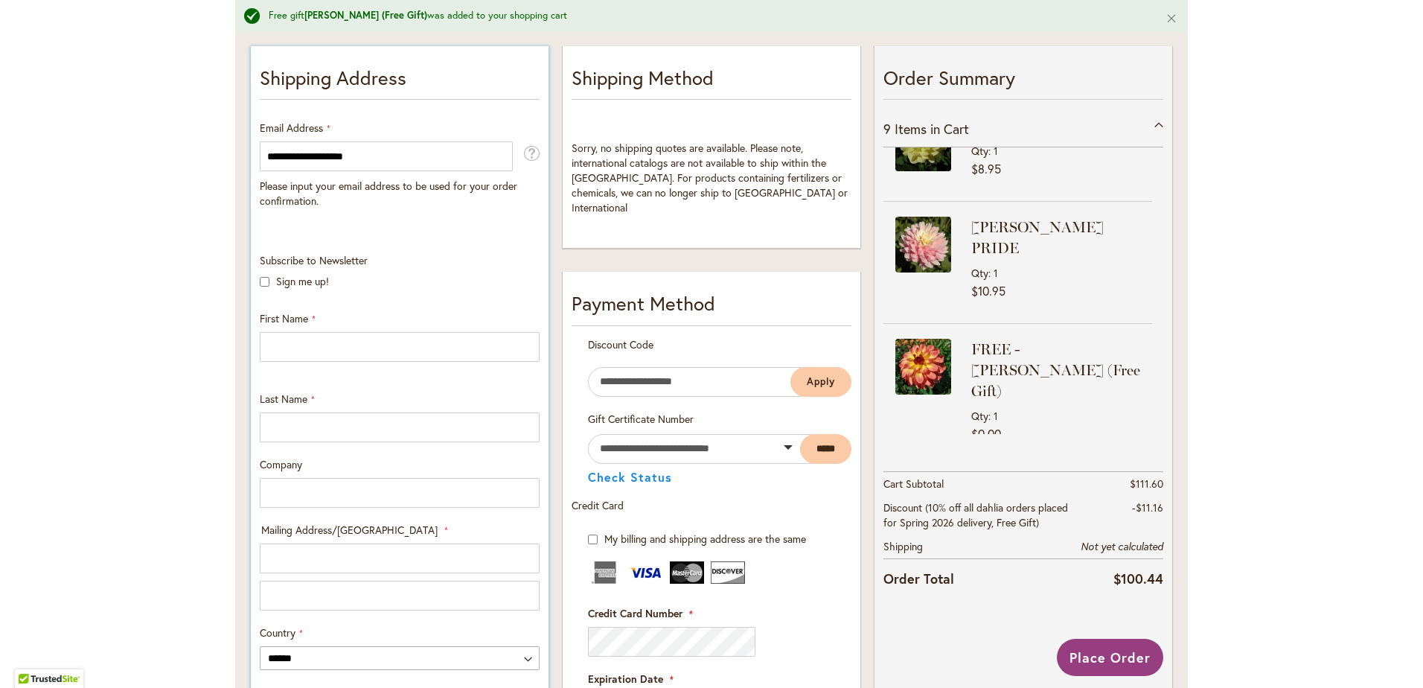
scroll to position [223, 0]
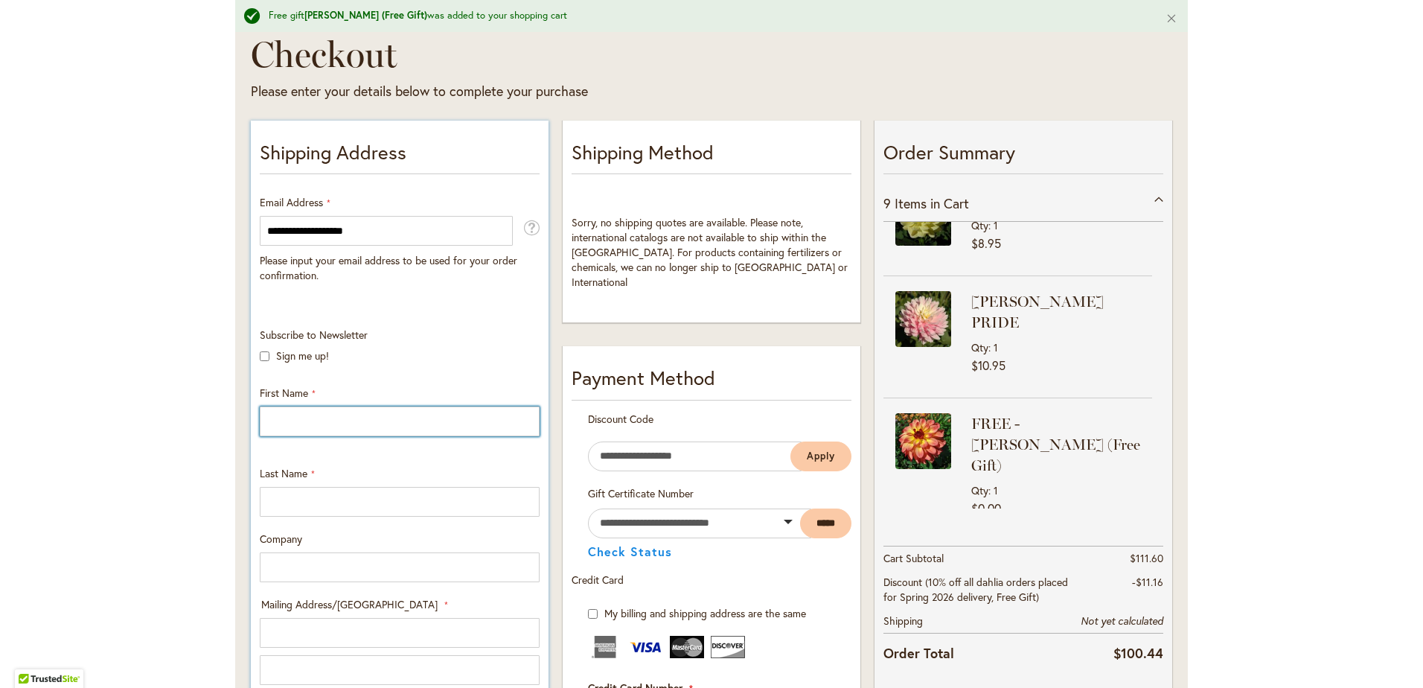
click at [281, 416] on input "First Name" at bounding box center [400, 421] width 280 height 30
type input "****"
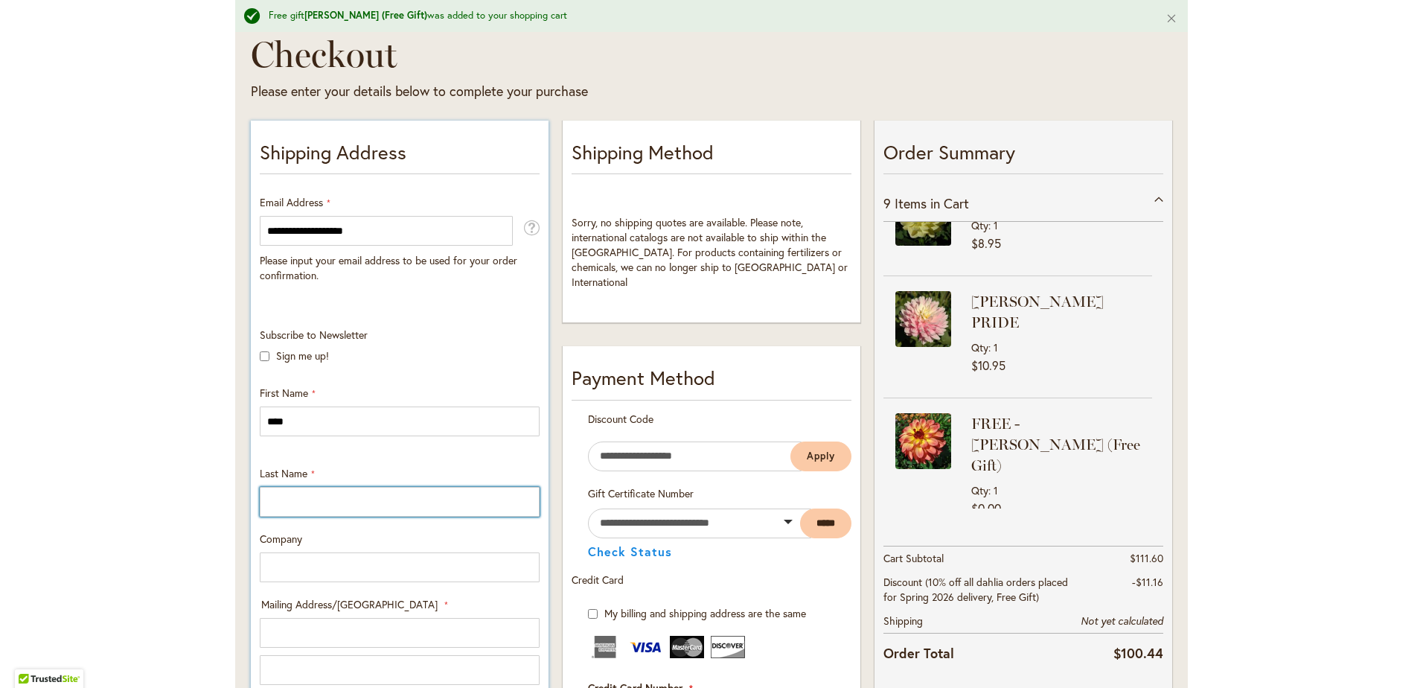
type input "*****"
type input "**********"
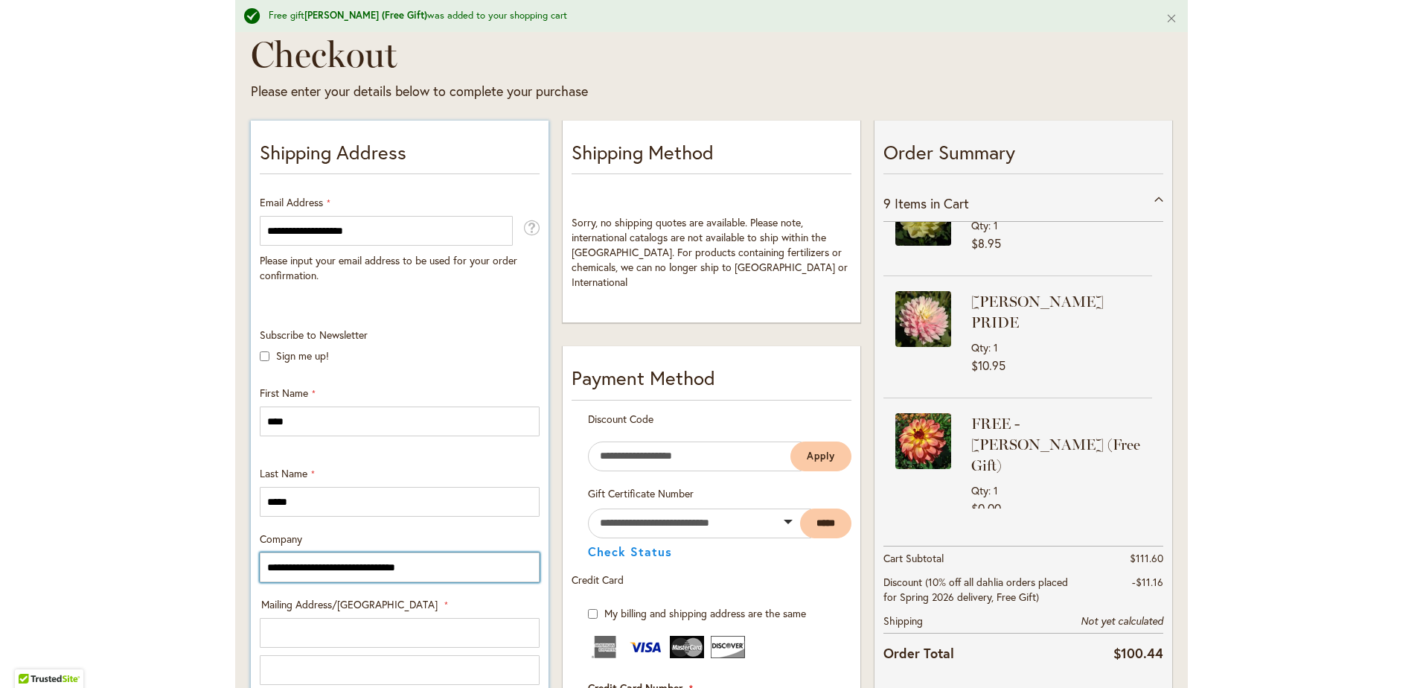
type input "**********"
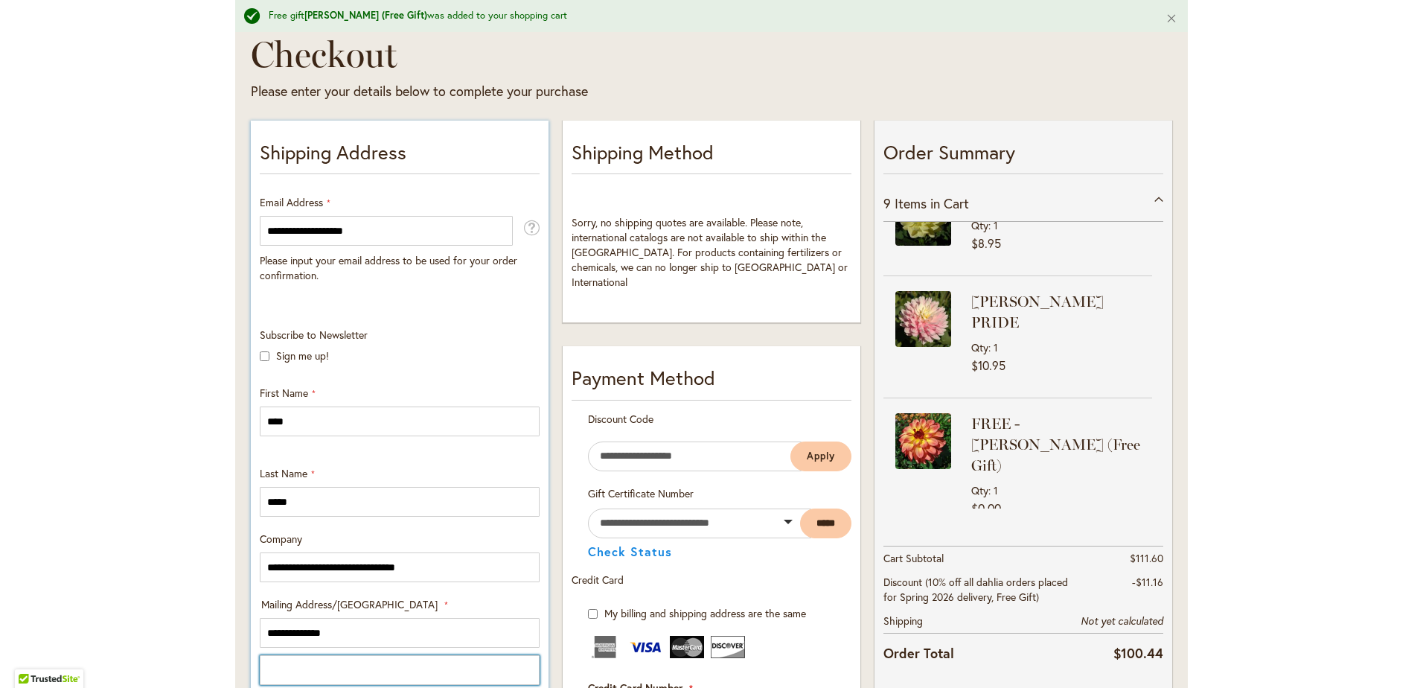
type input "******"
select select "**"
type input "**********"
type input "*****"
type input "**********"
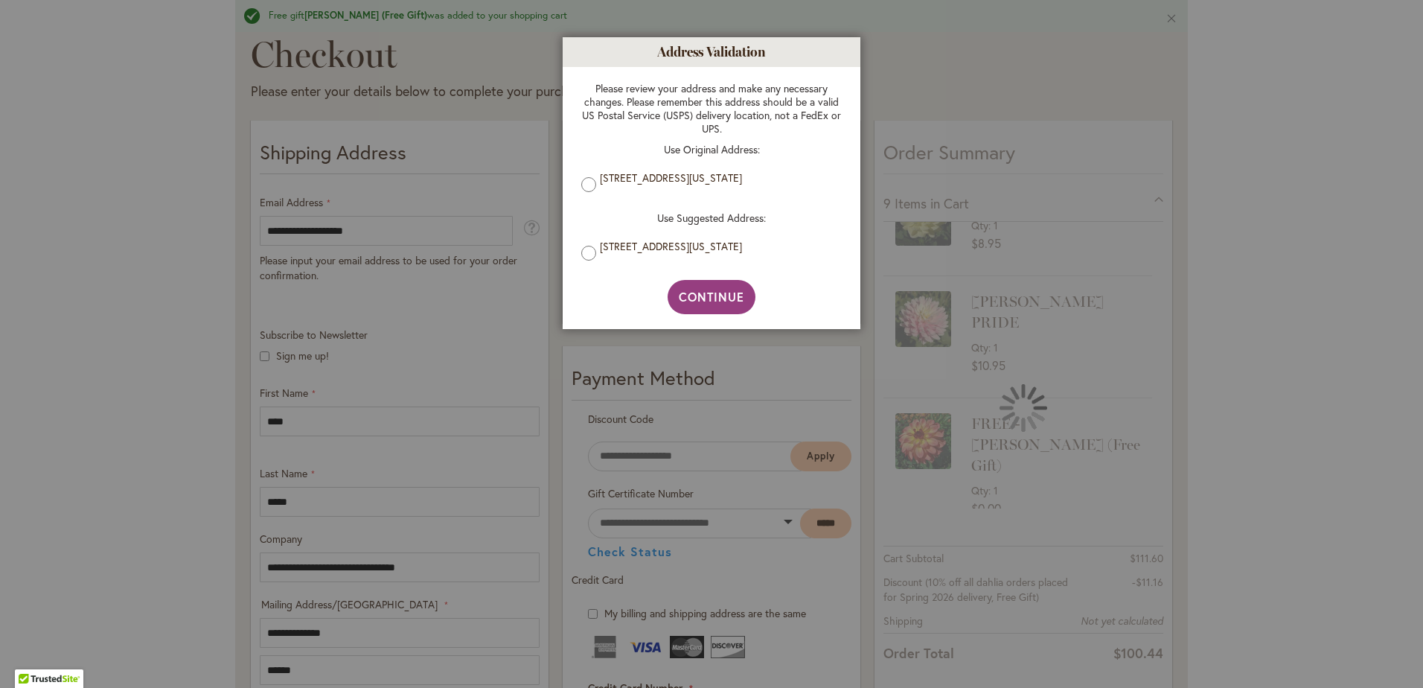
click at [444, 566] on div at bounding box center [711, 344] width 1423 height 688
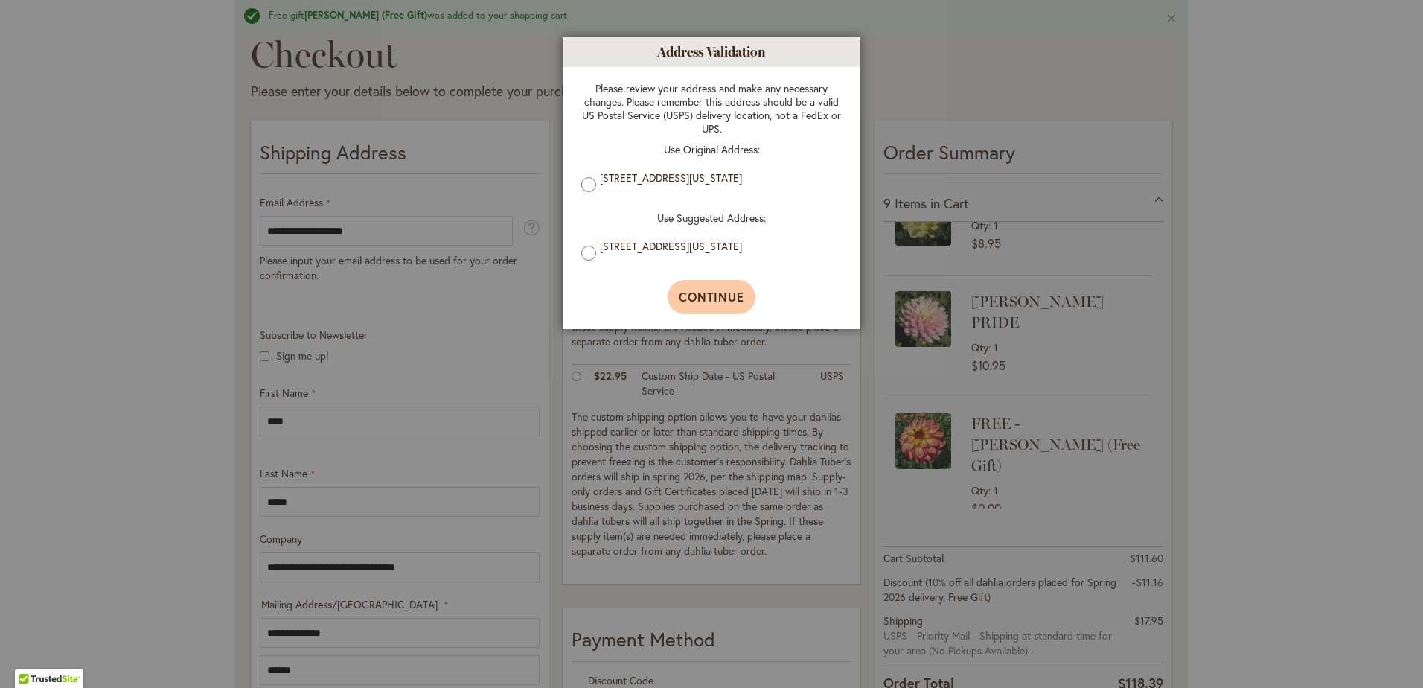
click at [699, 299] on span "Continue" at bounding box center [712, 297] width 66 height 16
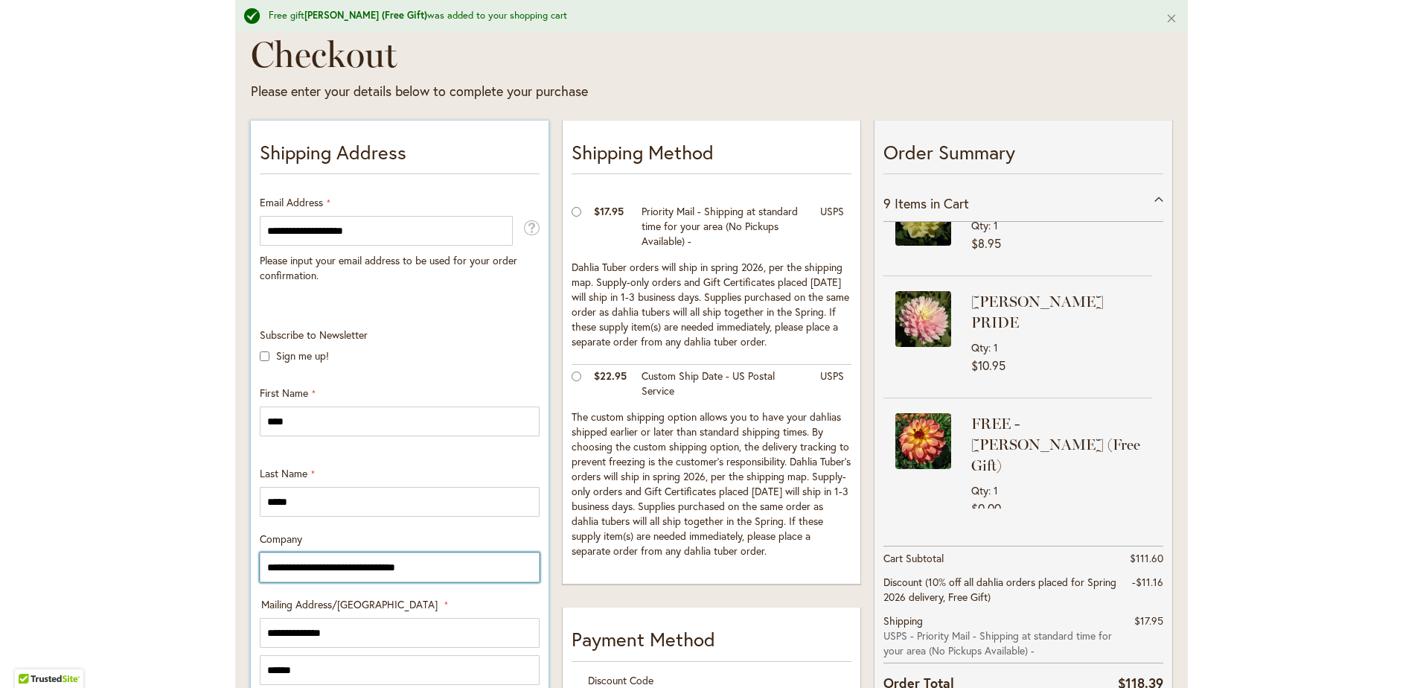
click at [445, 566] on input "**********" at bounding box center [400, 567] width 280 height 30
type input "*"
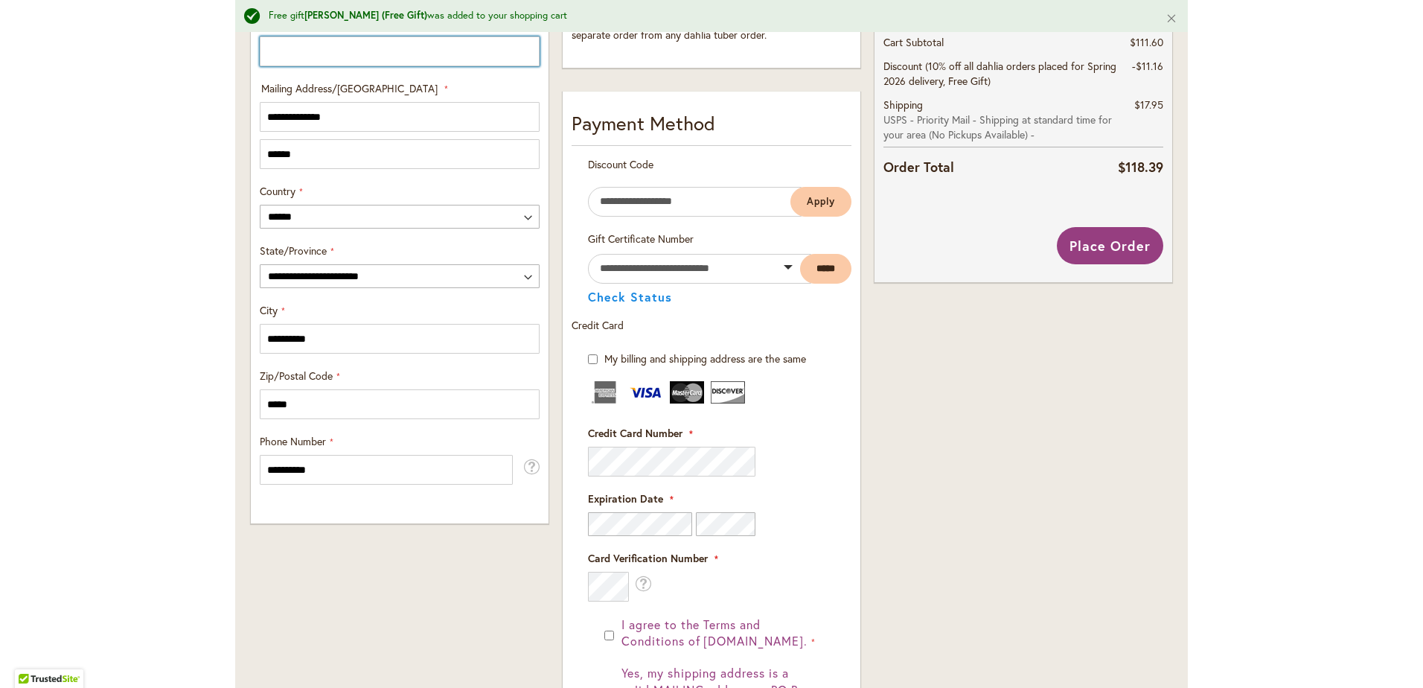
scroll to position [670, 0]
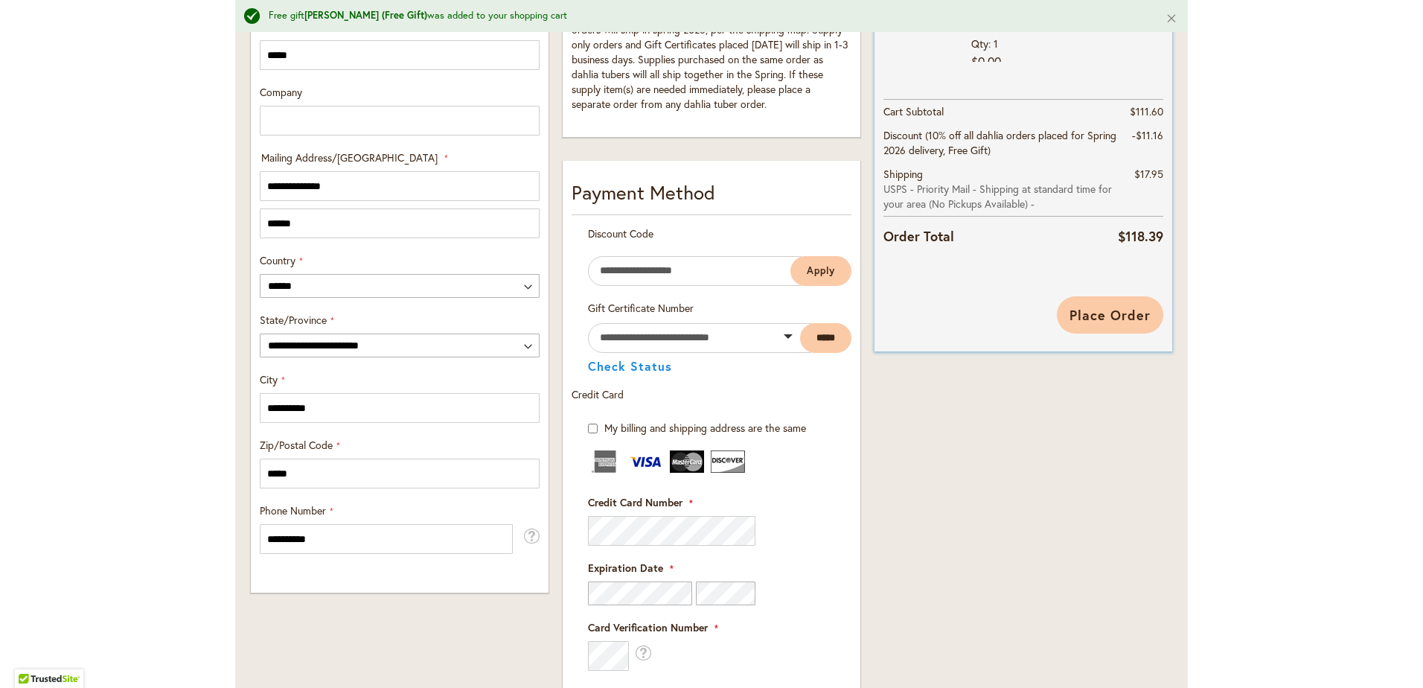
click at [1112, 312] on span "Place Order" at bounding box center [1109, 315] width 81 height 18
